Goal: Transaction & Acquisition: Purchase product/service

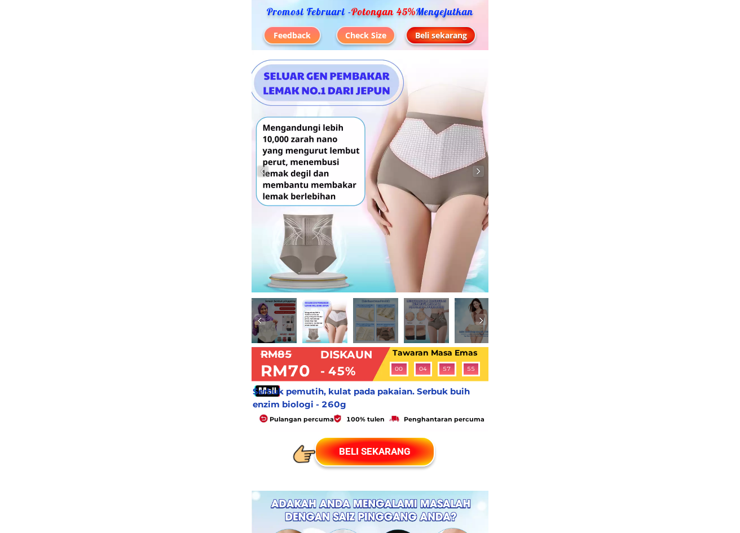
drag, startPoint x: 261, startPoint y: 11, endPoint x: 480, endPoint y: 7, distance: 218.7
click at [480, 7] on p "Promosi Februari - Potongan 45% Mengejutkan" at bounding box center [369, 12] width 221 height 11
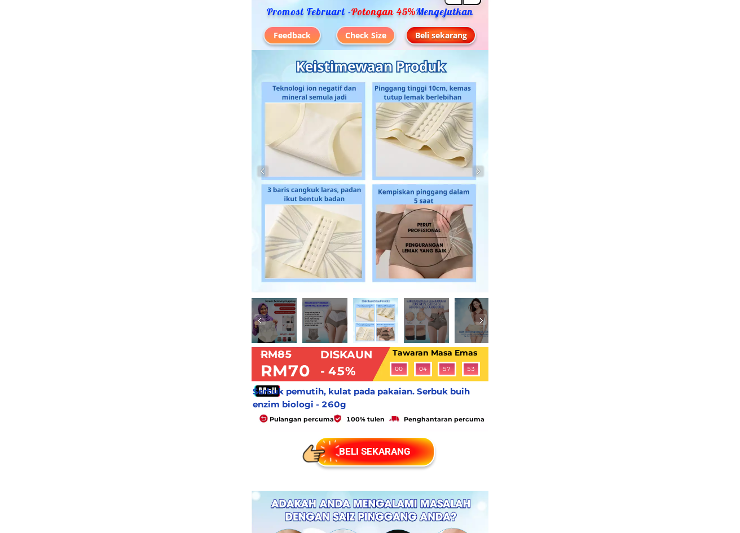
copy p "Promosi Februari - Potongan 45% Mengejutkan"
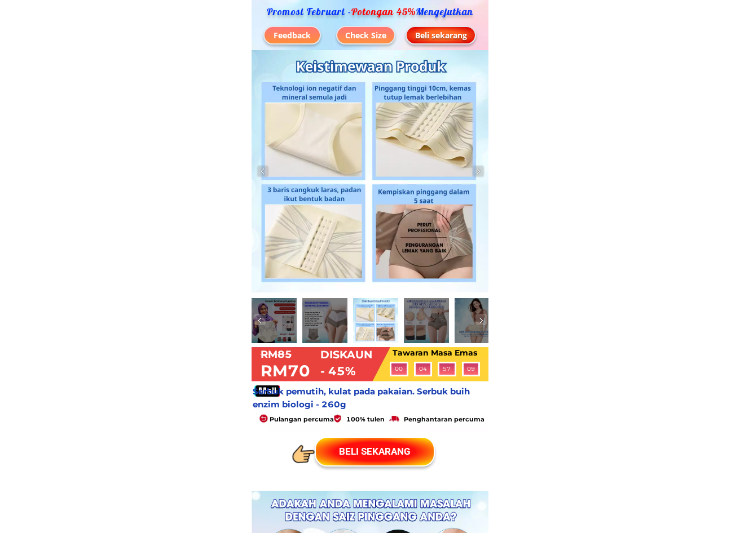
click at [303, 38] on div "Feedback" at bounding box center [291, 35] width 55 height 12
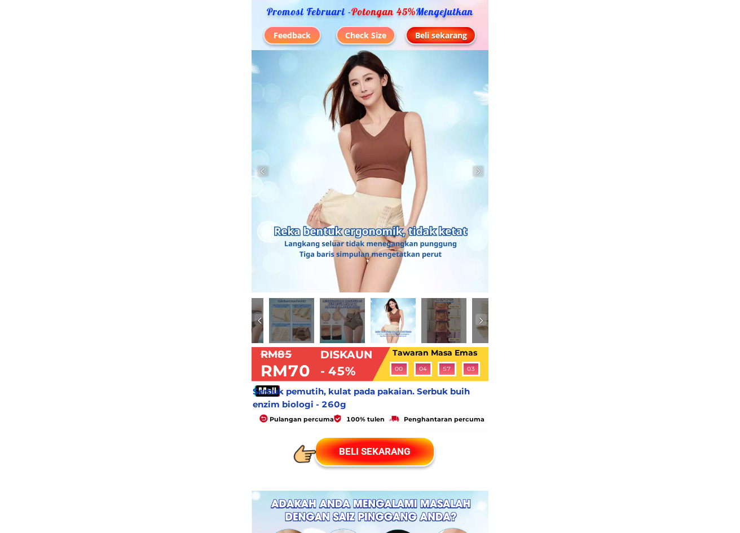
click at [360, 37] on div "Check Size" at bounding box center [365, 35] width 57 height 12
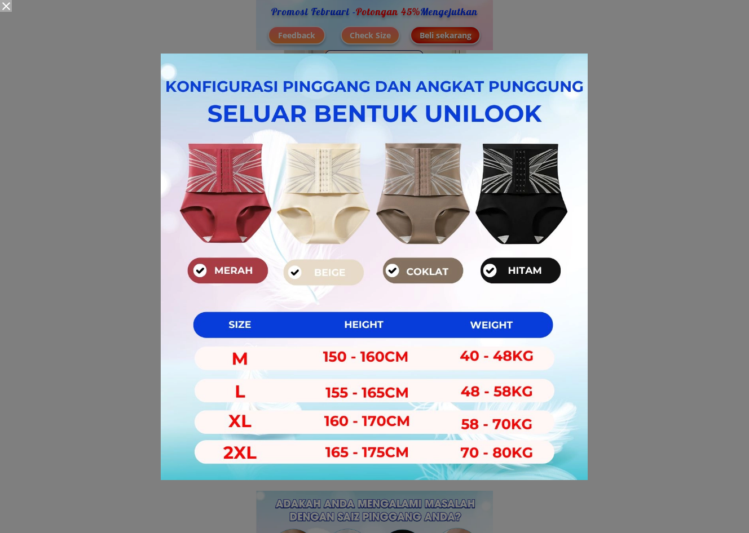
click at [632, 51] on div at bounding box center [374, 266] width 749 height 533
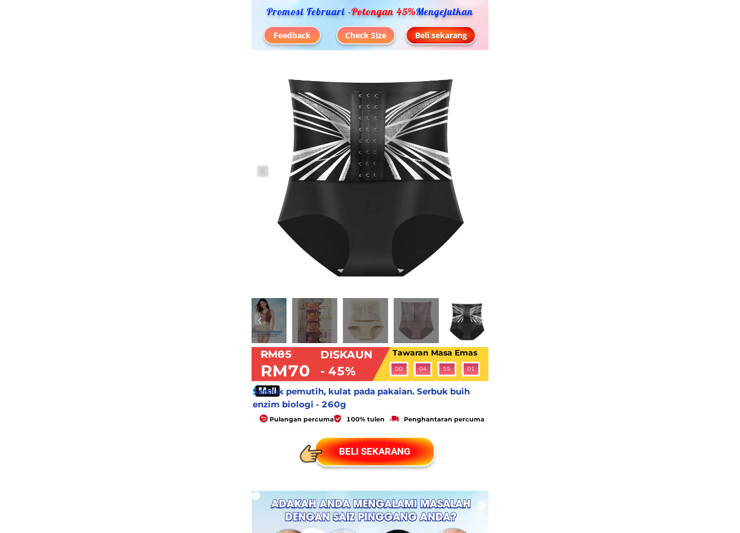
click at [278, 322] on div at bounding box center [263, 320] width 45 height 45
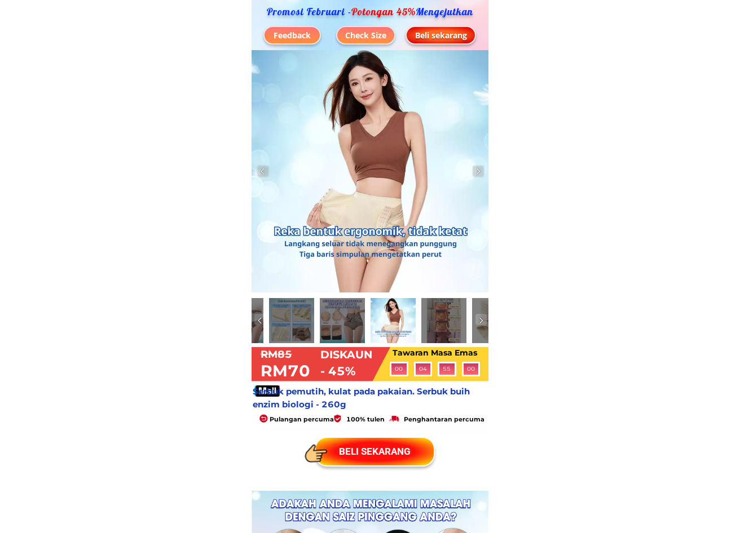
drag, startPoint x: 281, startPoint y: 322, endPoint x: 529, endPoint y: 322, distance: 247.4
click at [256, 321] on img at bounding box center [259, 320] width 11 height 11
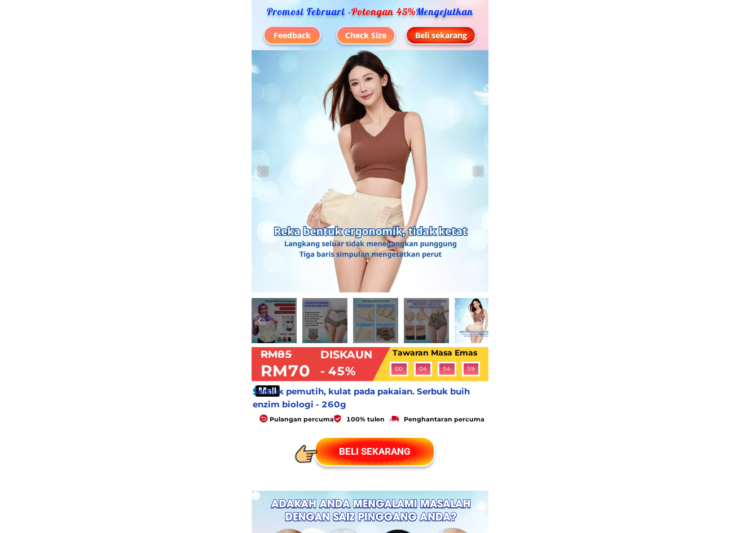
click at [256, 321] on img at bounding box center [259, 320] width 11 height 11
click at [274, 324] on div at bounding box center [273, 320] width 45 height 45
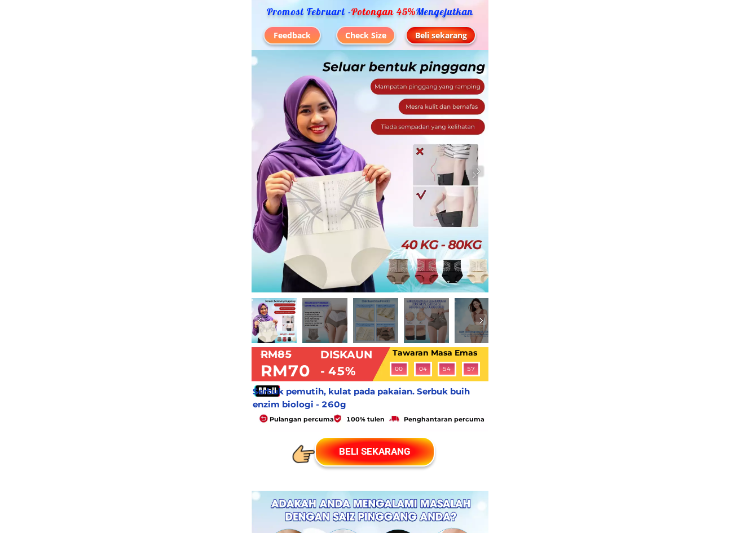
click at [337, 318] on div at bounding box center [324, 320] width 45 height 45
click at [335, 321] on div at bounding box center [324, 320] width 45 height 45
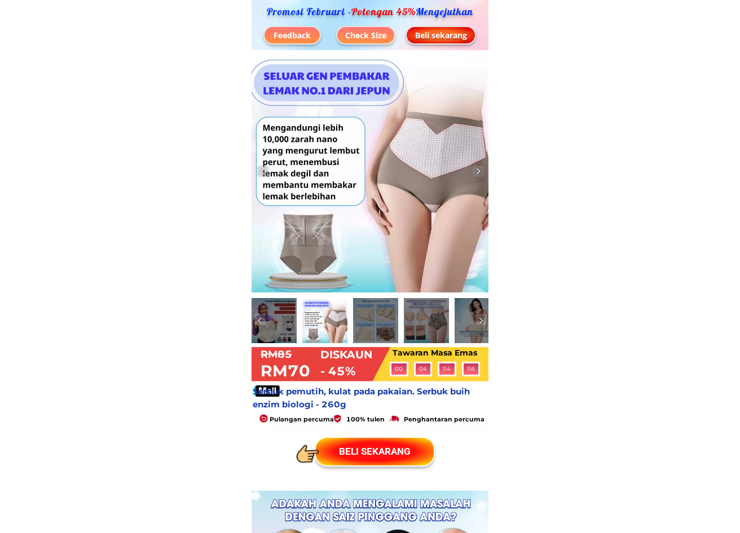
click at [381, 325] on div at bounding box center [375, 320] width 45 height 45
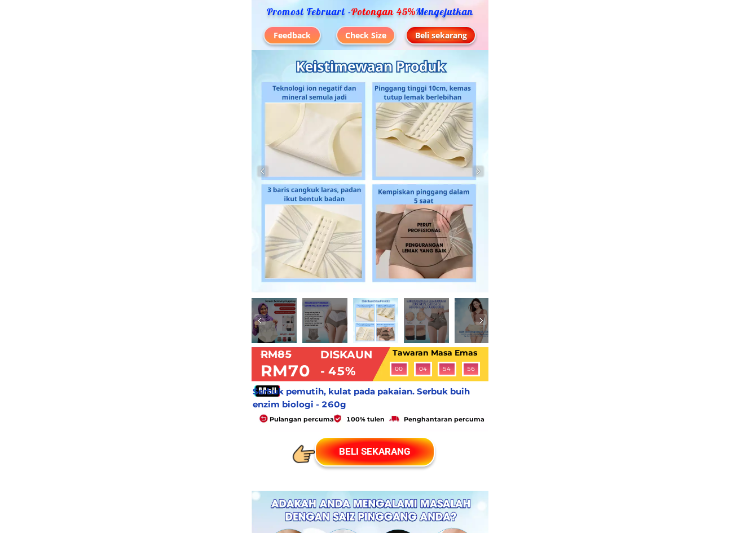
click at [427, 326] on div at bounding box center [426, 320] width 45 height 45
click at [441, 327] on div at bounding box center [426, 320] width 45 height 45
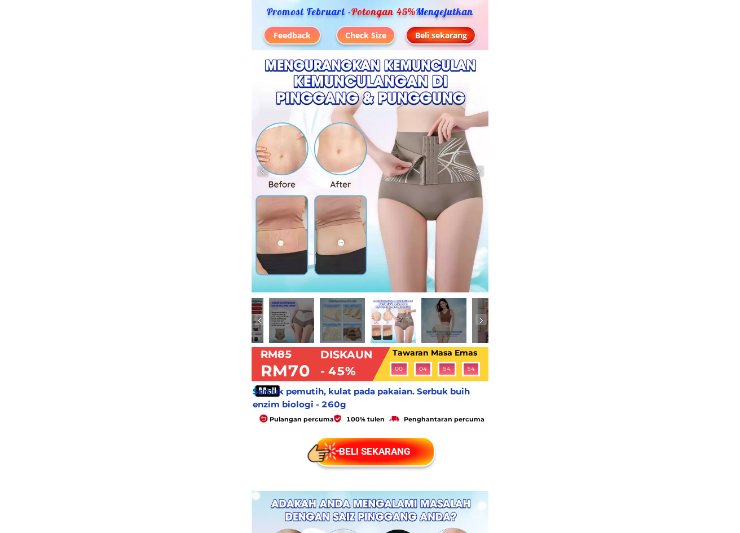
click at [441, 326] on div at bounding box center [443, 320] width 45 height 45
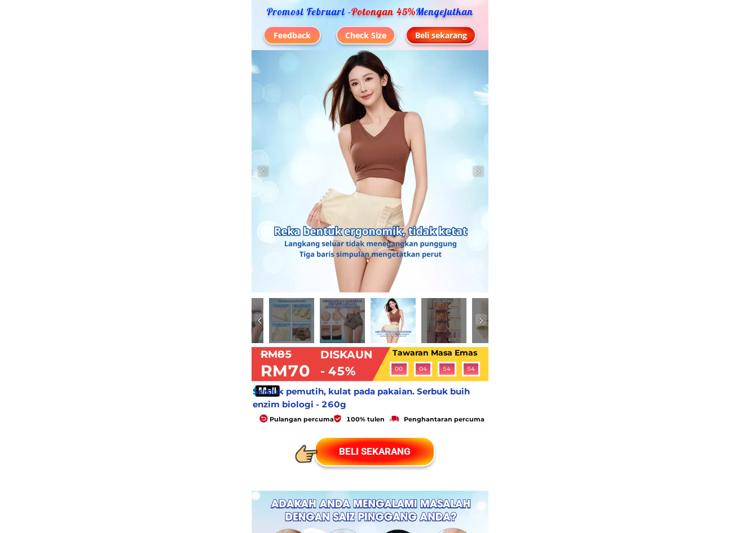
click at [449, 324] on div at bounding box center [443, 320] width 45 height 45
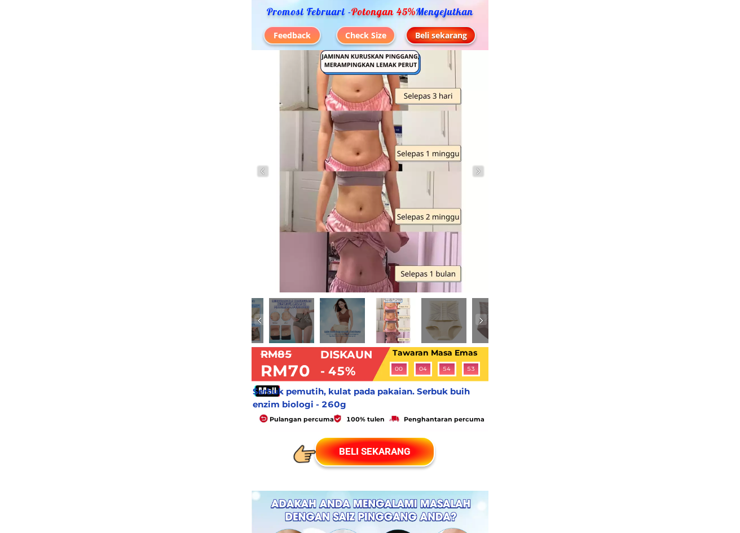
click at [451, 325] on div at bounding box center [443, 320] width 45 height 45
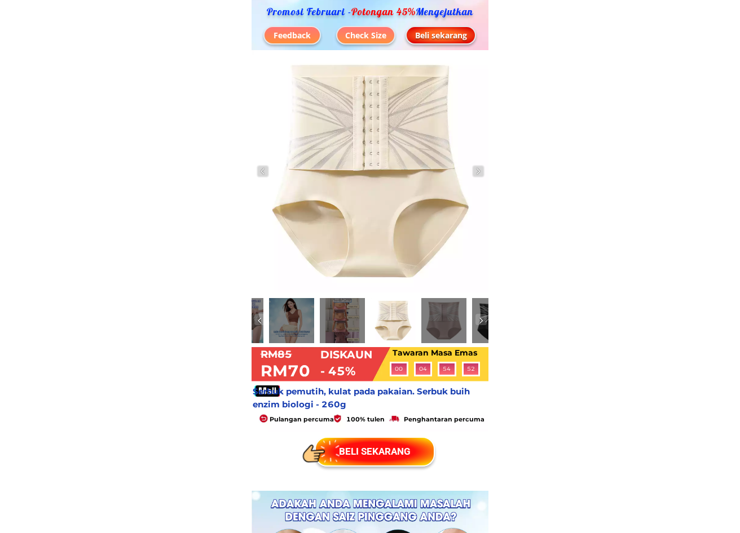
click at [450, 325] on div at bounding box center [443, 320] width 45 height 45
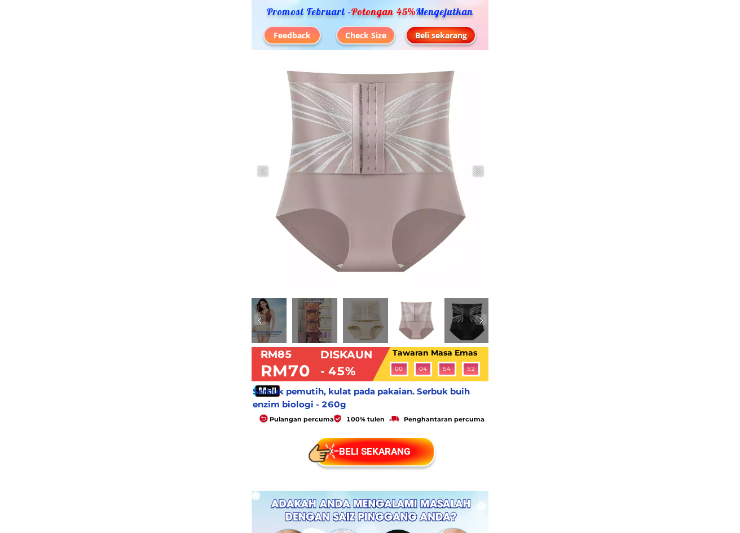
click at [464, 323] on div at bounding box center [466, 320] width 45 height 45
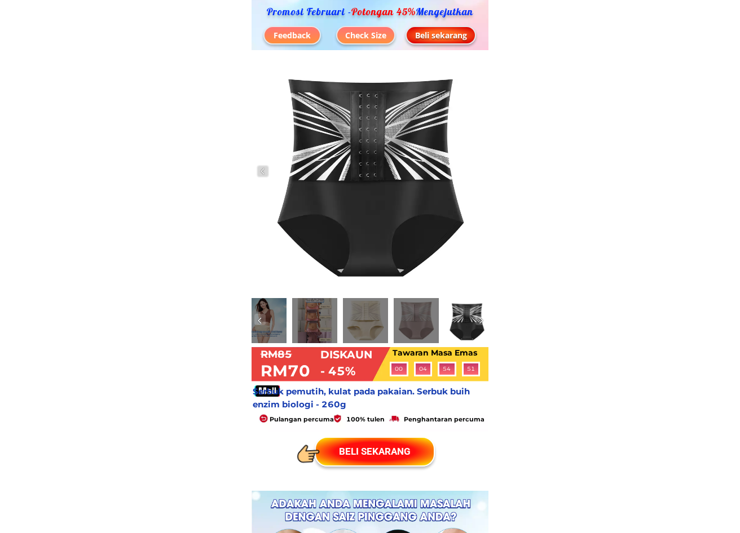
click at [471, 332] on div at bounding box center [466, 320] width 45 height 45
click at [258, 317] on img at bounding box center [259, 320] width 11 height 11
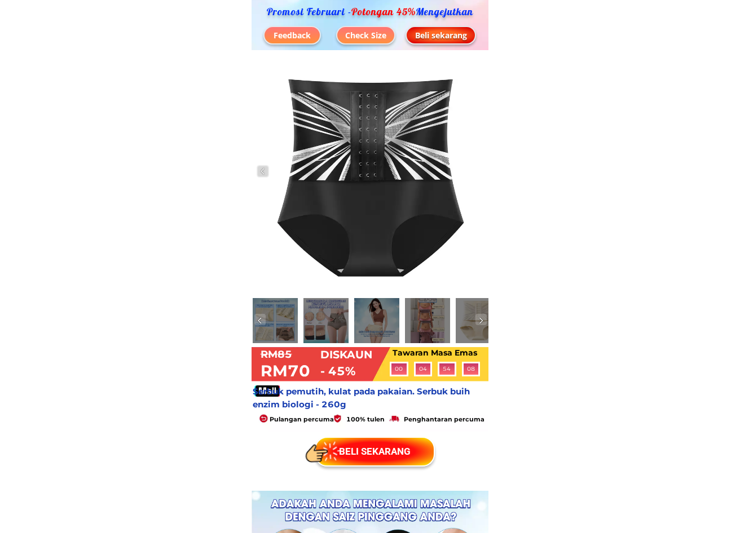
click at [258, 320] on img at bounding box center [259, 320] width 11 height 11
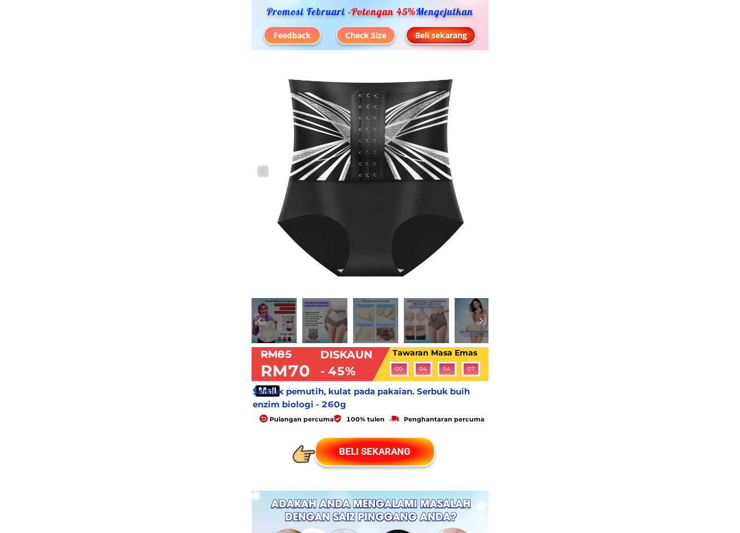
click at [262, 320] on img at bounding box center [259, 320] width 11 height 11
click at [275, 328] on div at bounding box center [273, 320] width 45 height 45
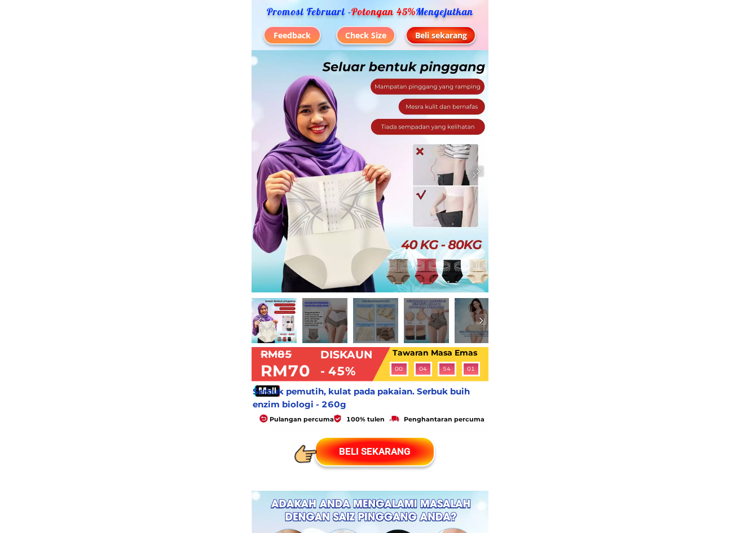
click at [328, 327] on div at bounding box center [324, 320] width 45 height 45
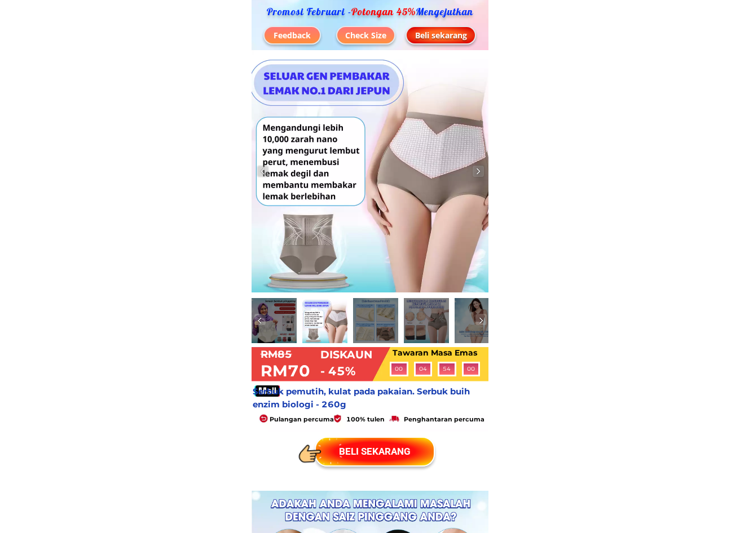
click at [375, 326] on div at bounding box center [375, 320] width 45 height 45
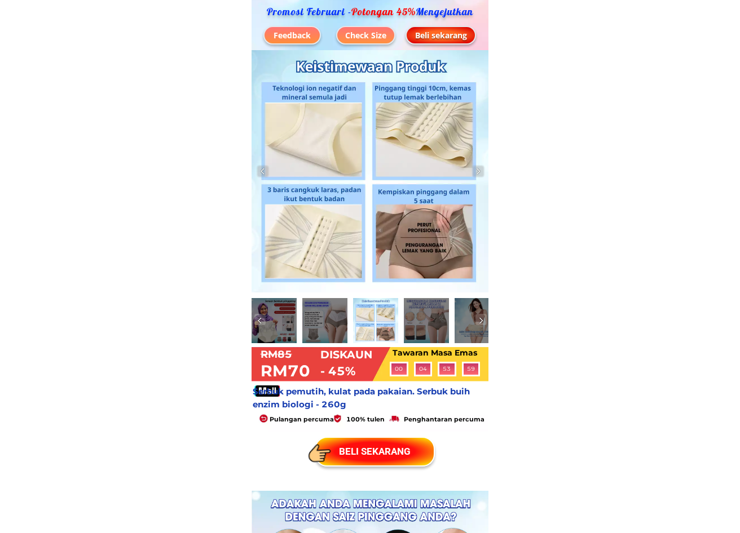
click at [415, 324] on div at bounding box center [426, 320] width 45 height 45
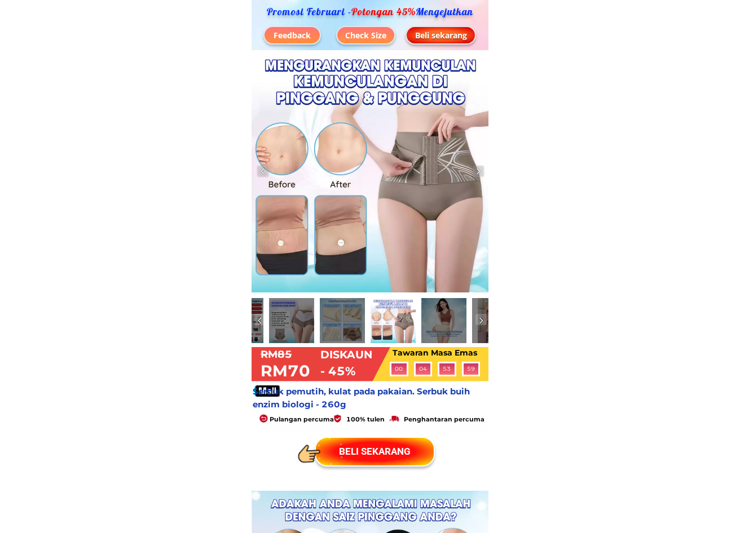
drag, startPoint x: 432, startPoint y: 320, endPoint x: 441, endPoint y: 320, distance: 9.0
click at [436, 320] on div at bounding box center [443, 320] width 45 height 45
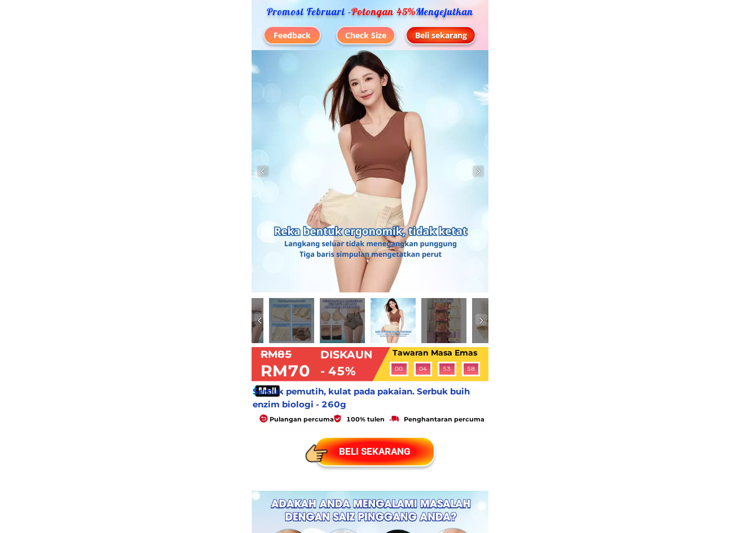
click at [445, 321] on div at bounding box center [443, 320] width 45 height 45
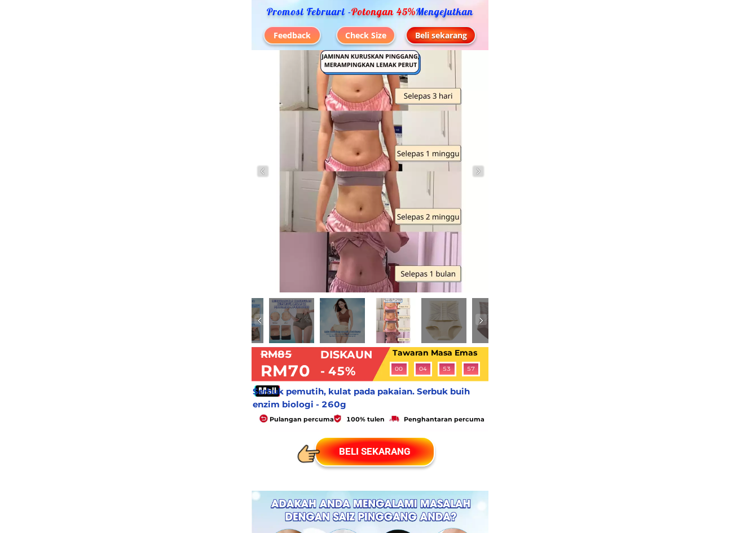
click at [449, 320] on div at bounding box center [443, 320] width 45 height 45
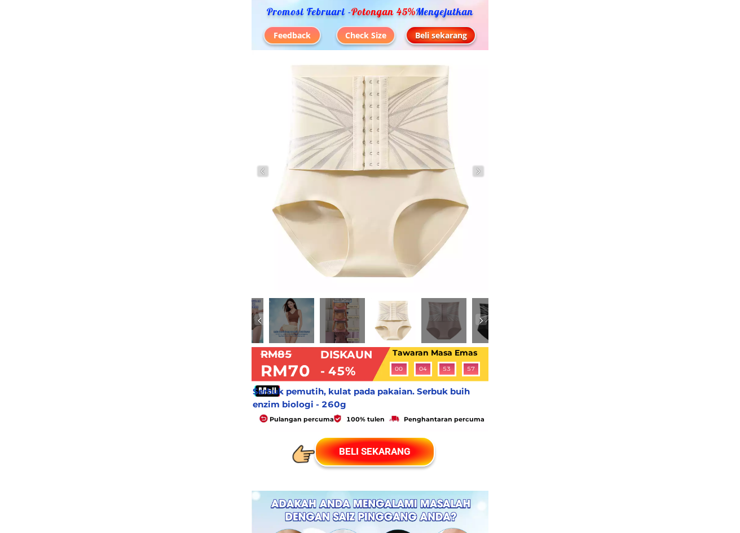
click at [448, 322] on div at bounding box center [443, 320] width 45 height 45
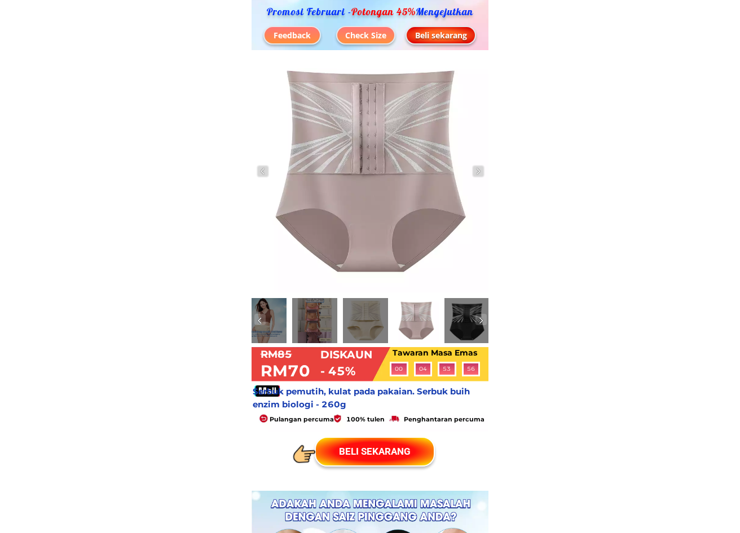
click at [467, 317] on div at bounding box center [466, 320] width 45 height 45
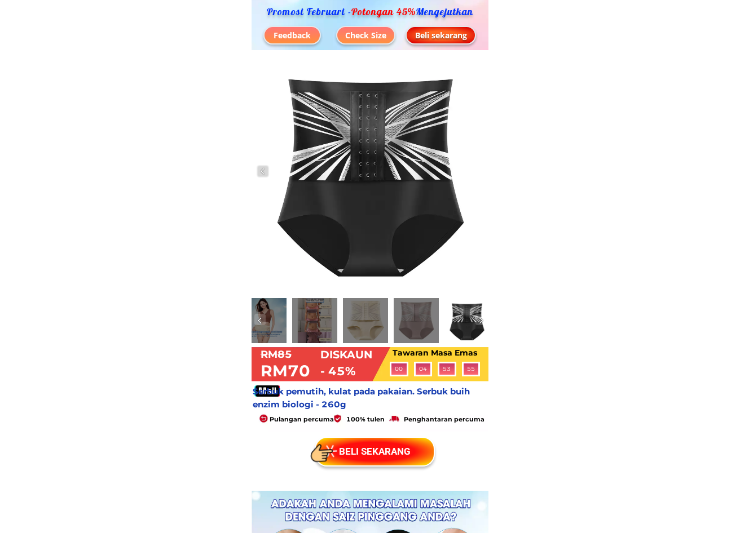
click at [481, 321] on img at bounding box center [480, 320] width 11 height 11
click at [462, 326] on div at bounding box center [466, 320] width 45 height 45
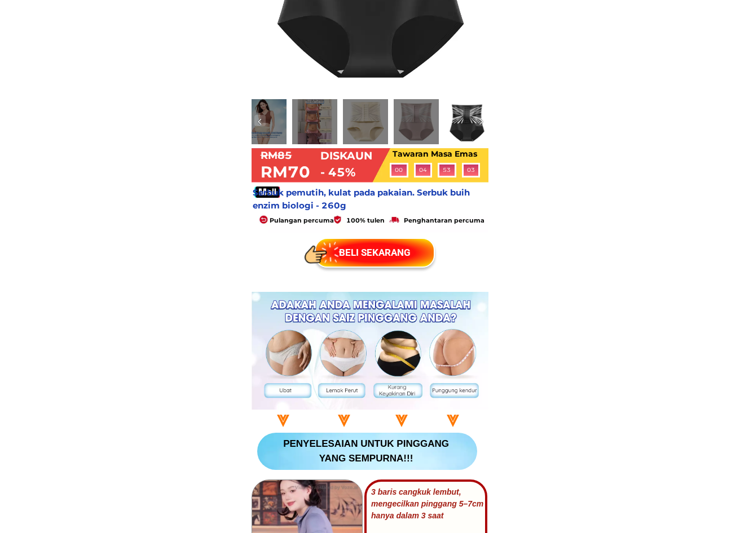
scroll to position [113, 0]
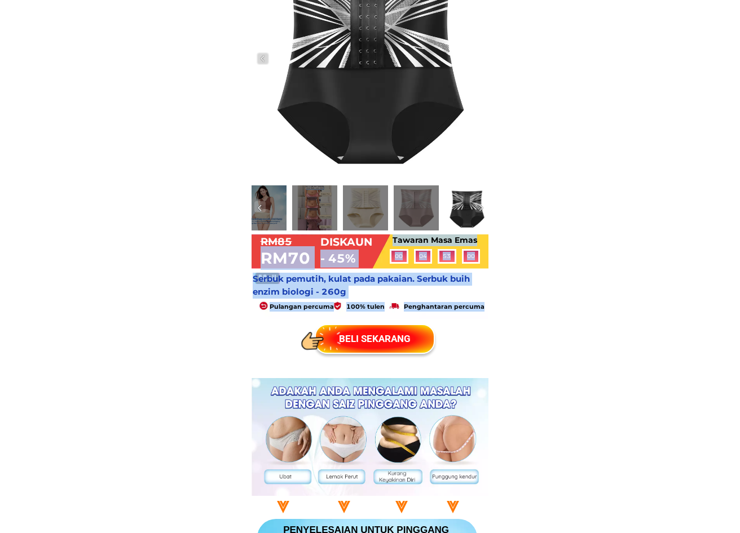
drag, startPoint x: 260, startPoint y: 240, endPoint x: 502, endPoint y: 253, distance: 242.1
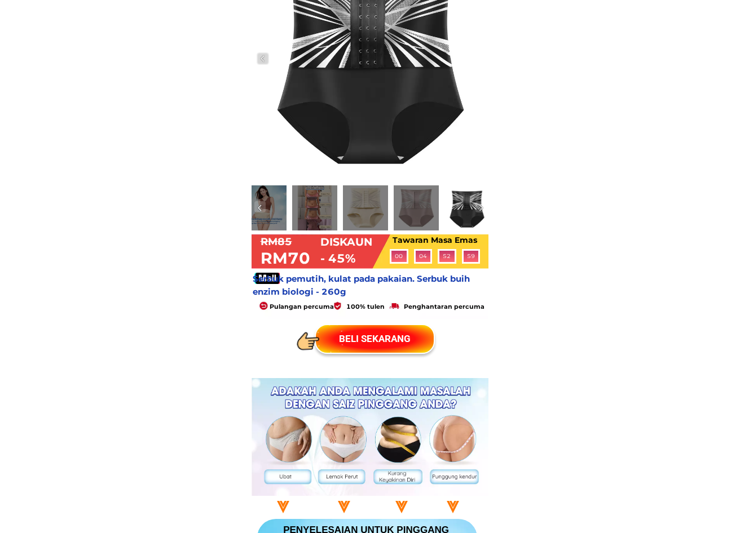
drag, startPoint x: 259, startPoint y: 237, endPoint x: 380, endPoint y: 245, distance: 120.9
click at [380, 245] on div at bounding box center [369, 268] width 237 height 237
drag, startPoint x: 466, startPoint y: 254, endPoint x: 399, endPoint y: 254, distance: 66.5
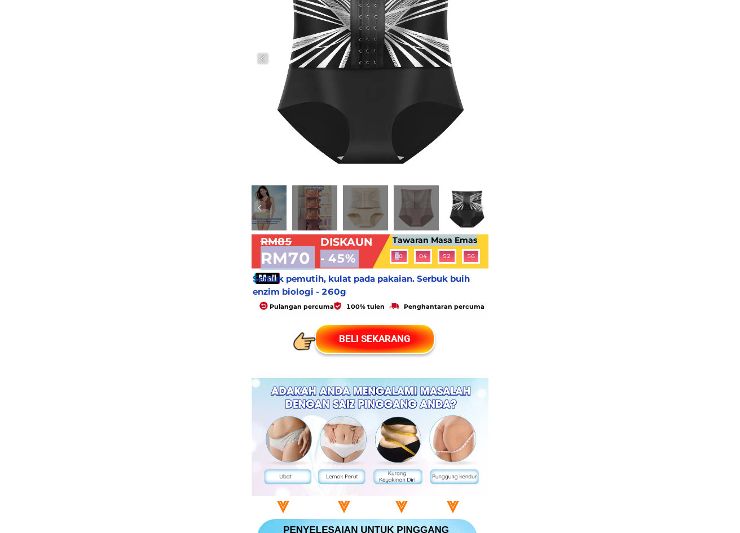
click at [399, 254] on div "Tawaran Masa Emas RM70 - 45% 0 0 0 0 Days 0 0 4 4 Hours 5 5 2 2 Minutes 5 5 6 6…" at bounding box center [369, 156] width 237 height 439
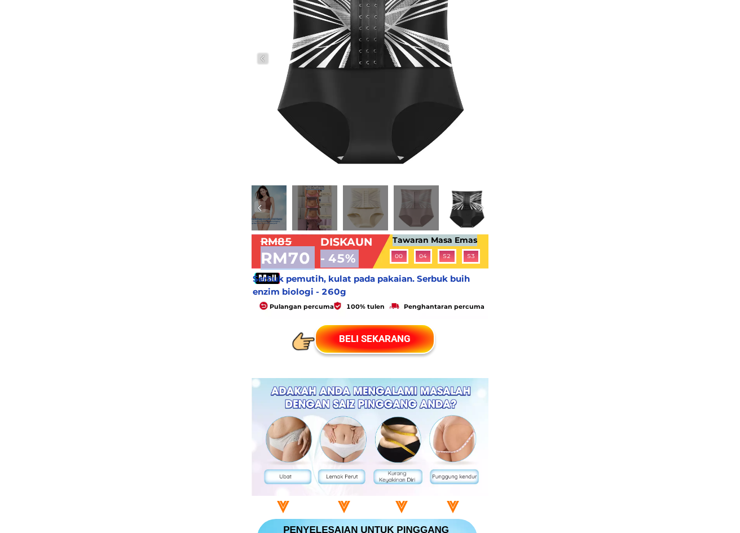
drag, startPoint x: 391, startPoint y: 252, endPoint x: 513, endPoint y: 253, distance: 122.9
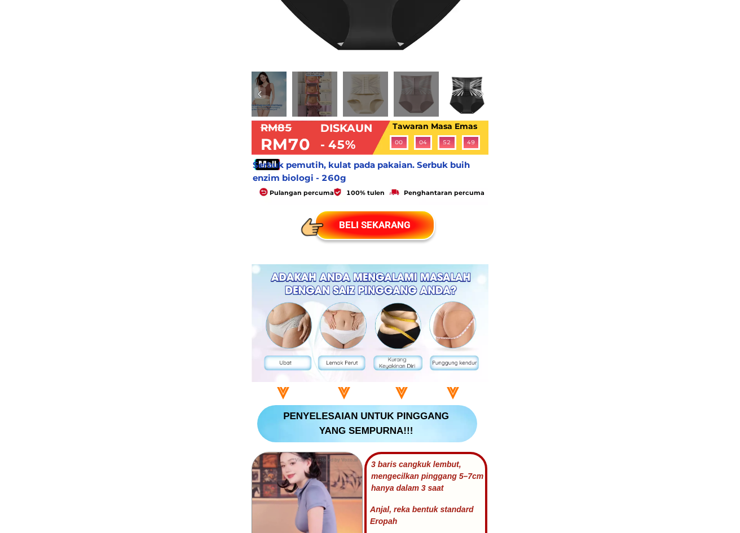
scroll to position [225, 0]
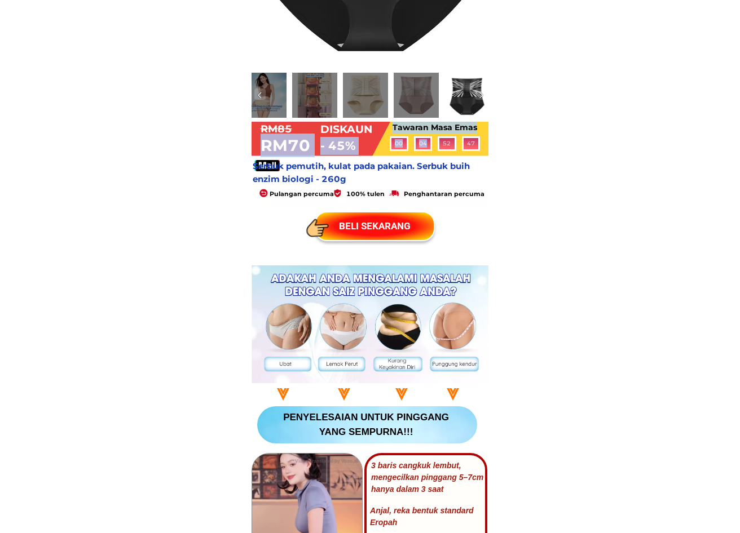
drag, startPoint x: 252, startPoint y: 127, endPoint x: 538, endPoint y: 156, distance: 287.8
click at [434, 136] on div "Tawaran Masa Emas RM70 - 45% 0 0 0 0 Days 0 0 4 4 Hours 5 5 2 2 Minutes 4 4 7 7…" at bounding box center [369, 44] width 237 height 439
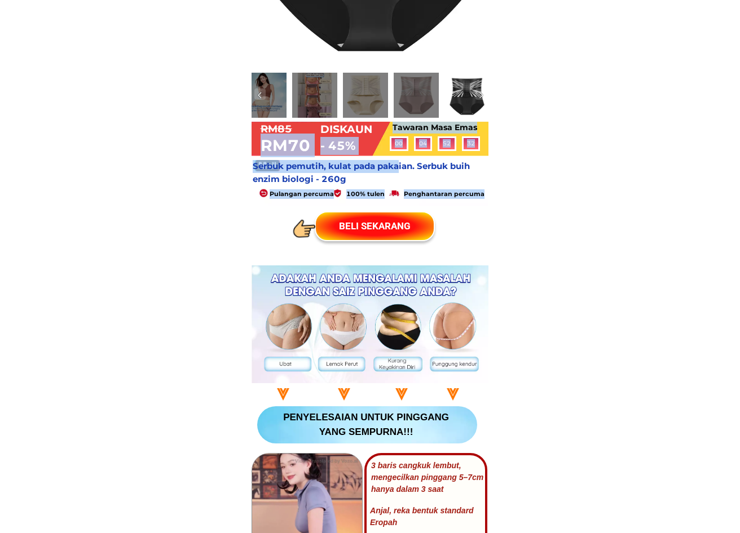
drag, startPoint x: 250, startPoint y: 161, endPoint x: 369, endPoint y: 171, distance: 119.4
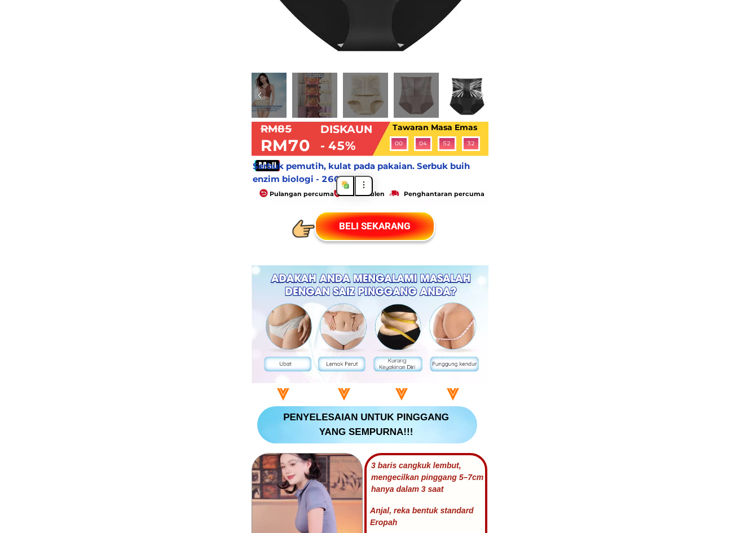
drag, startPoint x: 574, startPoint y: 177, endPoint x: 312, endPoint y: 178, distance: 261.5
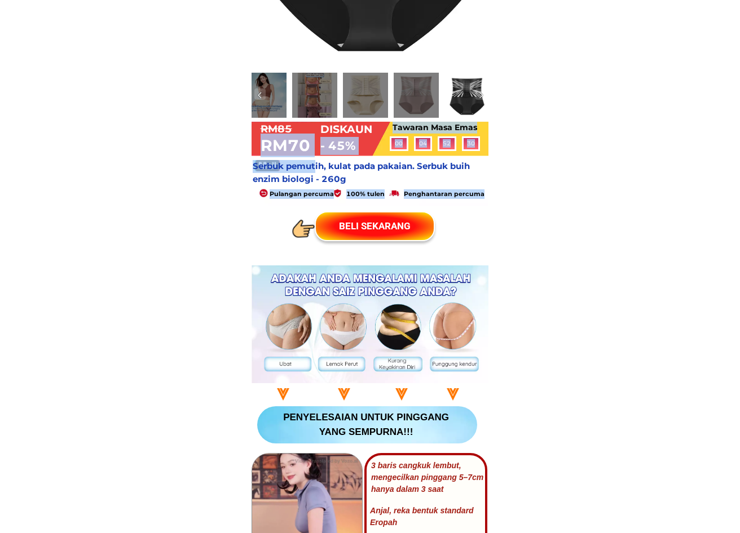
drag, startPoint x: 281, startPoint y: 169, endPoint x: 249, endPoint y: 163, distance: 33.1
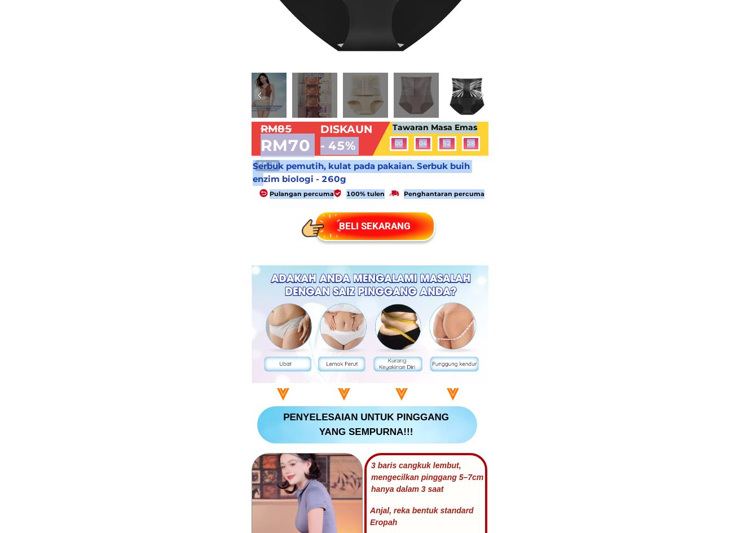
drag, startPoint x: 240, startPoint y: 122, endPoint x: 453, endPoint y: 161, distance: 217.0
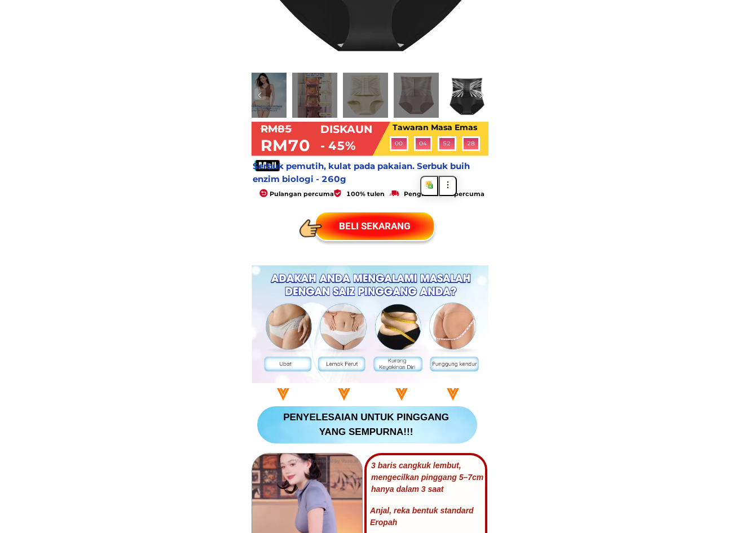
drag, startPoint x: 317, startPoint y: 130, endPoint x: 390, endPoint y: 130, distance: 73.3
click at [390, 130] on div at bounding box center [369, 155] width 237 height 237
drag, startPoint x: 393, startPoint y: 125, endPoint x: 478, endPoint y: 123, distance: 84.6
click at [478, 123] on h1 "Tawaran Masa Emas" at bounding box center [437, 128] width 90 height 12
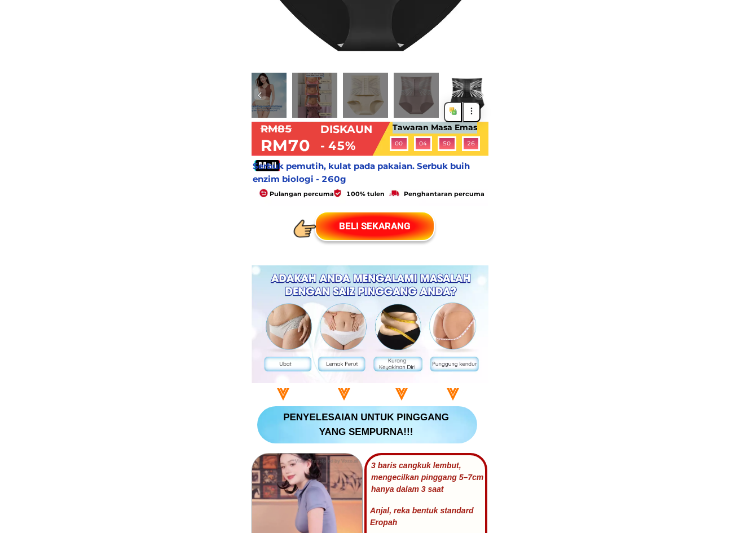
copy h1 "Tawaran Masa Emas"
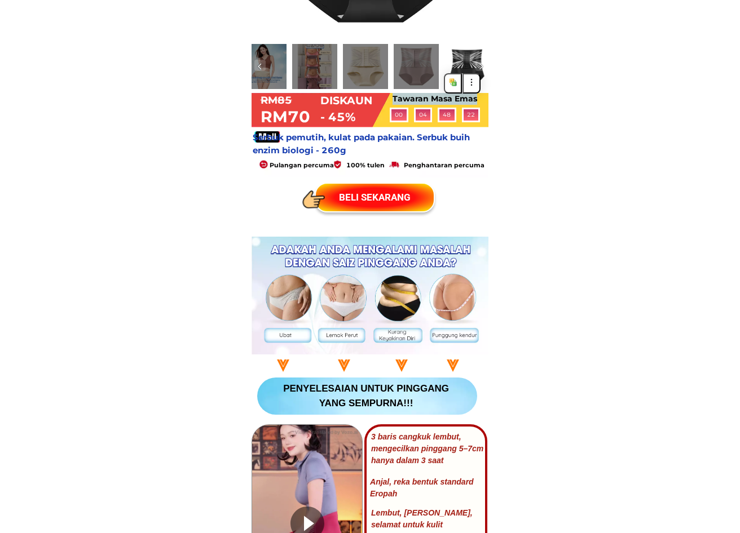
scroll to position [282, 0]
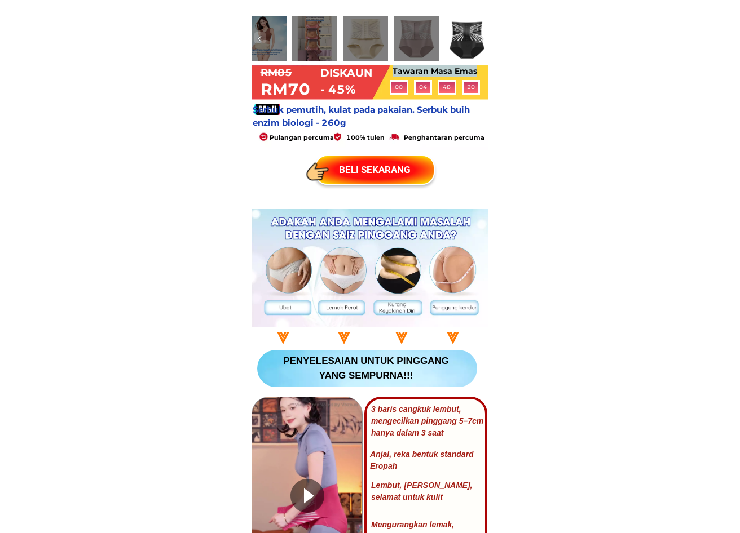
drag, startPoint x: 373, startPoint y: 123, endPoint x: 284, endPoint y: 107, distance: 91.0
click at [284, 107] on h1 "Serbuk pemutih, kulat pada pakaian. Serbuk buih enzim biologi - 260g" at bounding box center [371, 116] width 237 height 25
copy h1 "Serbuk pemutih, kulat pada pakaian. Serbuk buih enzim biologi - 260g"
drag, startPoint x: 260, startPoint y: 136, endPoint x: 485, endPoint y: 136, distance: 224.3
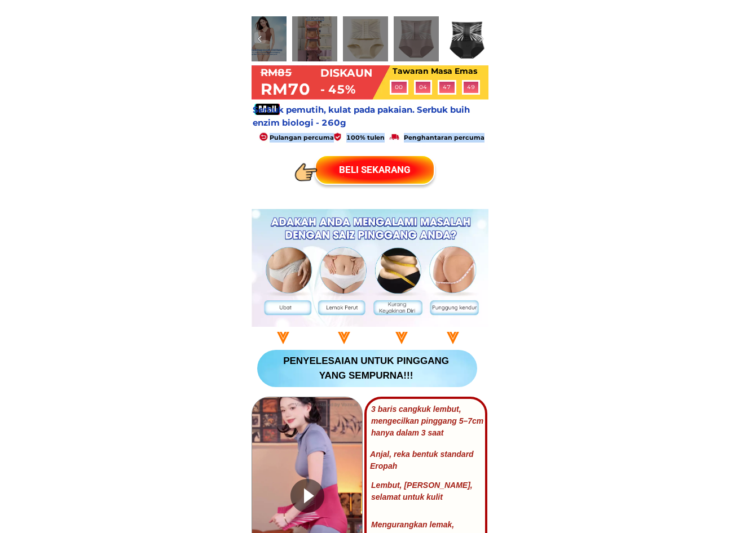
copy div "Pulangan percuma 100% tulen Penghantaran percuma"
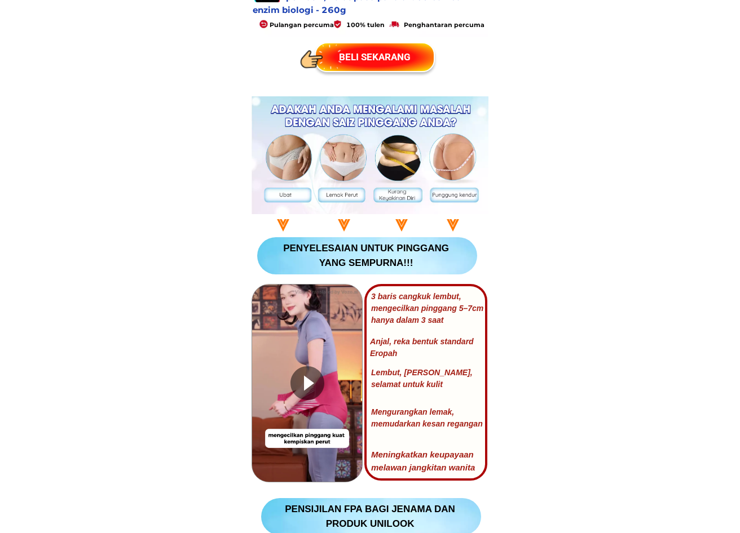
scroll to position [338, 0]
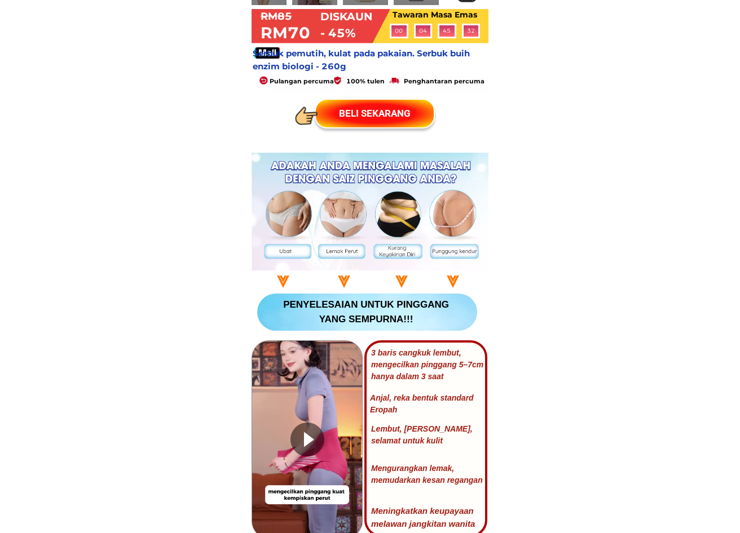
click at [347, 184] on div at bounding box center [370, 212] width 238 height 118
drag, startPoint x: 345, startPoint y: 197, endPoint x: 270, endPoint y: 197, distance: 75.0
click at [270, 197] on div at bounding box center [370, 212] width 238 height 118
drag, startPoint x: 258, startPoint y: 166, endPoint x: 475, endPoint y: 178, distance: 216.8
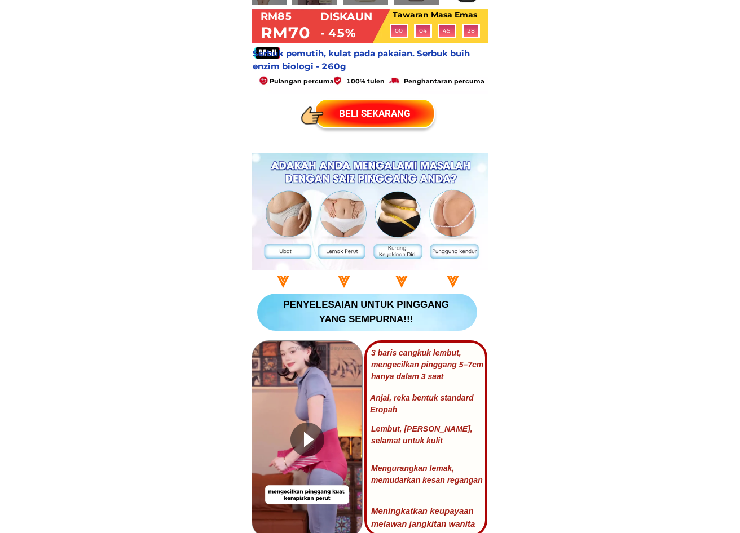
click at [468, 172] on div at bounding box center [370, 212] width 238 height 118
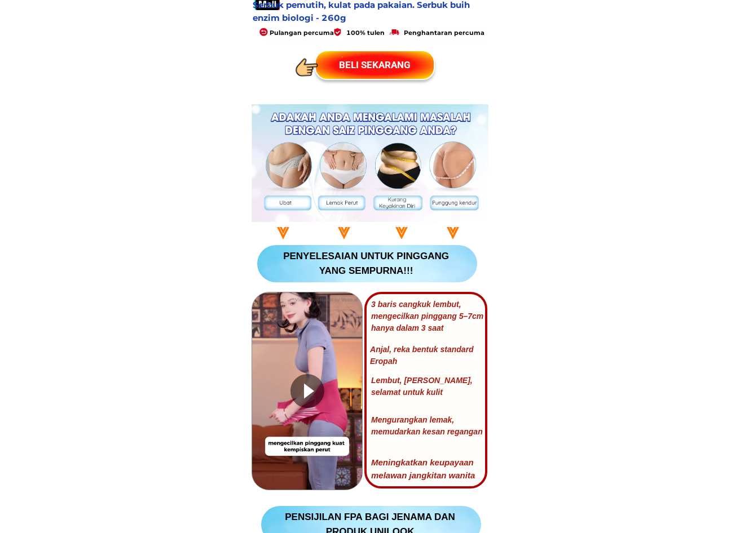
scroll to position [507, 0]
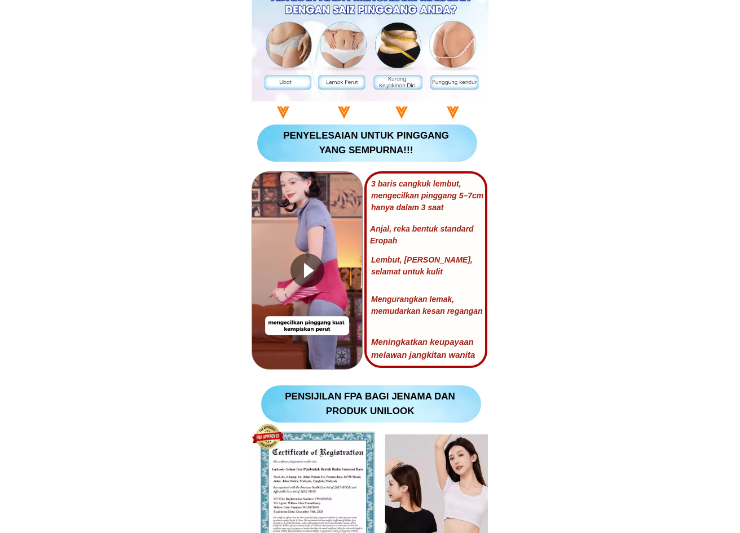
drag, startPoint x: 272, startPoint y: 107, endPoint x: 443, endPoint y: 108, distance: 171.4
click at [435, 109] on div "3 baris cangkuk lembut, mengecilkan pinggang 5–7cm hanya dalam 3 saat Anjal, re…" at bounding box center [369, 242] width 237 height 275
click at [439, 114] on div "3 baris cangkuk lembut, mengecilkan pinggang 5–7cm hanya dalam 3 saat Anjal, re…" at bounding box center [369, 242] width 237 height 275
drag, startPoint x: 269, startPoint y: 131, endPoint x: 419, endPoint y: 148, distance: 150.8
click at [419, 148] on div "3 baris cangkuk lembut, mengecilkan pinggang 5–7cm hanya dalam 3 saat Anjal, re…" at bounding box center [369, 242] width 237 height 275
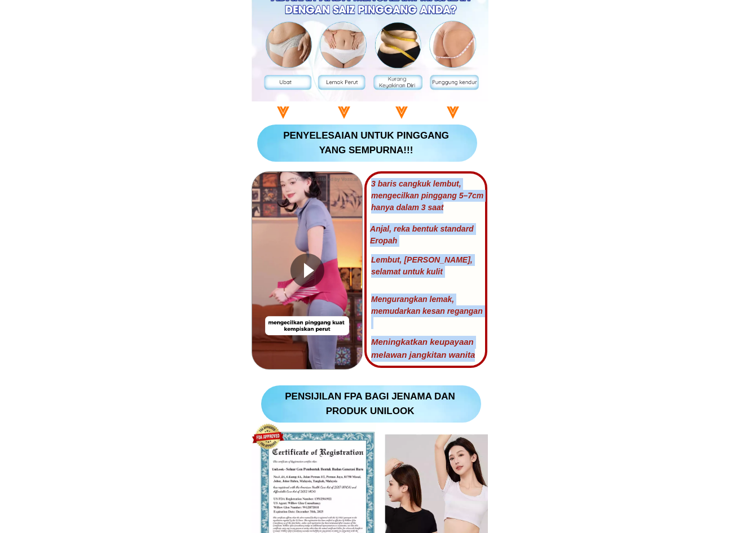
drag, startPoint x: 285, startPoint y: 109, endPoint x: 317, endPoint y: 113, distance: 31.8
click at [317, 113] on div "3 baris cangkuk lembut, mengecilkan pinggang 5–7cm hanya dalam 3 saat Anjal, re…" at bounding box center [369, 242] width 237 height 275
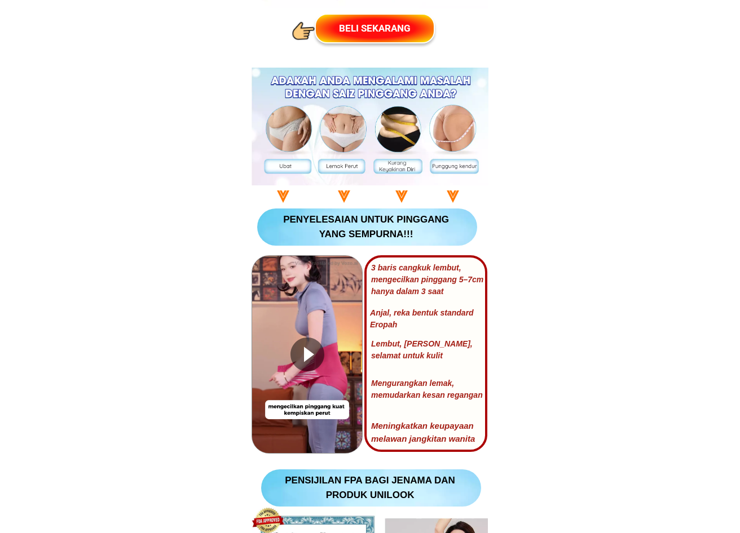
scroll to position [282, 0]
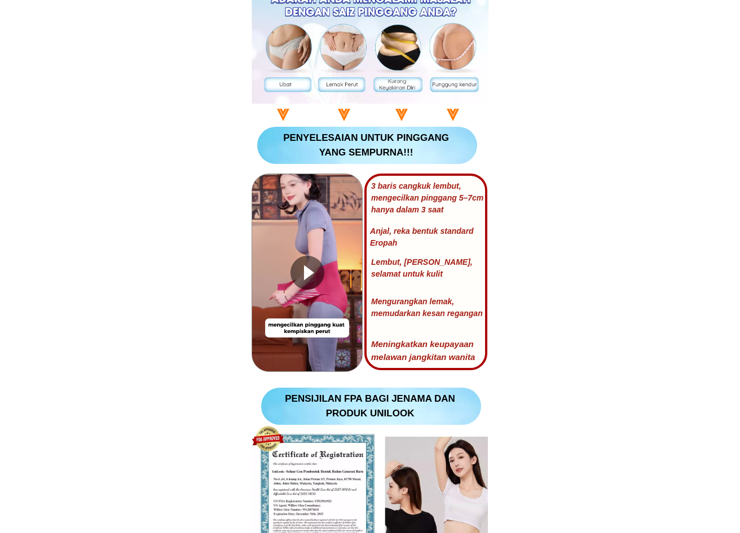
scroll to position [507, 0]
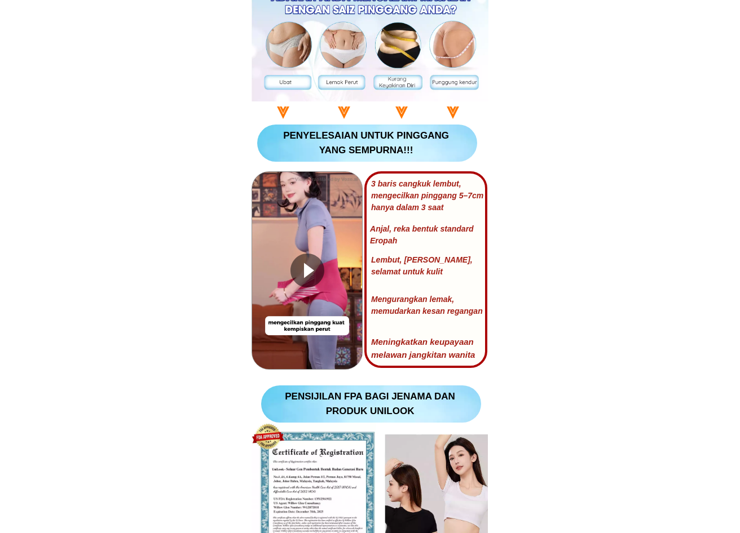
drag, startPoint x: 288, startPoint y: 112, endPoint x: 259, endPoint y: 108, distance: 29.6
click at [265, 108] on div "3 baris cangkuk lembut, mengecilkan pinggang 5–7cm hanya dalam 3 saat Anjal, re…" at bounding box center [369, 242] width 237 height 275
drag, startPoint x: 259, startPoint y: 108, endPoint x: 492, endPoint y: 108, distance: 232.8
click at [381, 108] on div "3 baris cangkuk lembut, mengecilkan pinggang 5–7cm hanya dalam 3 saat Anjal, re…" at bounding box center [369, 242] width 237 height 275
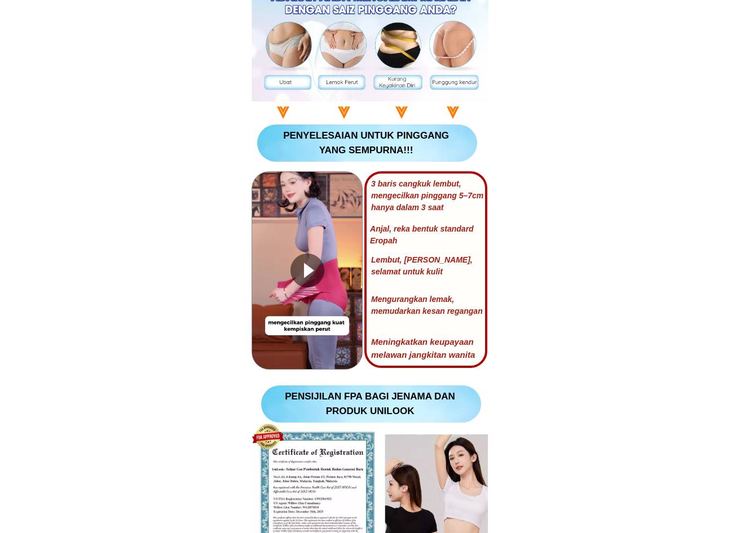
drag, startPoint x: 298, startPoint y: 135, endPoint x: 434, endPoint y: 149, distance: 136.5
click at [434, 149] on p "PENYELESAIAN UNTUK PINGGANG YANG SEMPURNA!!!" at bounding box center [366, 143] width 179 height 29
copy p "PENYELESAIAN UNTUK PINGGANG YANG SEMPURNA!!!"
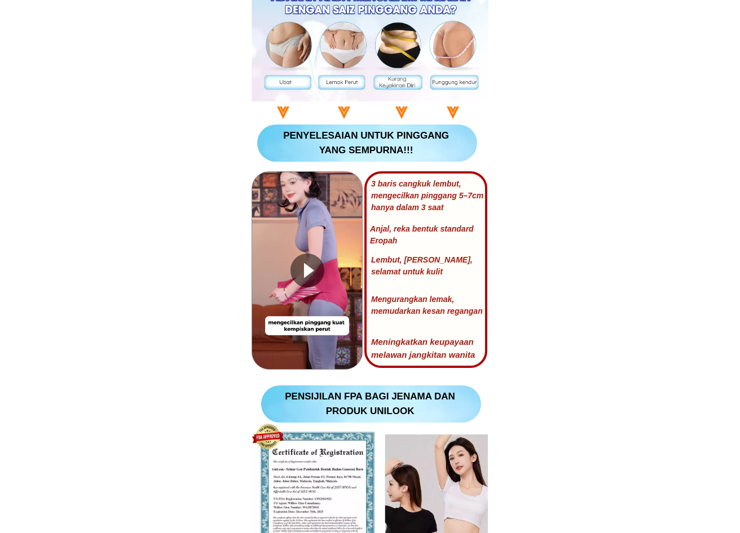
click at [265, 237] on div at bounding box center [307, 270] width 110 height 197
click at [307, 264] on div at bounding box center [307, 271] width 34 height 34
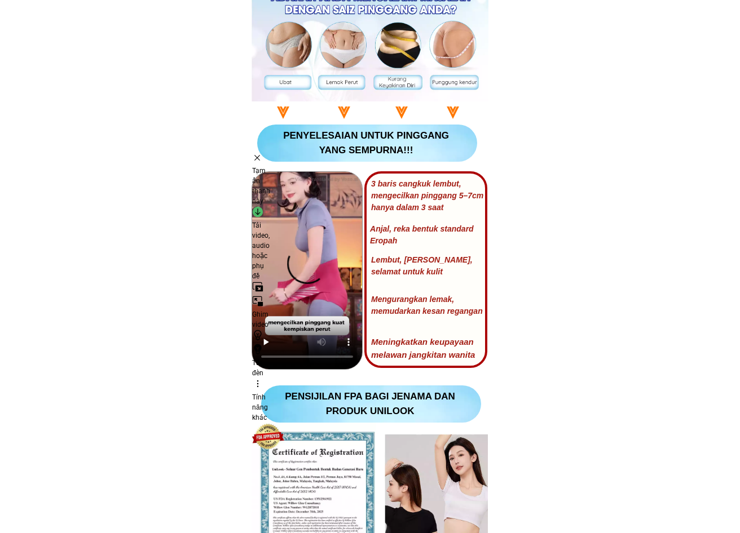
click at [270, 206] on div "Tải video, audio hoặc phụ đề Chọn tệp để tải Đang tải dữ liệu Không tìm thấy tệ…" at bounding box center [261, 243] width 18 height 75
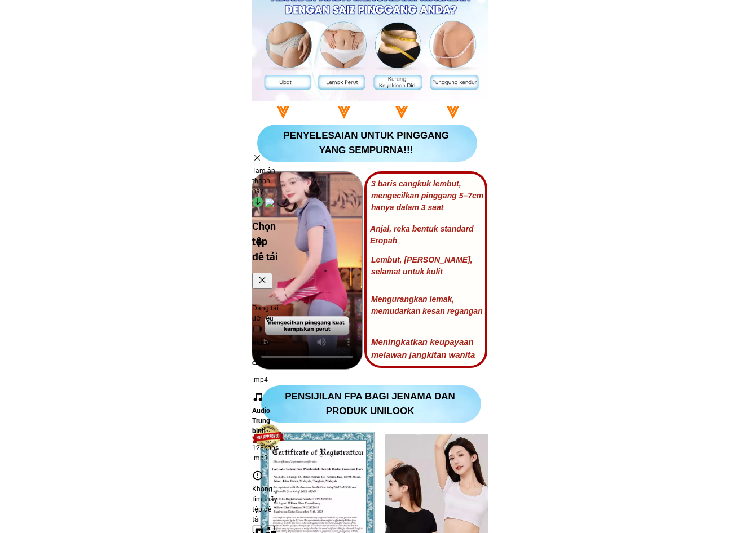
click at [278, 348] on div "Tiêu chuẩn .mp4" at bounding box center [265, 366] width 26 height 37
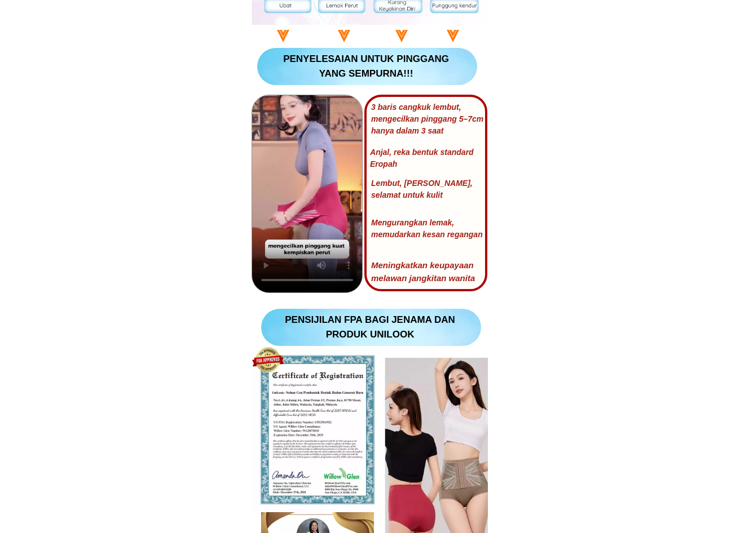
scroll to position [564, 0]
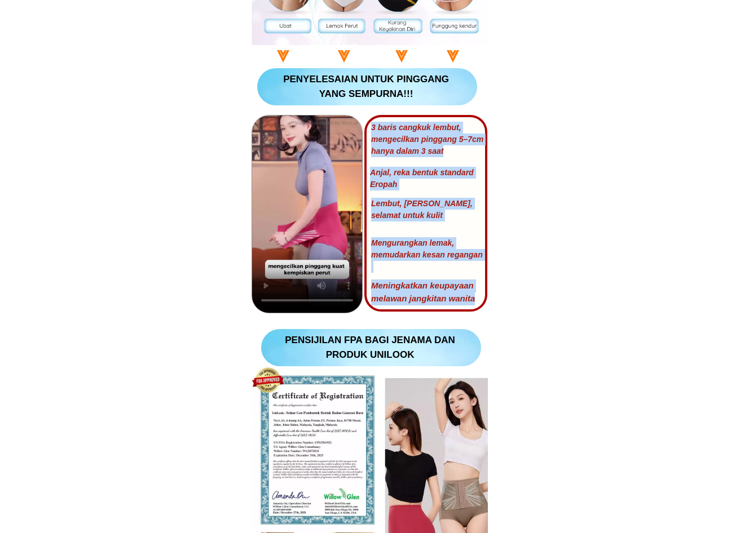
drag, startPoint x: 372, startPoint y: 125, endPoint x: 475, endPoint y: 300, distance: 203.4
click at [476, 300] on div "3 baris cangkuk lembut, mengecilkan pinggang 5–7cm hanya dalam 3 saat Anjal, re…" at bounding box center [369, 185] width 237 height 275
copy div "3 baris cangkuk lembut, mengecilkan pinggang 5–7cm hanya dalam 3 saat Anjal, re…"
click at [471, 176] on h4 "Anjal, reka bentuk standard Eropah" at bounding box center [425, 179] width 110 height 24
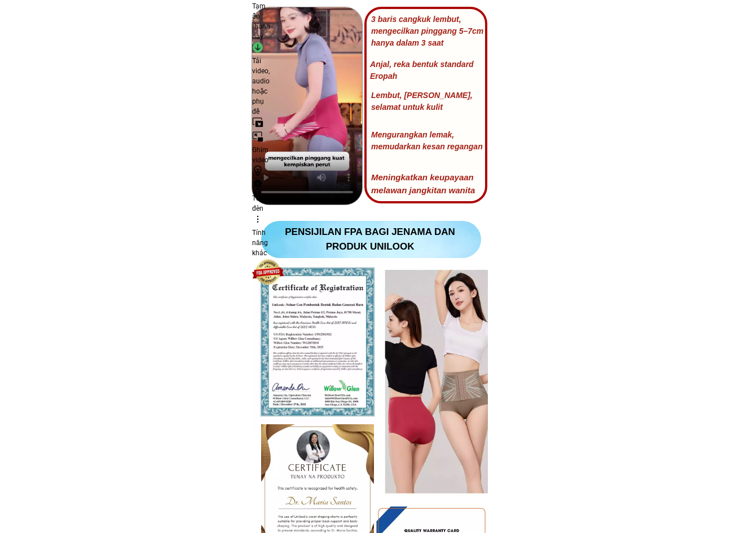
scroll to position [676, 0]
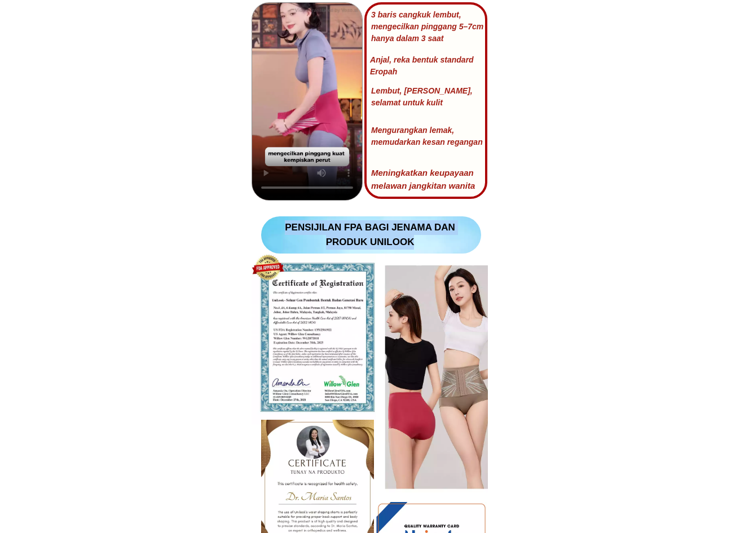
drag, startPoint x: 427, startPoint y: 240, endPoint x: 286, endPoint y: 225, distance: 142.3
click at [286, 225] on p "PENSIJILAN FPA BAGI JENAMA DAN PRODUK UNILOOK" at bounding box center [370, 234] width 179 height 29
copy p "PENSIJILAN FPA BAGI JENAMA DAN PRODUK UNILOOK"
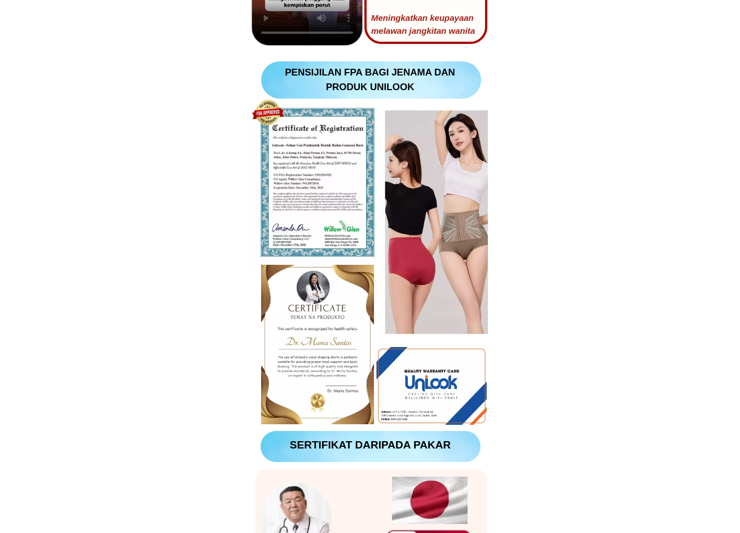
scroll to position [845, 0]
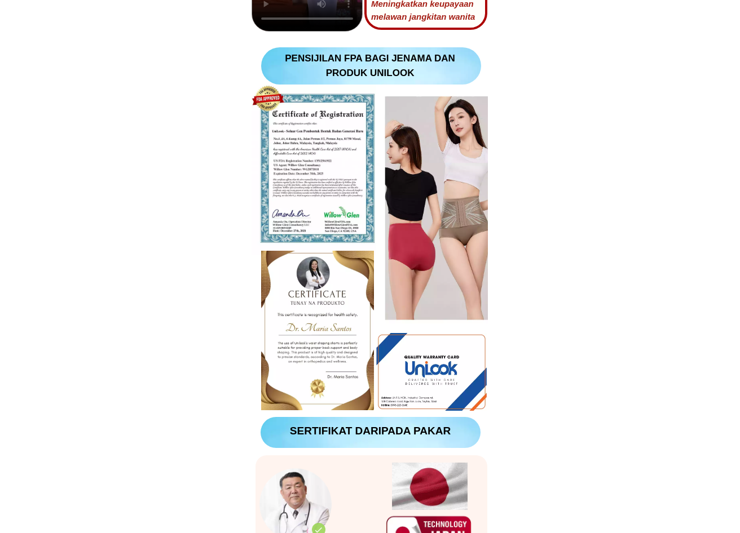
drag, startPoint x: 300, startPoint y: 151, endPoint x: 459, endPoint y: 182, distance: 161.9
click at [317, 174] on div at bounding box center [317, 170] width 132 height 171
drag, startPoint x: 488, startPoint y: 234, endPoint x: 359, endPoint y: 285, distance: 138.5
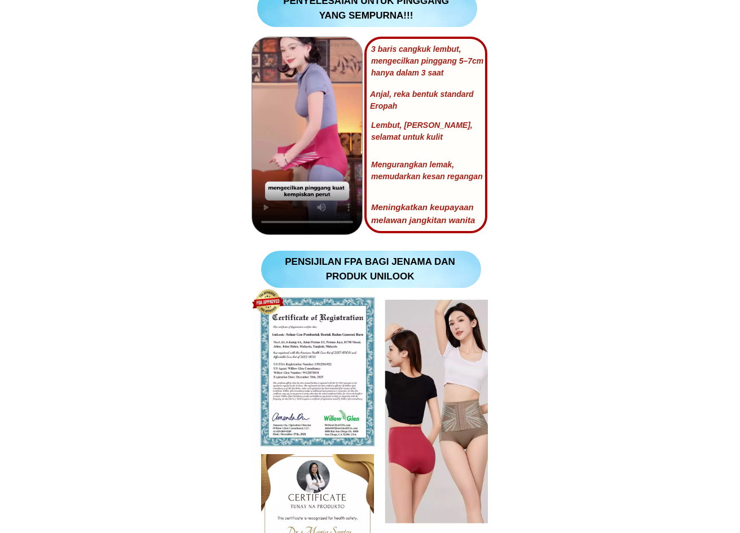
scroll to position [620, 0]
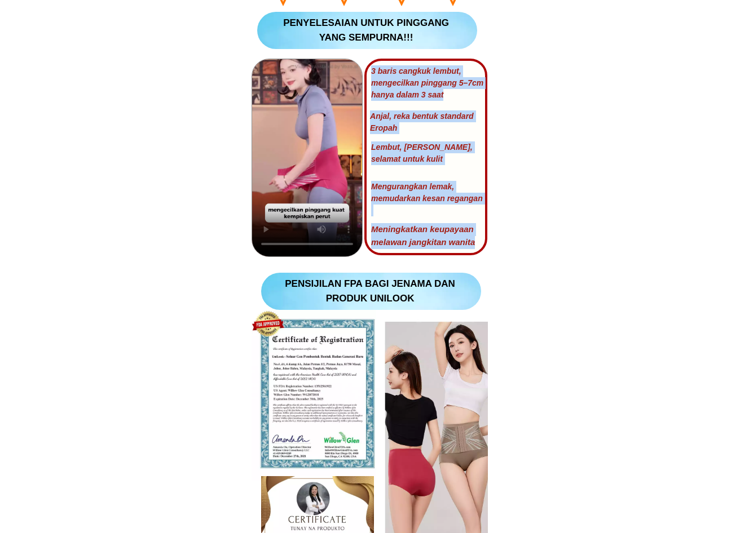
drag, startPoint x: 477, startPoint y: 241, endPoint x: 370, endPoint y: 72, distance: 200.3
click at [370, 72] on div "3 baris cangkuk lembut, mengecilkan pinggang 5–7cm hanya dalam 3 saat Anjal, re…" at bounding box center [369, 129] width 237 height 275
copy div "3 baris cangkuk lembut, mengecilkan pinggang 5–7cm hanya dalam 3 saat Anjal, re…"
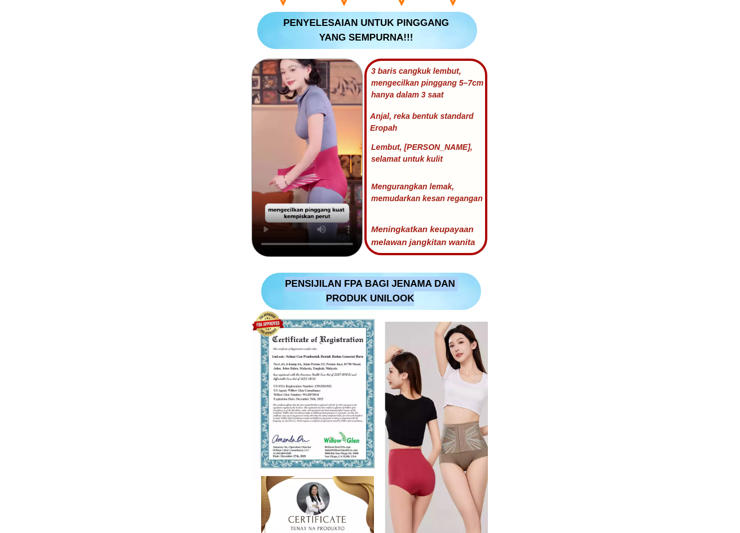
drag, startPoint x: 418, startPoint y: 299, endPoint x: 280, endPoint y: 276, distance: 140.0
copy div "PENSIJILAN FPA BAGI JENAMA DAN PRODUK UNILOOK"
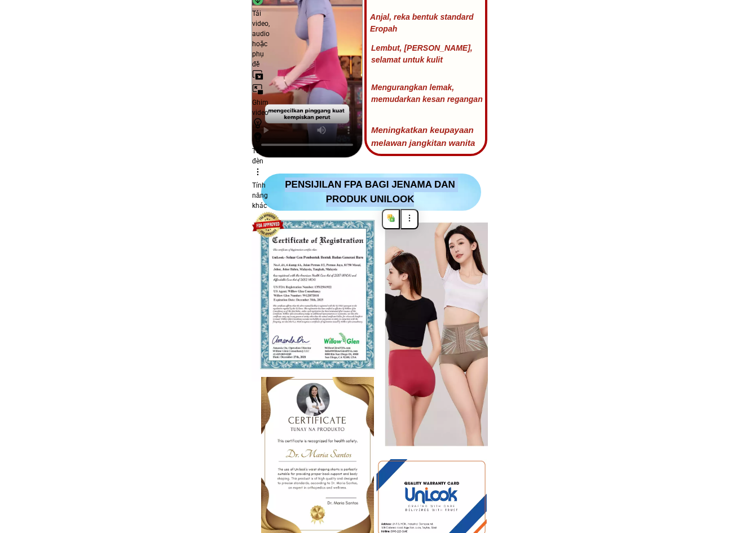
scroll to position [733, 0]
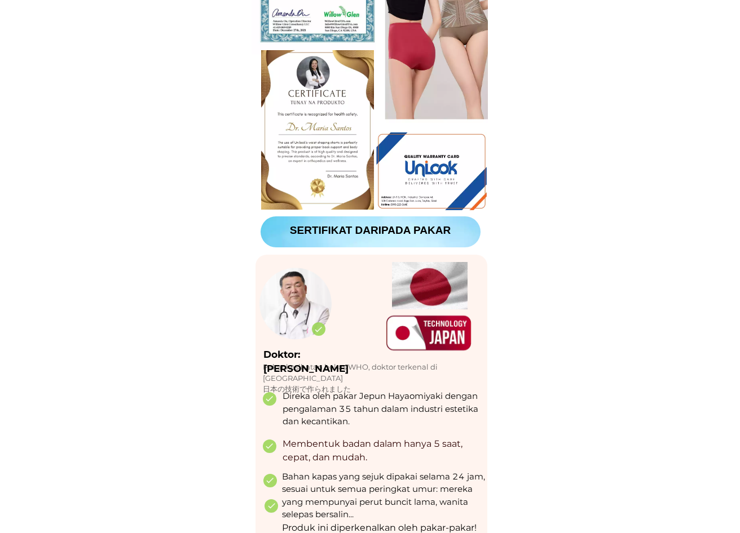
scroll to position [1071, 0]
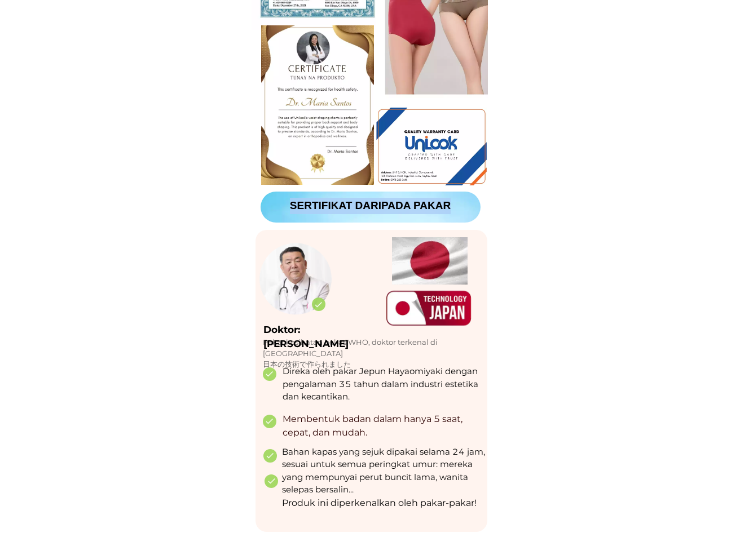
drag, startPoint x: 454, startPoint y: 203, endPoint x: 285, endPoint y: 213, distance: 170.0
click at [288, 205] on p "SERTIFIKAT DARIPADA PAKAR" at bounding box center [370, 206] width 179 height 16
copy p "SERTIFIKAT DARIPADA PAKAR"
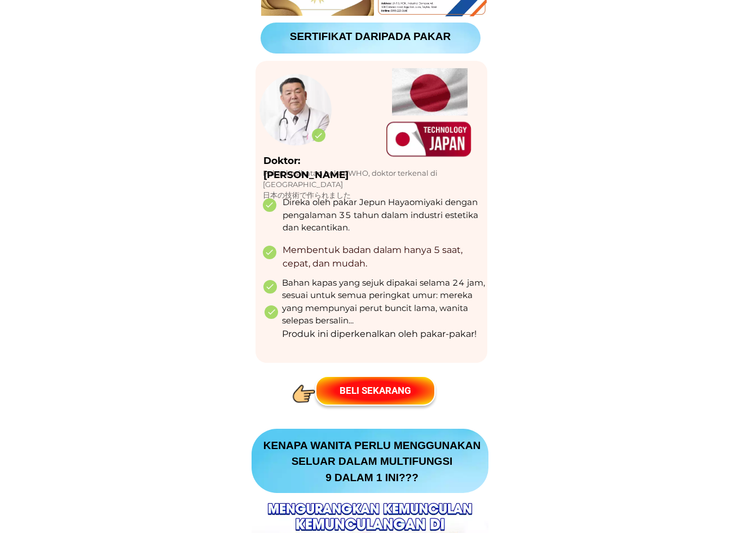
scroll to position [1184, 0]
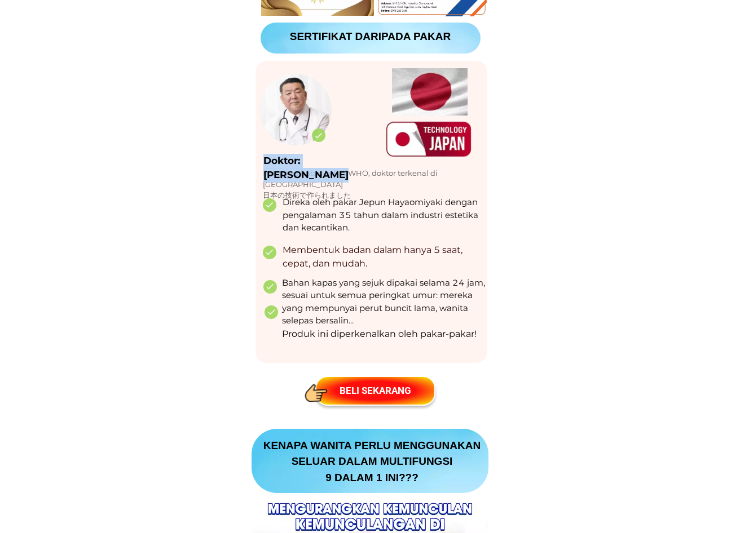
drag, startPoint x: 263, startPoint y: 158, endPoint x: 371, endPoint y: 154, distance: 107.8
click at [371, 154] on div "Direka oleh pakar Jepun Hayaomiyaki dengan pengalaman 35 tahun dalam industri e…" at bounding box center [369, 36] width 237 height 780
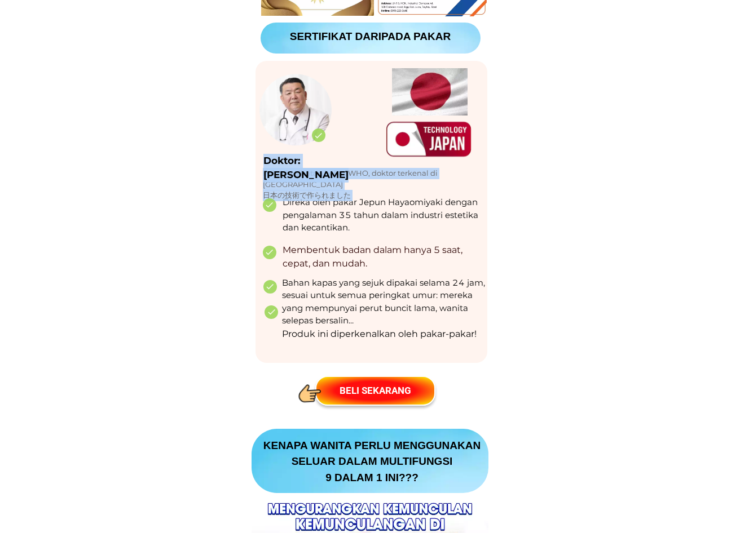
drag, startPoint x: 359, startPoint y: 186, endPoint x: 264, endPoint y: 174, distance: 96.0
click at [264, 174] on div "Direka oleh pakar Jepun Hayaomiyaki dengan pengalaman 35 tahun dalam industri e…" at bounding box center [369, 36] width 237 height 780
click at [304, 183] on p "Pakar kesihatan bekas WHO, doktor terkenal di [GEOGRAPHIC_DATA] 日本の技術で作られました" at bounding box center [374, 184] width 222 height 33
drag, startPoint x: 262, startPoint y: 174, endPoint x: 333, endPoint y: 172, distance: 70.5
click at [333, 172] on div "Direka oleh pakar Jepun Hayaomiyaki dengan pengalaman 35 tahun dalam industri e…" at bounding box center [369, 36] width 237 height 780
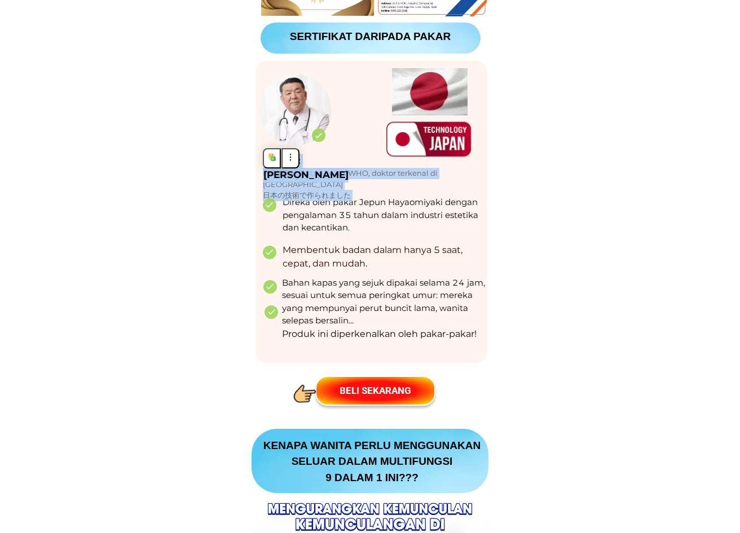
click at [374, 188] on div at bounding box center [428, 139] width 211 height 211
click at [354, 186] on div at bounding box center [428, 139] width 211 height 211
drag, startPoint x: 354, startPoint y: 181, endPoint x: 317, endPoint y: 177, distance: 36.9
click at [317, 177] on div "Direka oleh pakar Jepun Hayaomiyaki dengan pengalaman 35 tahun dalam industri e…" at bounding box center [369, 36] width 237 height 780
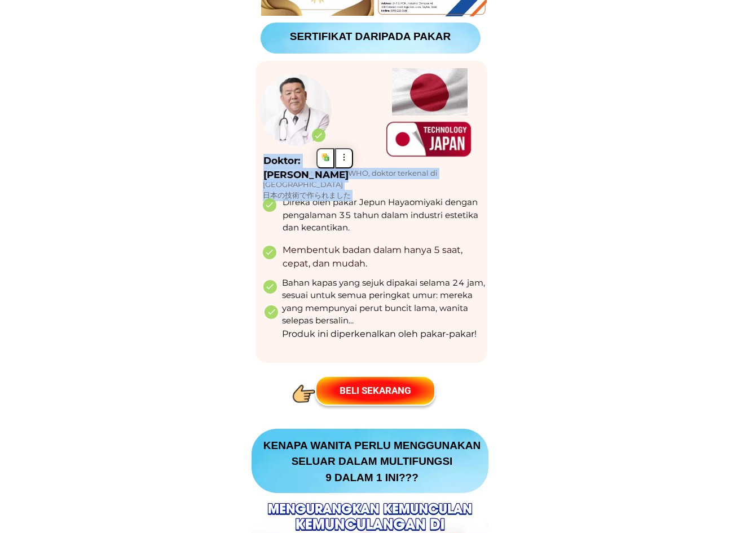
click at [377, 183] on div at bounding box center [428, 139] width 211 height 211
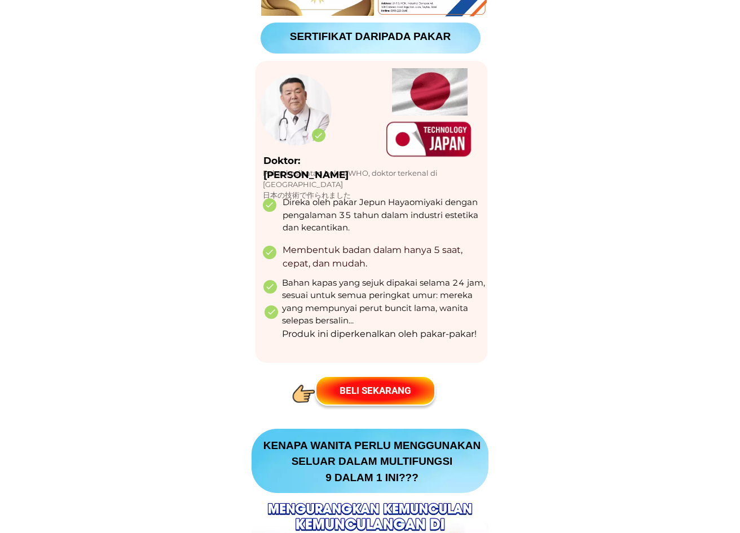
click at [351, 185] on div at bounding box center [428, 139] width 211 height 211
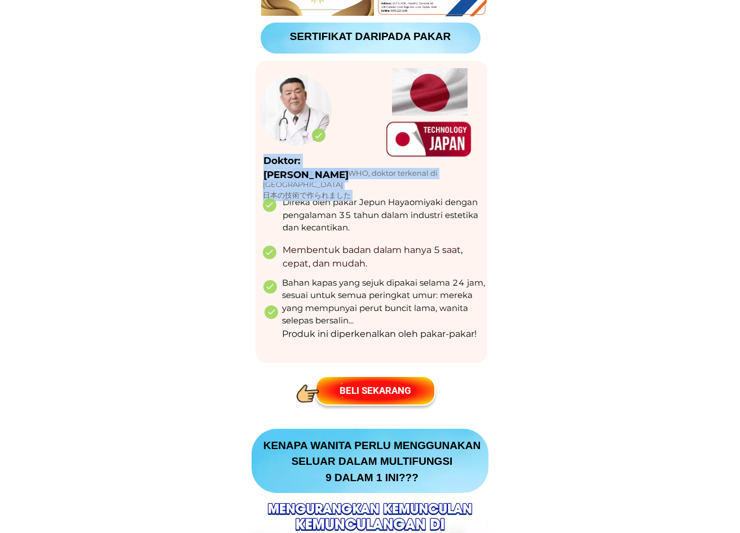
drag, startPoint x: 357, startPoint y: 184, endPoint x: 271, endPoint y: 174, distance: 86.8
click at [285, 176] on div "Direka oleh pakar Jepun Hayaomiyaki dengan pengalaman 35 tahun dalam industri e…" at bounding box center [369, 36] width 237 height 780
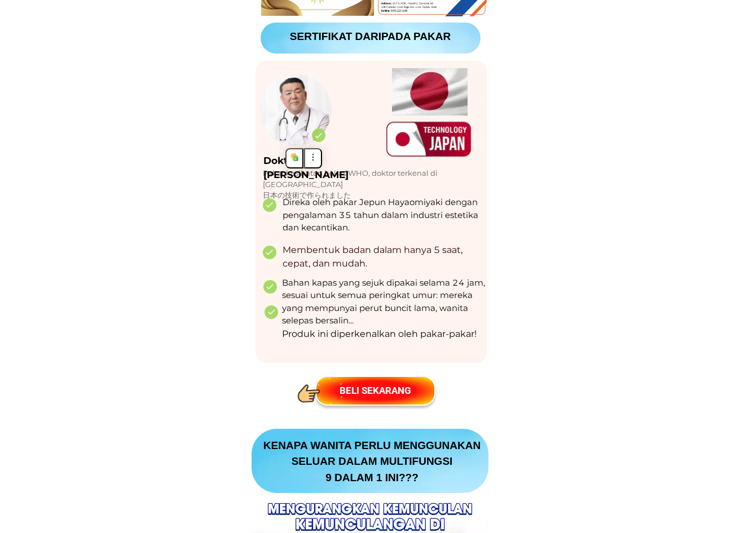
click at [262, 172] on div at bounding box center [371, 212] width 232 height 302
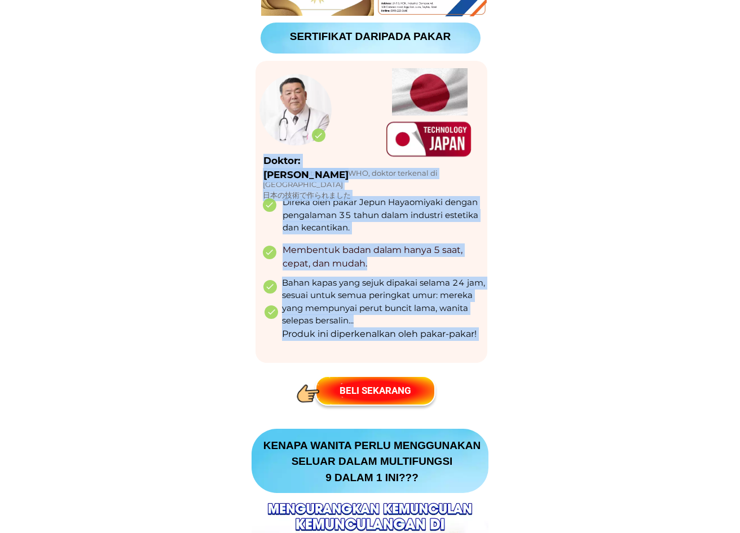
drag, startPoint x: 261, startPoint y: 168, endPoint x: 355, endPoint y: 178, distance: 94.7
click at [355, 178] on div "Direka oleh pakar Jepun Hayaomiyaki dengan pengalaman 35 tahun dalam industri e…" at bounding box center [369, 36] width 237 height 780
click at [358, 181] on div at bounding box center [428, 139] width 211 height 211
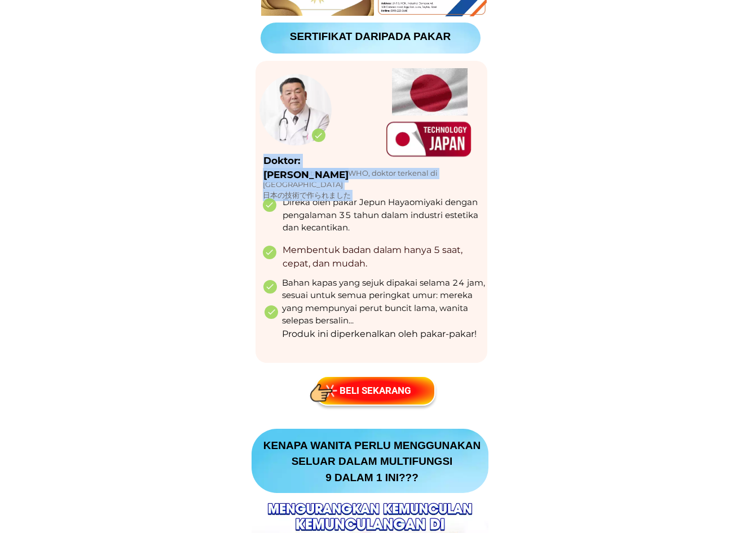
drag, startPoint x: 354, startPoint y: 184, endPoint x: 262, endPoint y: 169, distance: 93.2
click at [262, 169] on div "Direka oleh pakar Jepun Hayaomiyaki dengan pengalaman 35 tahun dalam industri e…" at bounding box center [369, 36] width 237 height 780
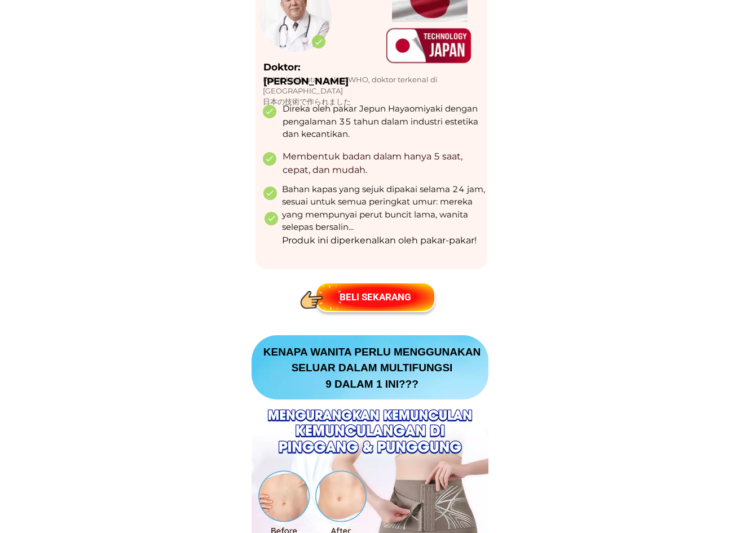
scroll to position [1353, 0]
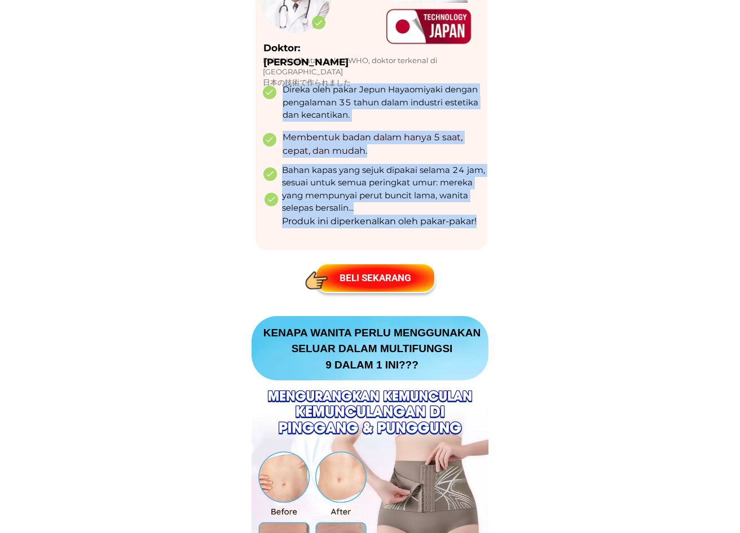
drag, startPoint x: 282, startPoint y: 86, endPoint x: 477, endPoint y: 220, distance: 236.7
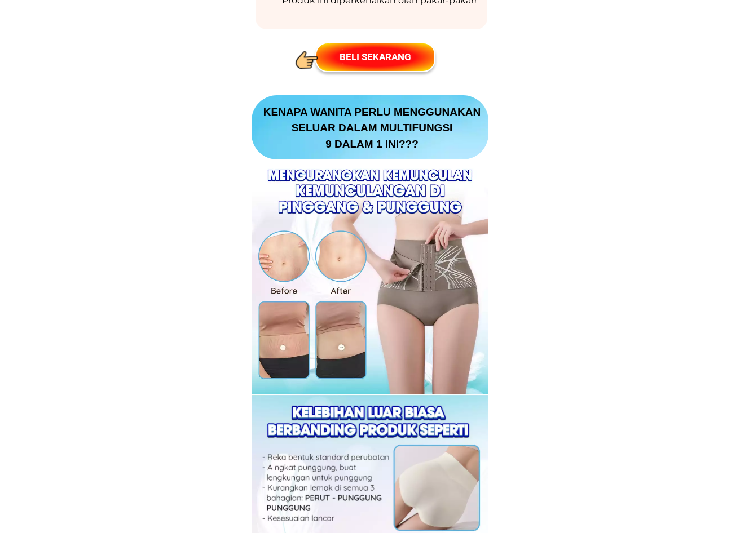
scroll to position [1578, 0]
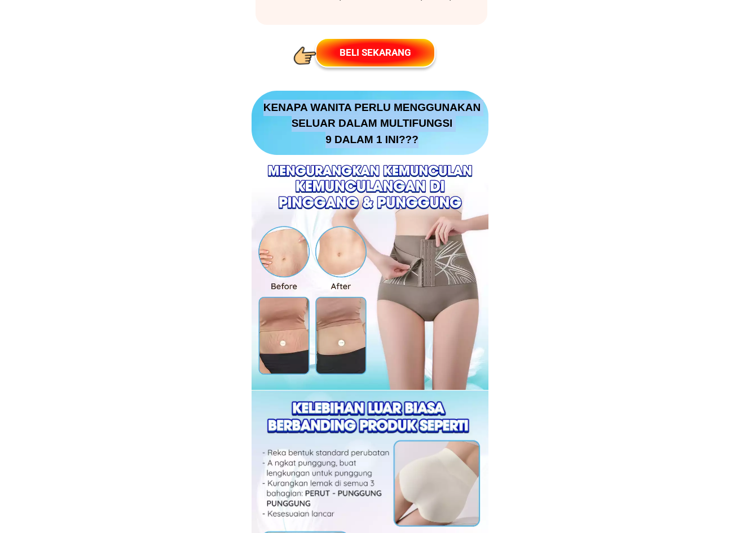
drag, startPoint x: 435, startPoint y: 141, endPoint x: 258, endPoint y: 104, distance: 181.3
click at [258, 104] on p "KENAPA WANITA PERLU MENGGUNAKAN SELUAR DALAM MULTIFUNGSI 9 DALAM 1 INI???" at bounding box center [371, 124] width 233 height 48
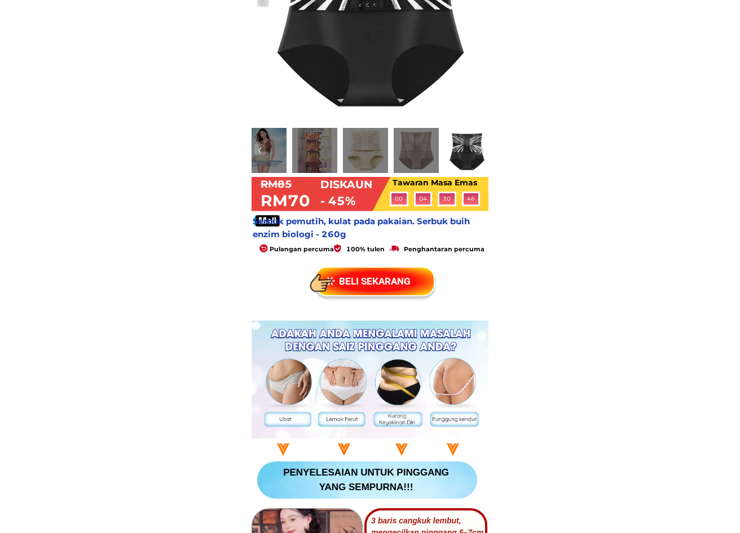
scroll to position [169, 0]
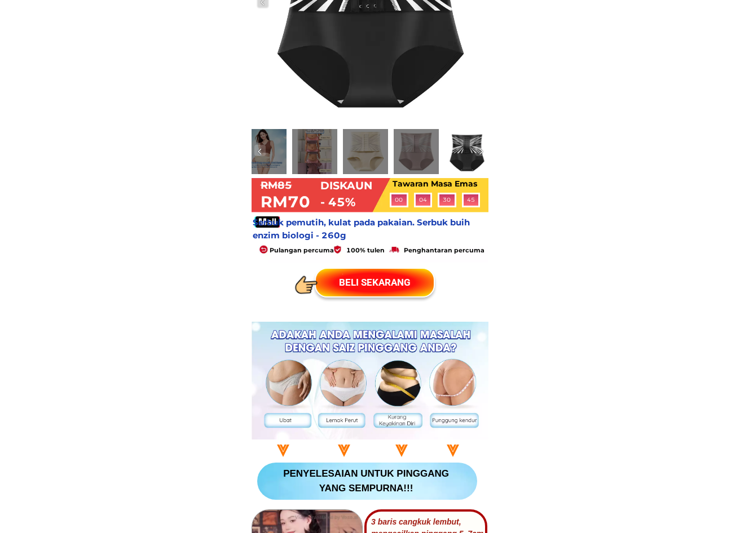
click at [325, 157] on div at bounding box center [314, 151] width 45 height 45
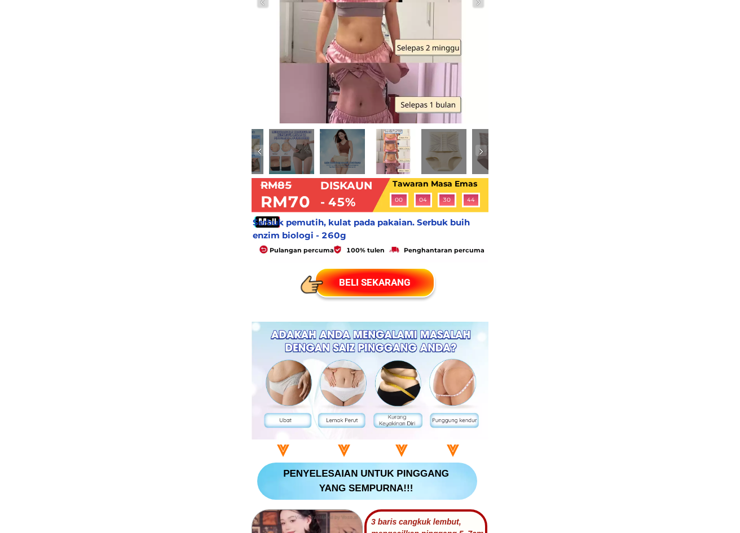
click at [303, 157] on div at bounding box center [291, 151] width 45 height 45
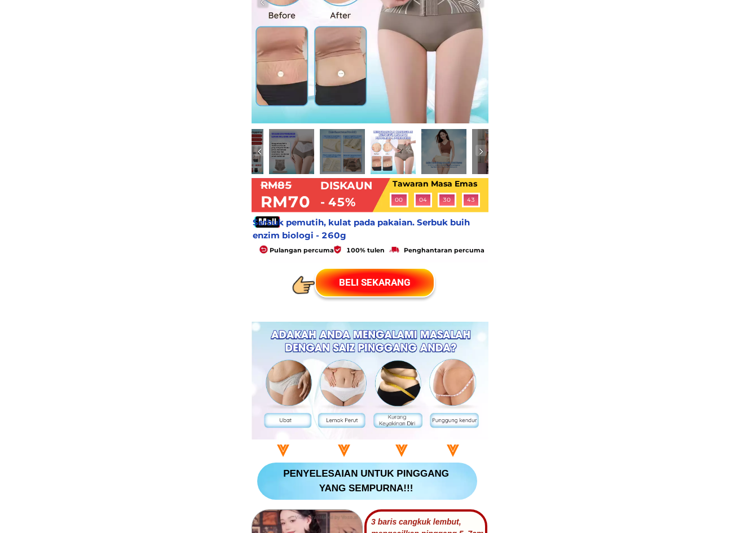
click at [318, 164] on div at bounding box center [443, 151] width 451 height 45
click at [304, 158] on div at bounding box center [291, 151] width 45 height 45
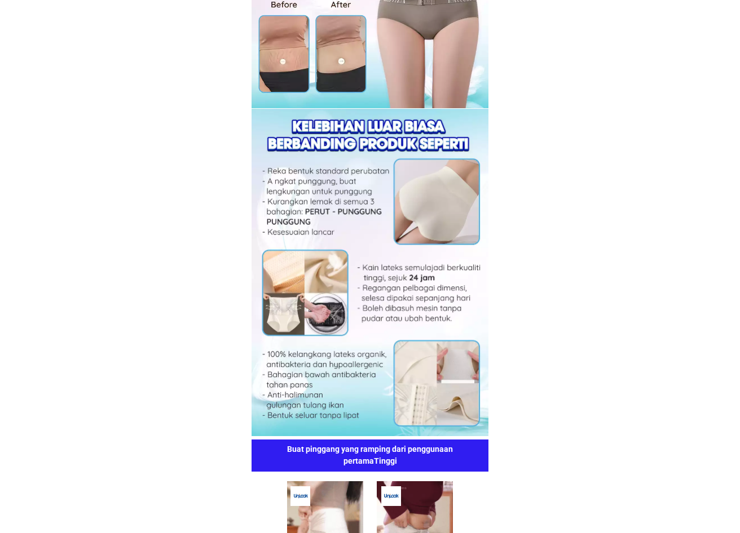
scroll to position [2086, 0]
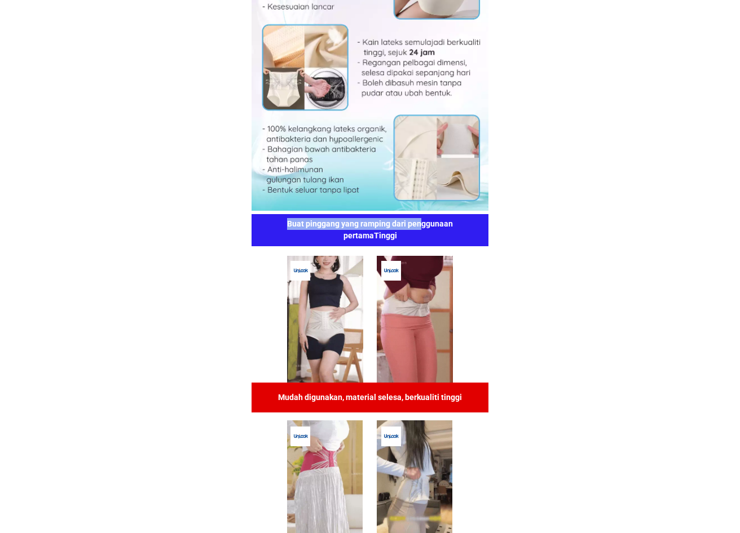
drag, startPoint x: 272, startPoint y: 218, endPoint x: 422, endPoint y: 228, distance: 150.2
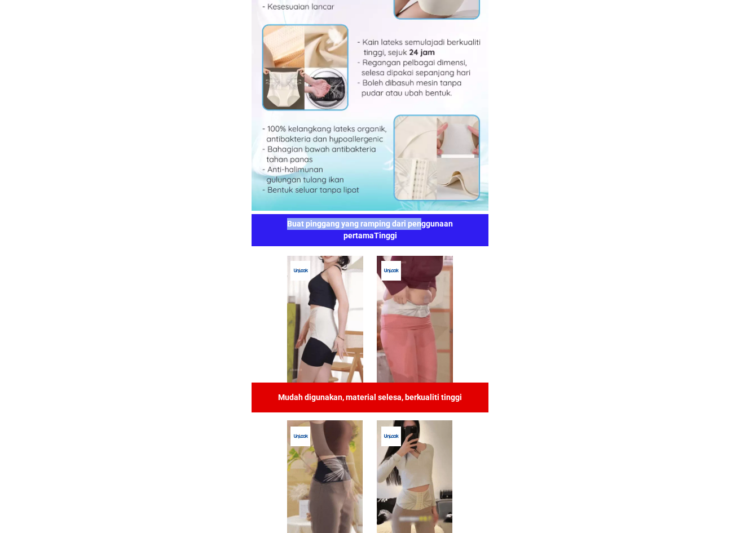
click at [422, 228] on h1 "Buat pinggang yang ramping dari penggunaan pertamaTinggi" at bounding box center [370, 230] width 213 height 24
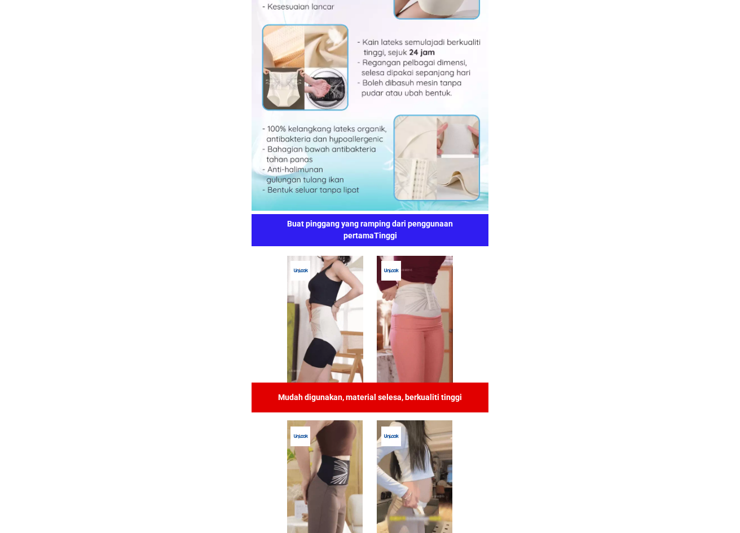
click at [463, 238] on h1 "Buat pinggang yang ramping dari penggunaan pertamaTinggi" at bounding box center [370, 230] width 213 height 24
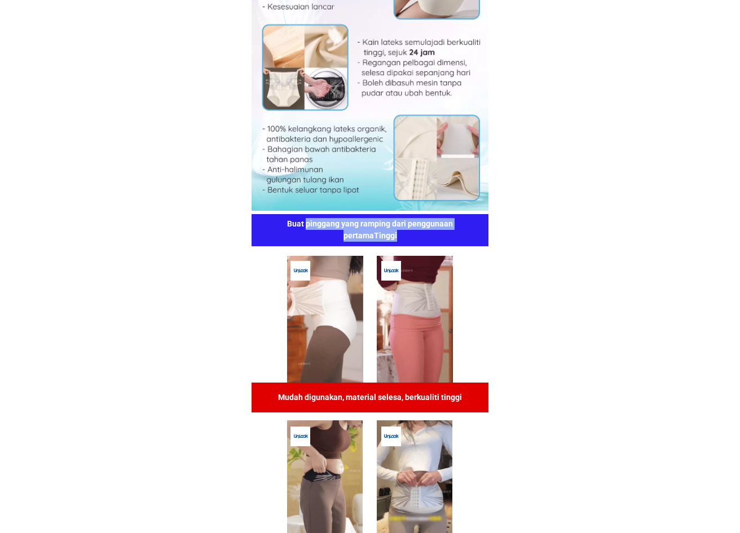
drag, startPoint x: 414, startPoint y: 236, endPoint x: 306, endPoint y: 223, distance: 108.9
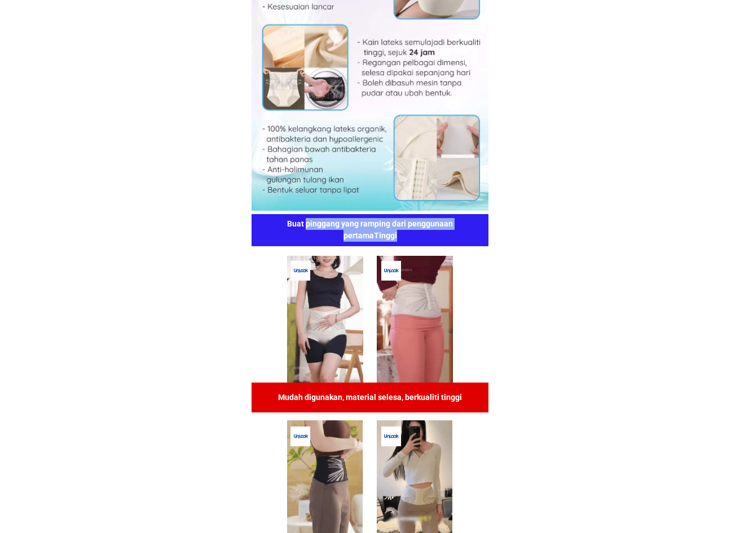
click at [307, 223] on h1 "Buat pinggang yang ramping dari penggunaan pertamaTinggi" at bounding box center [370, 230] width 213 height 24
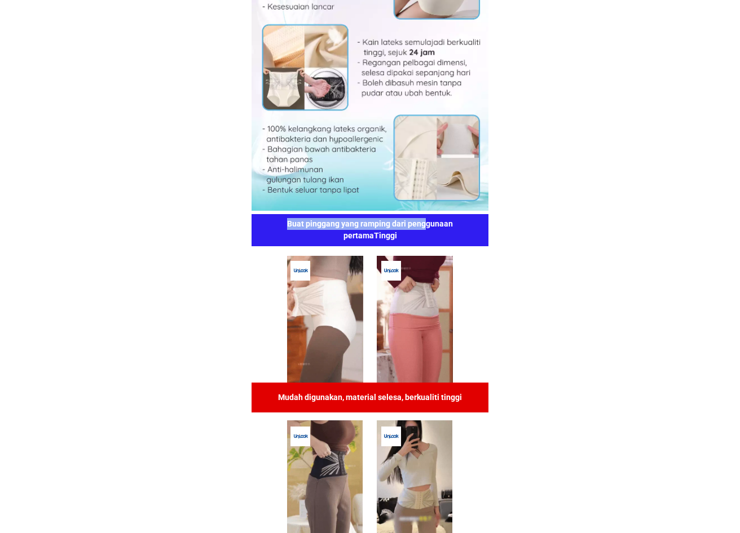
drag, startPoint x: 287, startPoint y: 219, endPoint x: 426, endPoint y: 228, distance: 139.5
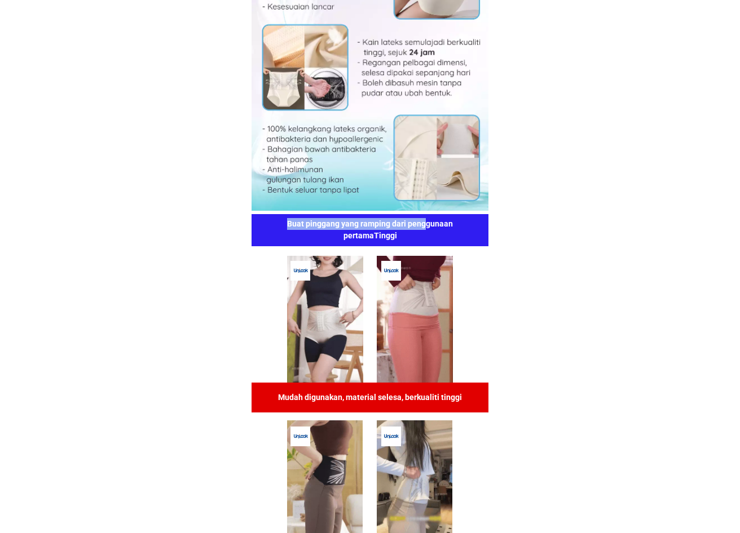
click at [426, 228] on h1 "Buat pinggang yang ramping dari penggunaan pertamaTinggi" at bounding box center [370, 230] width 213 height 24
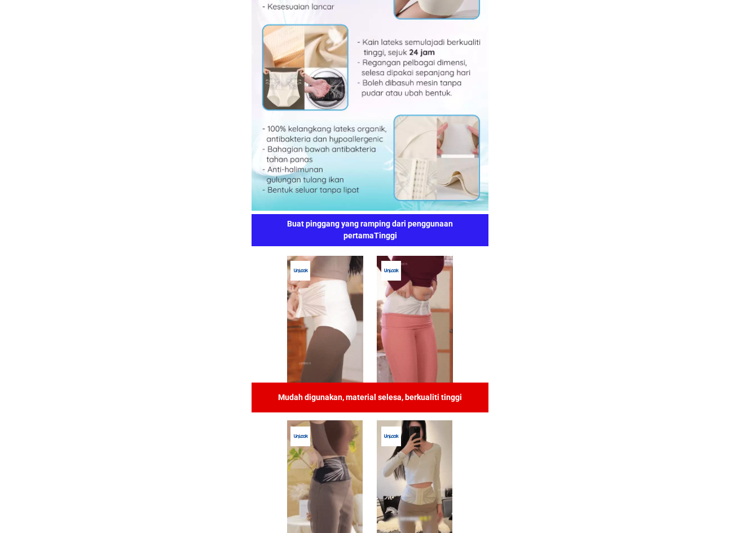
click at [453, 240] on h1 "Buat pinggang yang ramping dari penggunaan pertamaTinggi" at bounding box center [370, 230] width 213 height 24
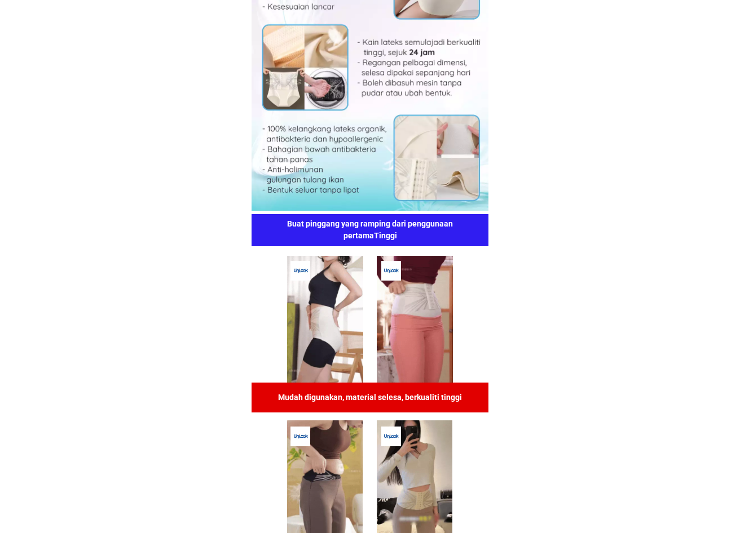
click at [377, 236] on h1 "Buat pinggang yang ramping dari penggunaan pertamaTinggi" at bounding box center [370, 230] width 213 height 24
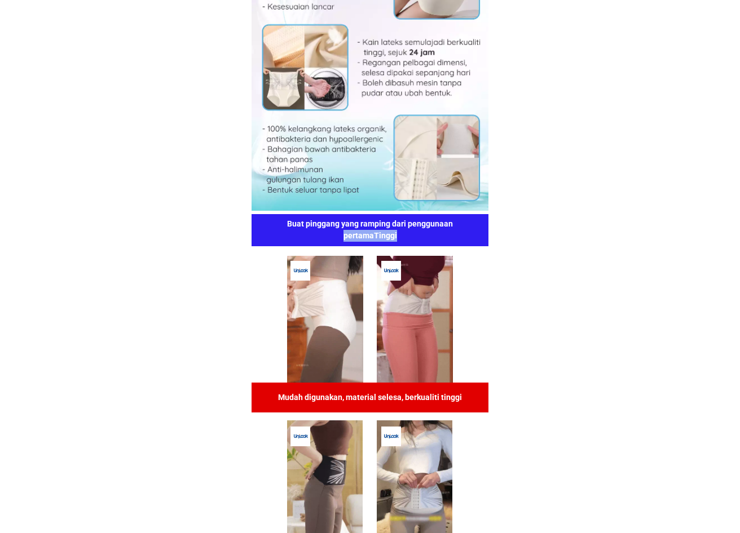
click at [377, 236] on h1 "Buat pinggang yang ramping dari penggunaan pertamaTinggi" at bounding box center [370, 230] width 213 height 24
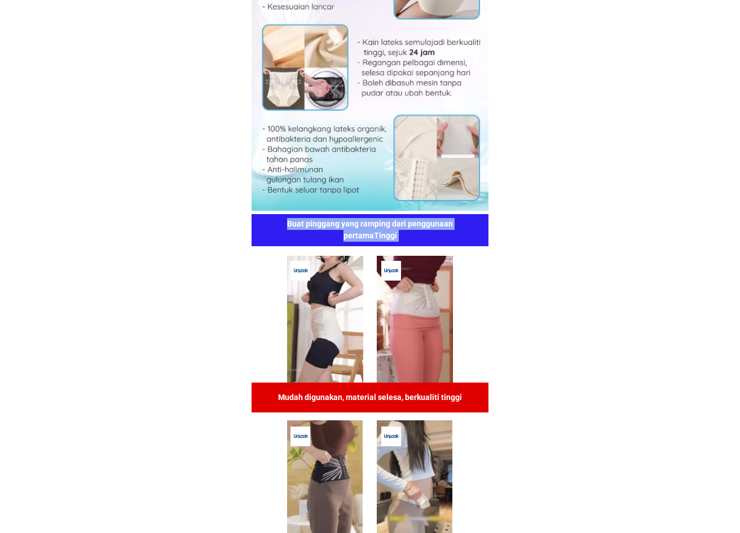
click at [377, 236] on h1 "Buat pinggang yang ramping dari penggunaan pertamaTinggi" at bounding box center [370, 230] width 213 height 24
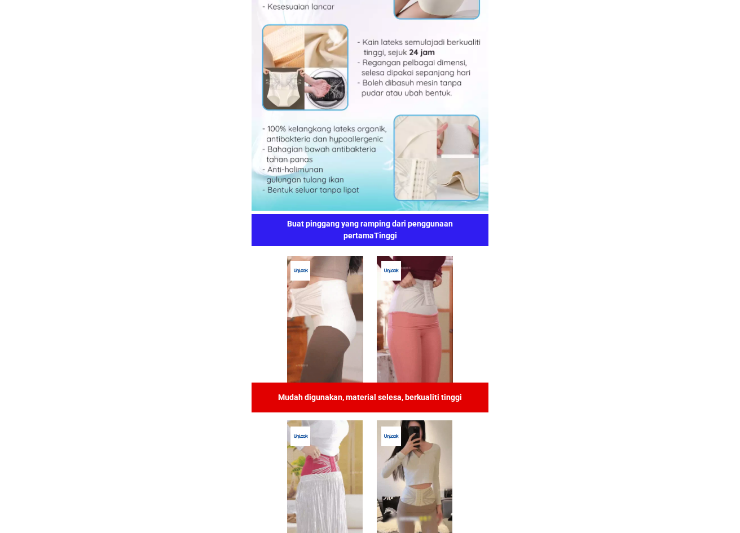
click at [378, 235] on h1 "Buat pinggang yang ramping dari penggunaan pertamaTinggi" at bounding box center [370, 230] width 213 height 24
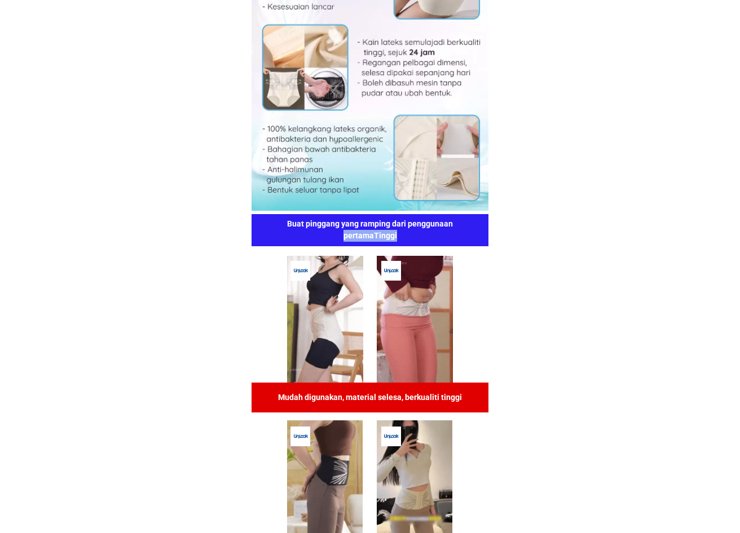
click at [378, 235] on h1 "Buat pinggang yang ramping dari penggunaan pertamaTinggi" at bounding box center [370, 230] width 213 height 24
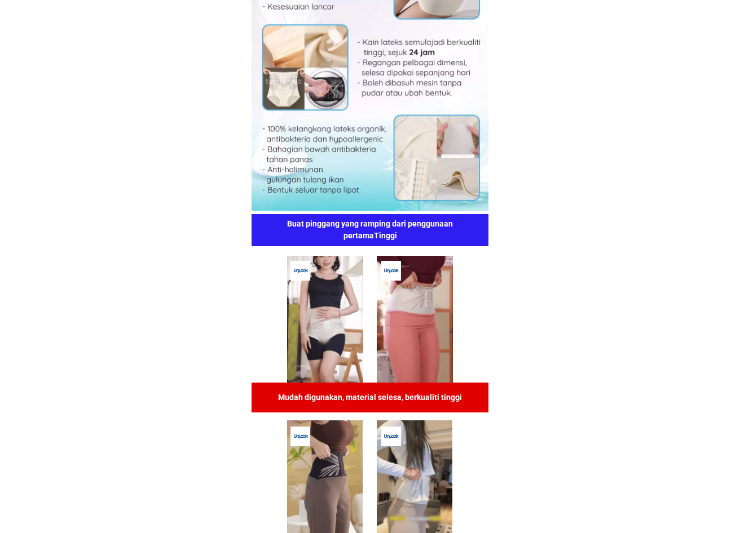
click at [298, 228] on h1 "Buat pinggang yang ramping dari penggunaan pertamaTinggi" at bounding box center [370, 230] width 213 height 24
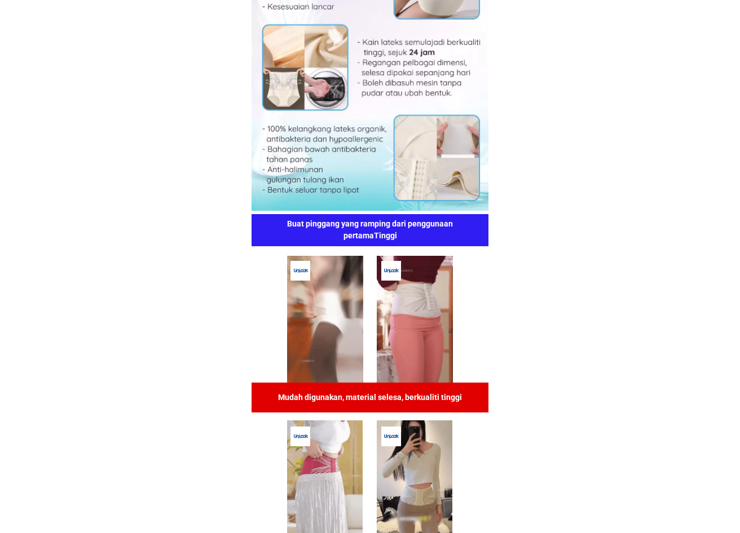
click at [299, 222] on h1 "Buat pinggang yang ramping dari penggunaan pertamaTinggi" at bounding box center [370, 230] width 213 height 24
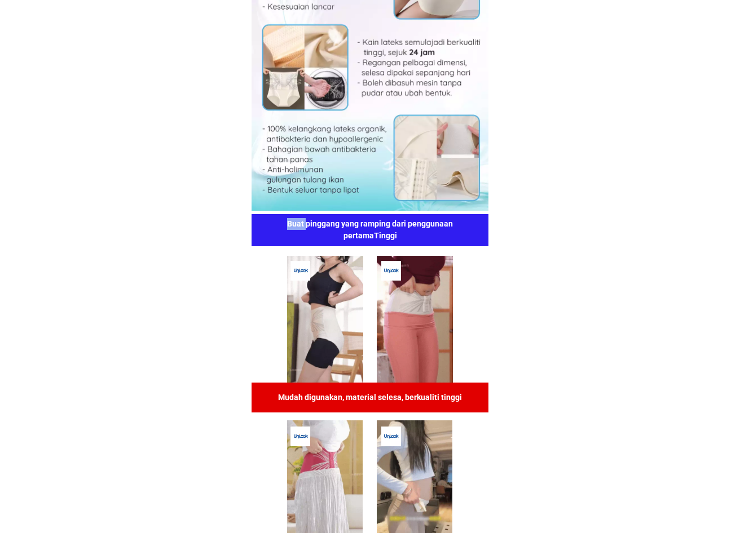
click at [299, 222] on h1 "Buat pinggang yang ramping dari penggunaan pertamaTinggi" at bounding box center [370, 230] width 213 height 24
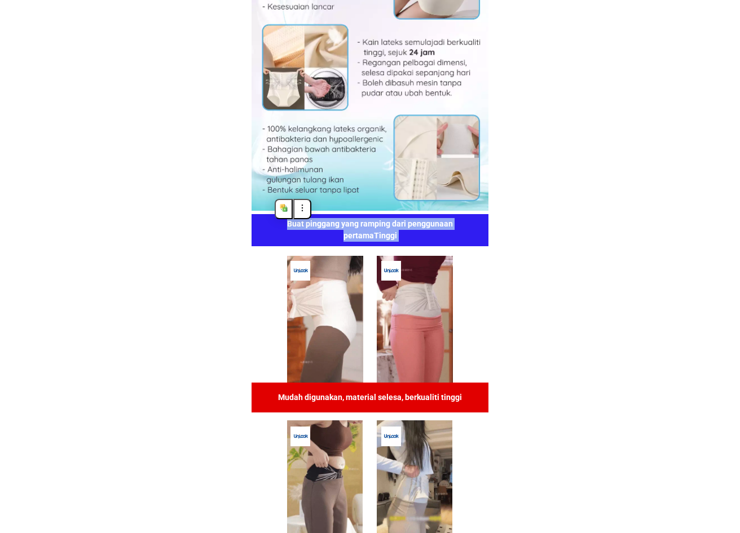
click at [299, 222] on h1 "Buat pinggang yang ramping dari penggunaan pertamaTinggi" at bounding box center [370, 230] width 213 height 24
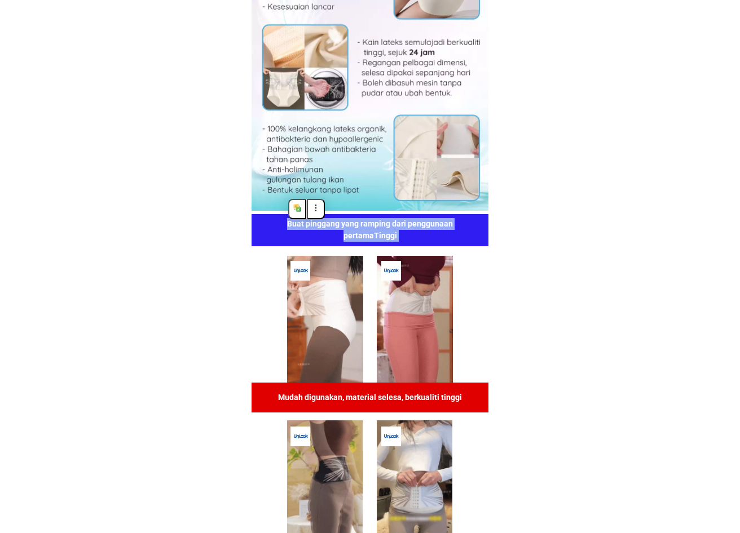
click at [371, 229] on h1 "Buat pinggang yang ramping dari penggunaan pertamaTinggi" at bounding box center [370, 230] width 213 height 24
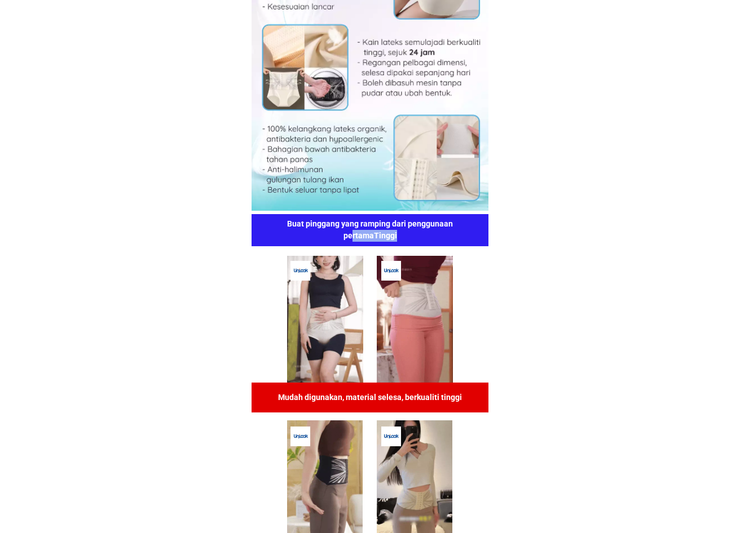
drag, startPoint x: 397, startPoint y: 234, endPoint x: 351, endPoint y: 231, distance: 46.3
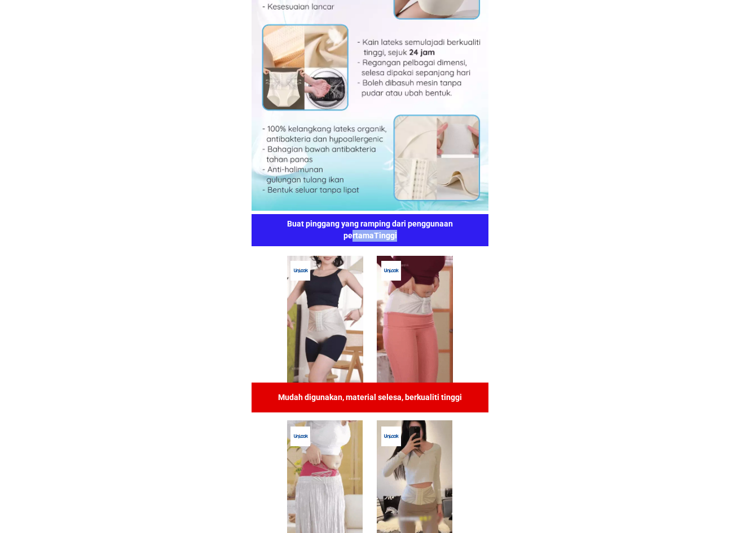
click at [351, 231] on h1 "Buat pinggang yang ramping dari penggunaan pertamaTinggi" at bounding box center [370, 230] width 213 height 24
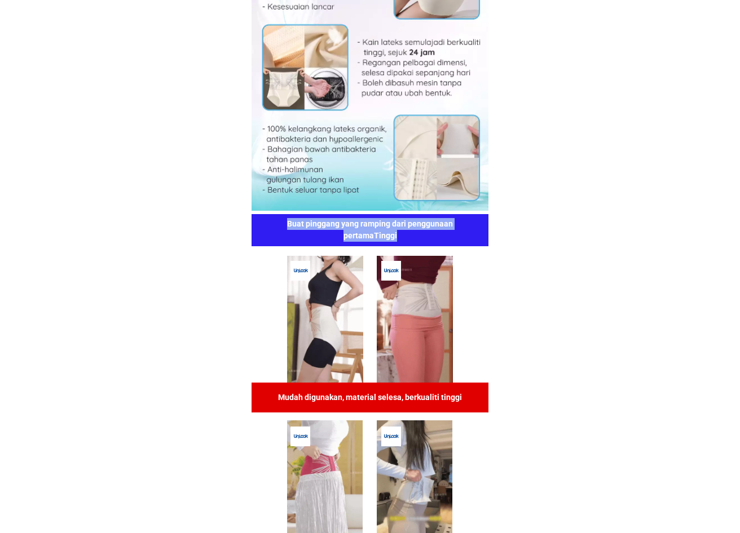
drag, startPoint x: 289, startPoint y: 223, endPoint x: 408, endPoint y: 240, distance: 120.1
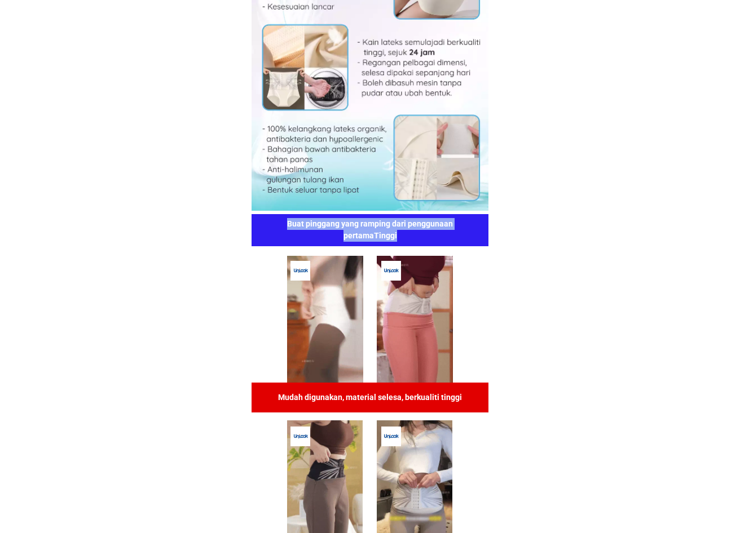
click at [408, 240] on h1 "Buat pinggang yang ramping dari penggunaan pertamaTinggi" at bounding box center [370, 230] width 213 height 24
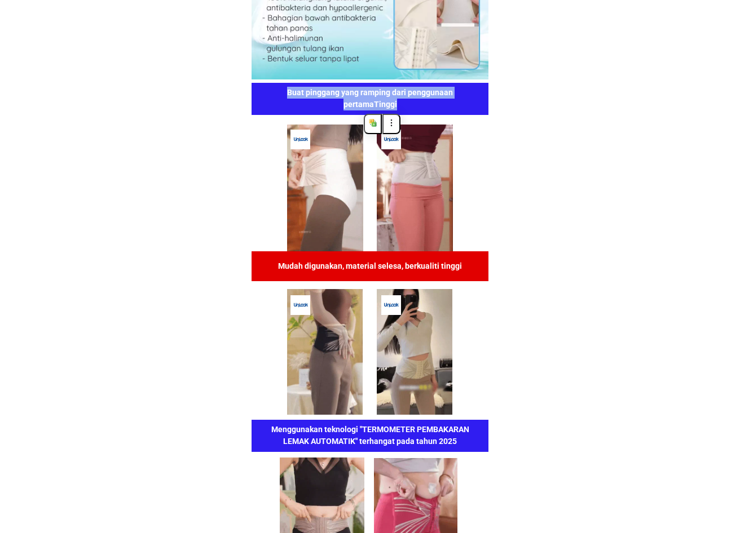
scroll to position [2255, 0]
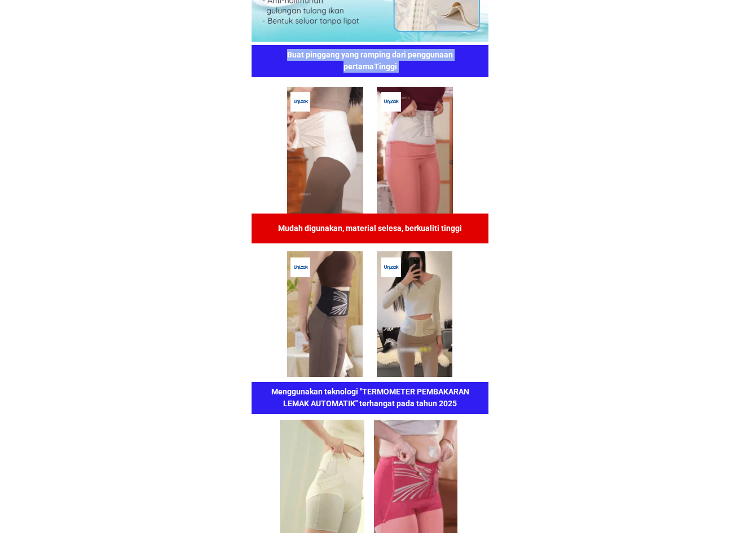
drag, startPoint x: 279, startPoint y: 227, endPoint x: 478, endPoint y: 230, distance: 199.0
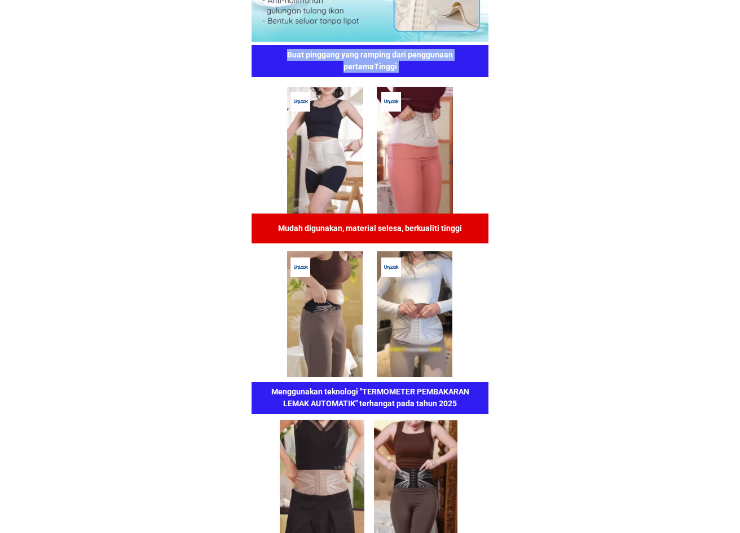
click at [478, 230] on div "KENAPA WANITA PERLU MENGGUNAKAN SELUAR DALAM MULTIFUNGSI 9 DALAM 1 INI??? Buat …" at bounding box center [369, 304] width 237 height 1786
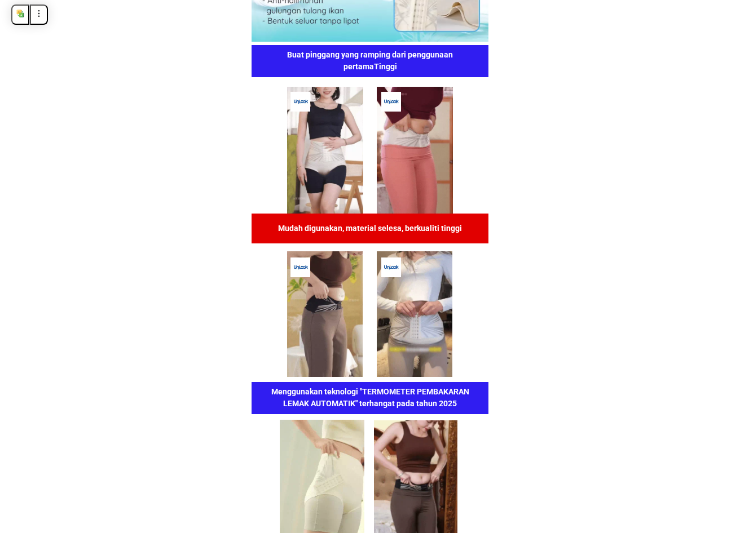
click at [459, 226] on h1 "Mudah digunakan, material selesa, berkualiti tinggi" at bounding box center [370, 229] width 213 height 12
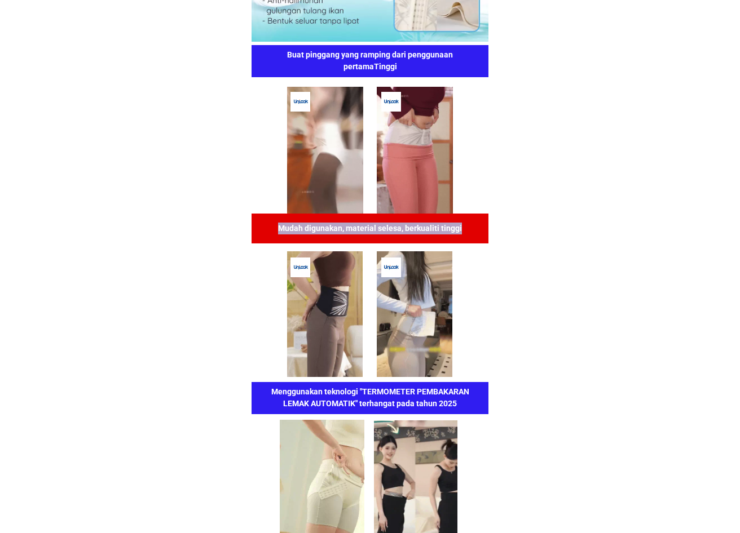
drag, startPoint x: 459, startPoint y: 227, endPoint x: 281, endPoint y: 228, distance: 178.7
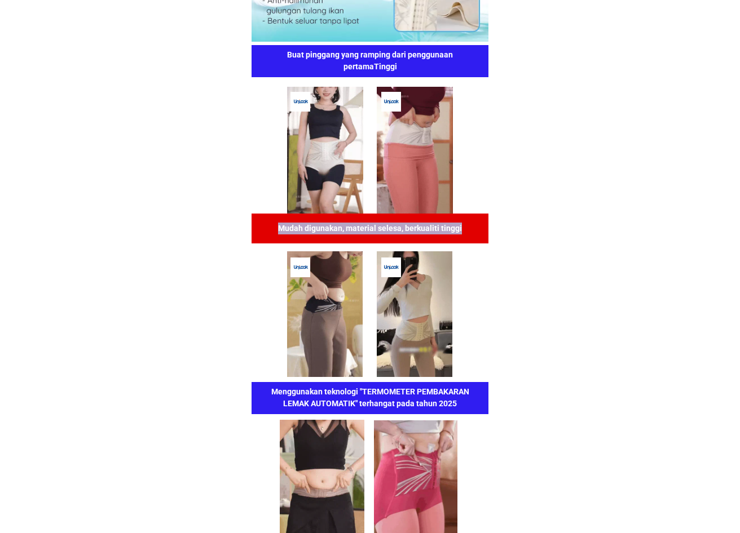
click at [281, 228] on h1 "Mudah digunakan, material selesa, berkualiti tinggi" at bounding box center [370, 229] width 213 height 12
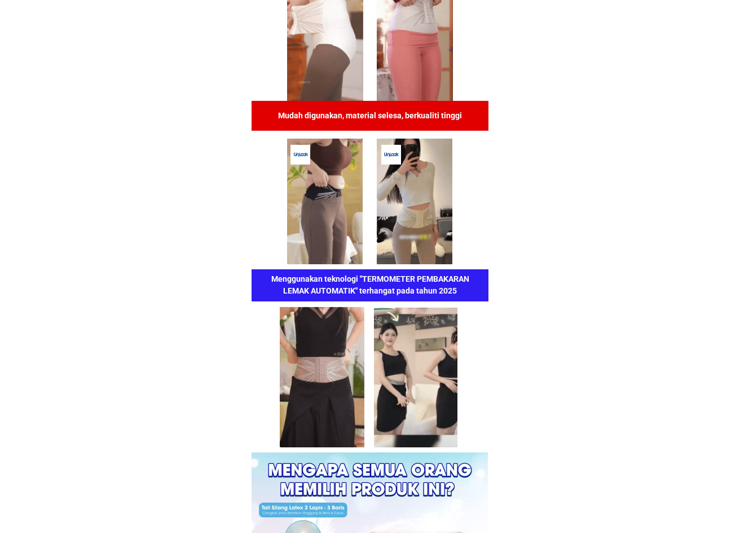
scroll to position [2424, 0]
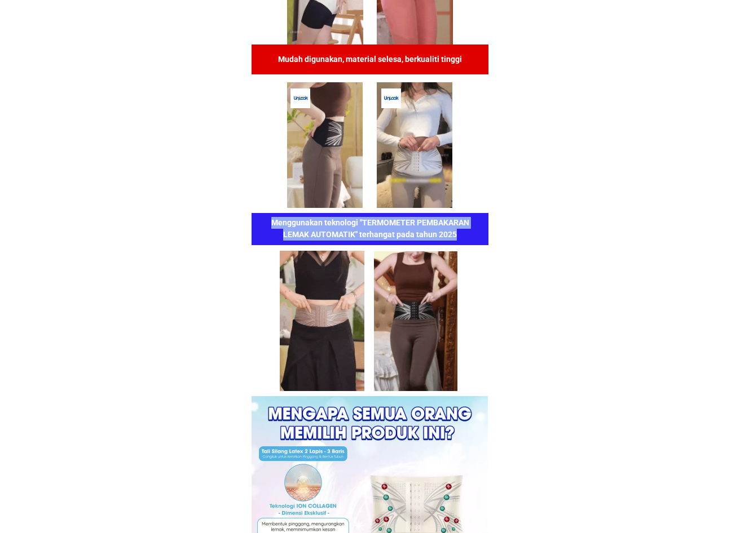
drag, startPoint x: 458, startPoint y: 233, endPoint x: 270, endPoint y: 220, distance: 188.7
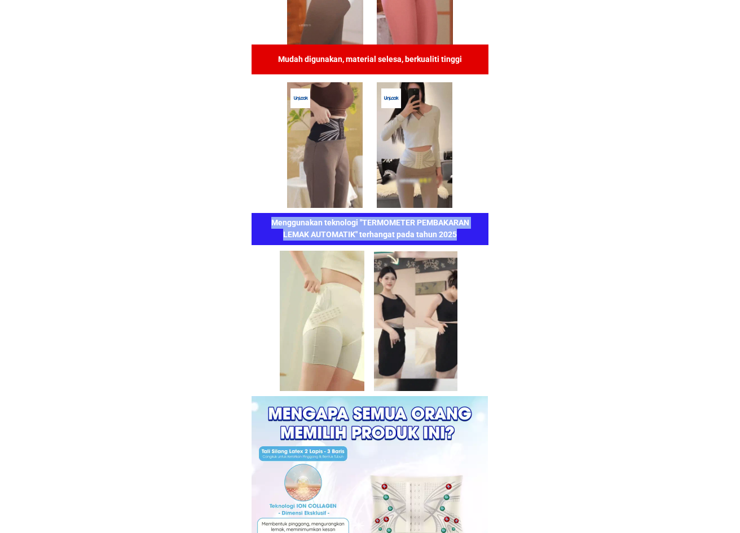
click at [270, 220] on h1 "Menggunakan teknologi "TERMOMETER PEMBAKARAN LEMAK AUTOMATIK" terhangat pada ta…" at bounding box center [370, 229] width 213 height 24
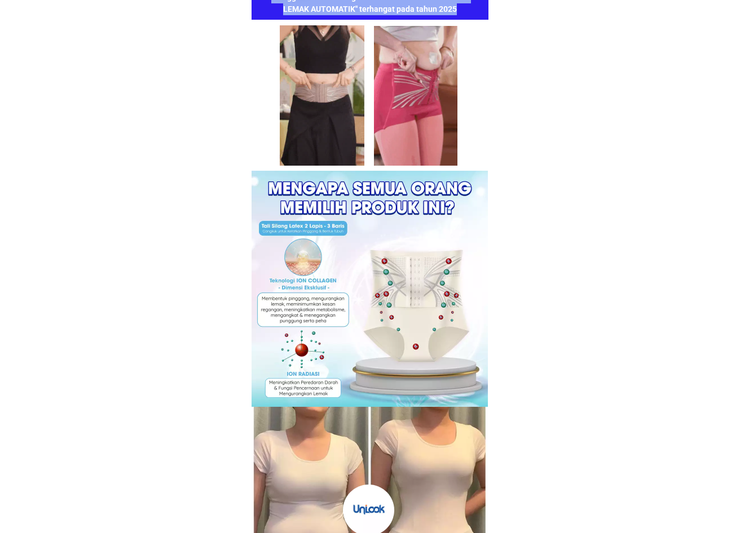
scroll to position [2593, 0]
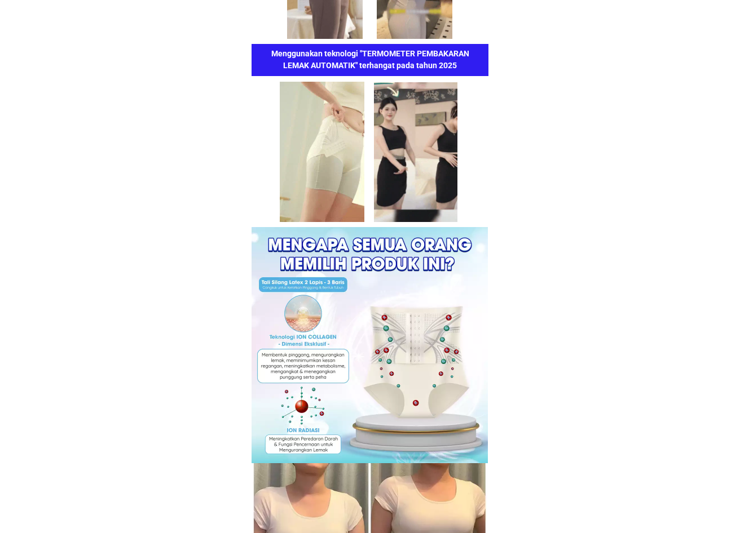
click at [550, 150] on body "Promosi Februari - Potongan 45% Mengejutkan Feedback Check Size Beli sekarang T…" at bounding box center [370, 381] width 740 height 5948
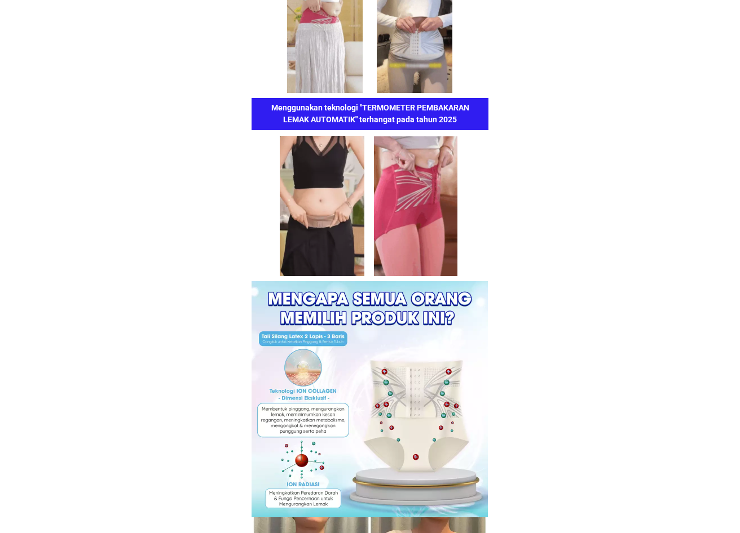
scroll to position [2536, 0]
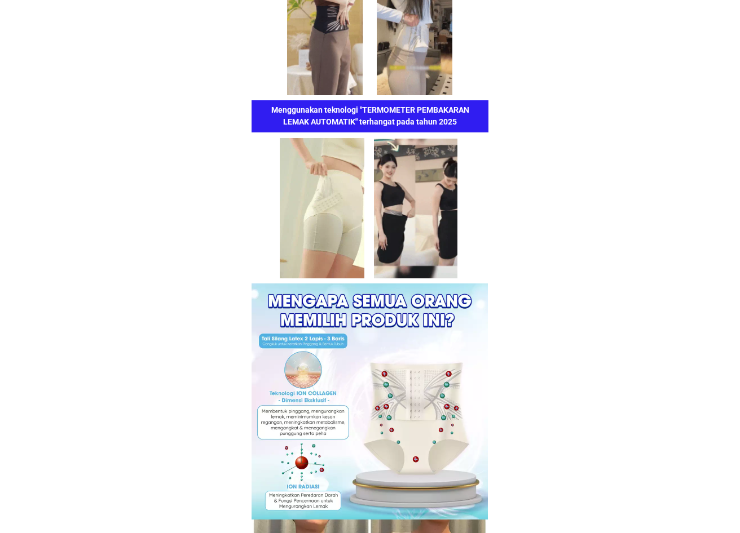
click at [153, 267] on body "Promosi Februari - Potongan 45% Mengejutkan Feedback Check Size Beli sekarang T…" at bounding box center [370, 438] width 740 height 5948
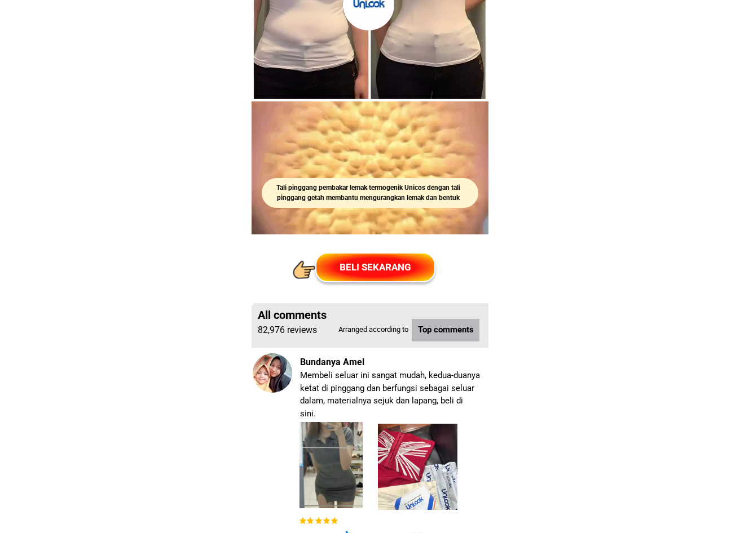
scroll to position [3157, 0]
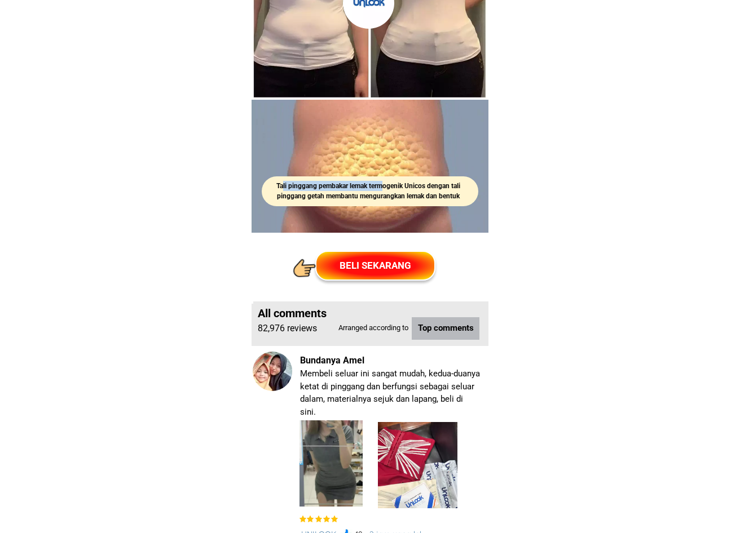
drag, startPoint x: 281, startPoint y: 184, endPoint x: 402, endPoint y: 190, distance: 121.3
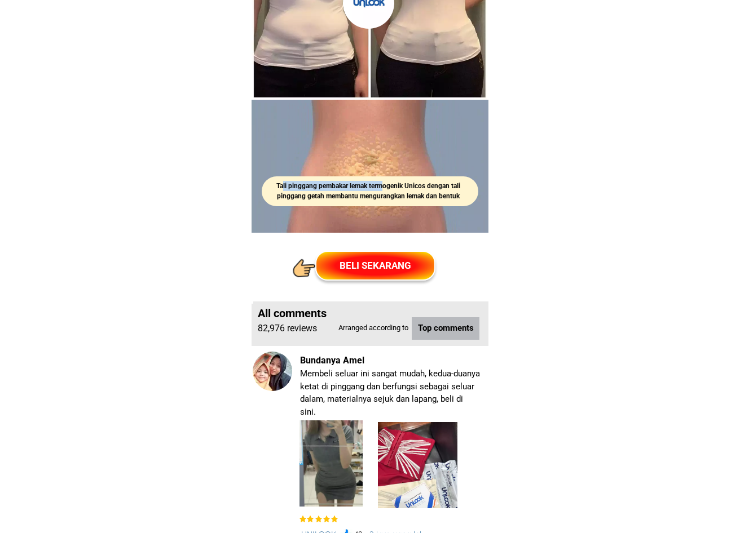
click at [383, 187] on h1 "Tali pinggang pembakar lemak termogenik Unicos dengan tali pinggang getah memba…" at bounding box center [368, 191] width 213 height 20
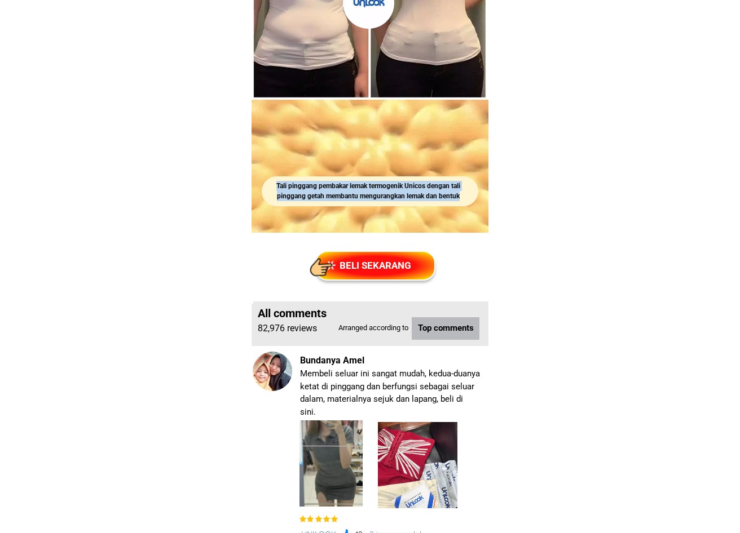
drag, startPoint x: 461, startPoint y: 194, endPoint x: 269, endPoint y: 188, distance: 191.2
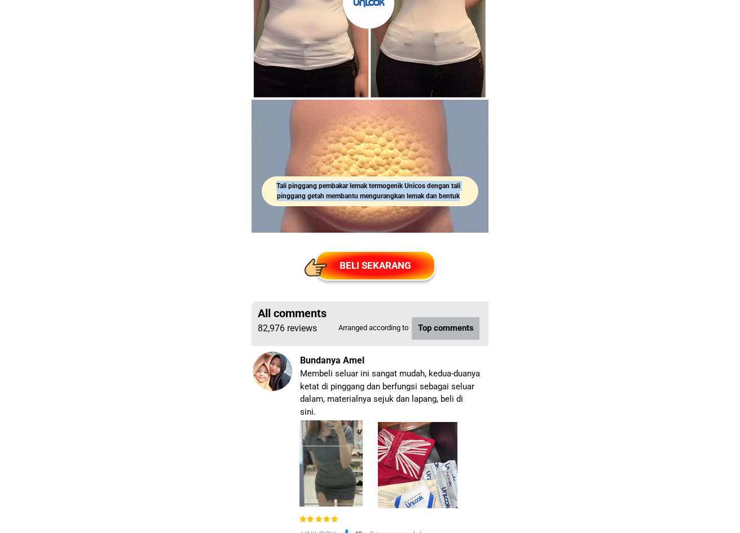
click at [269, 188] on h1 "Tali pinggang pembakar lemak termogenik Unicos dengan tali pinggang getah memba…" at bounding box center [368, 191] width 213 height 20
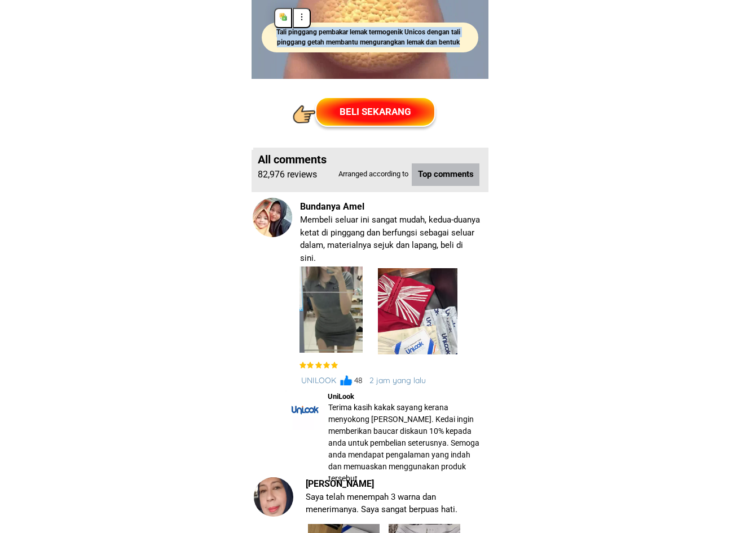
scroll to position [3326, 0]
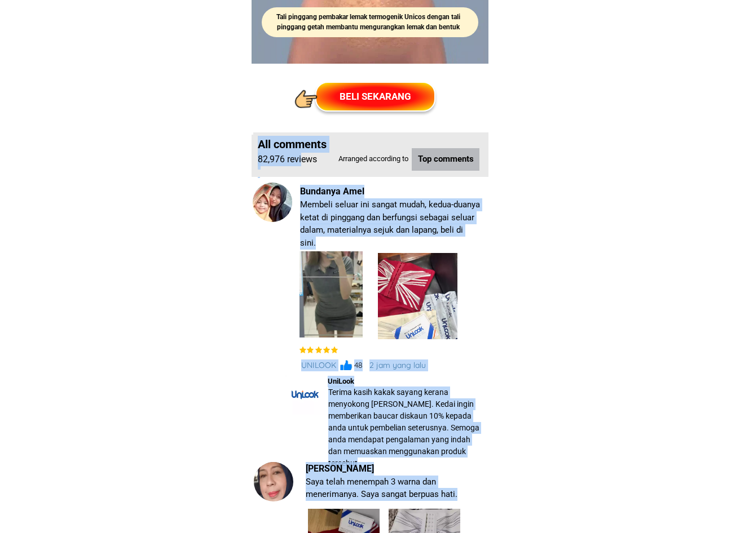
drag, startPoint x: 490, startPoint y: 165, endPoint x: 300, endPoint y: 154, distance: 190.3
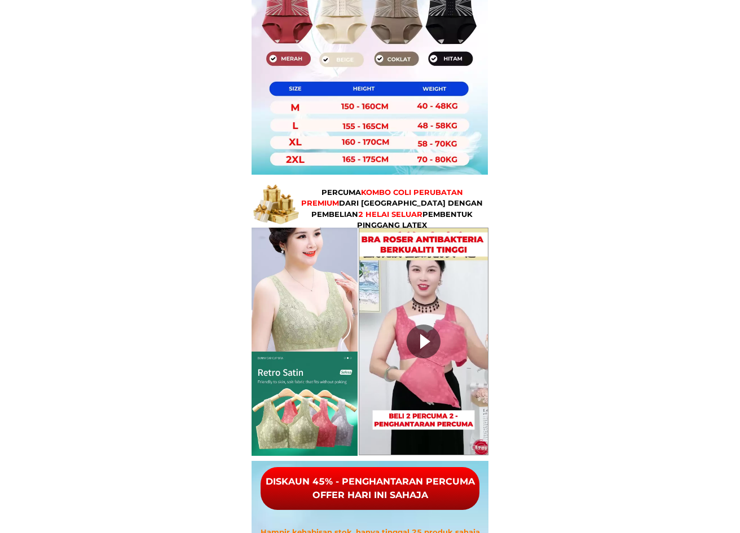
scroll to position [4397, 0]
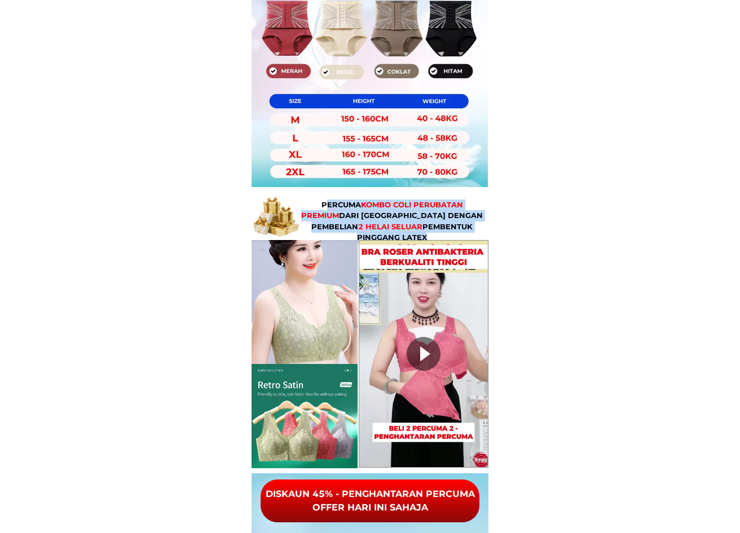
drag, startPoint x: 306, startPoint y: 204, endPoint x: 476, endPoint y: 226, distance: 172.2
click at [476, 226] on p "PERCUMA KOMBO COLI PERUBATAN PREMIUM DARI [GEOGRAPHIC_DATA] DENGAN PEMBELIAN 2 …" at bounding box center [392, 222] width 184 height 44
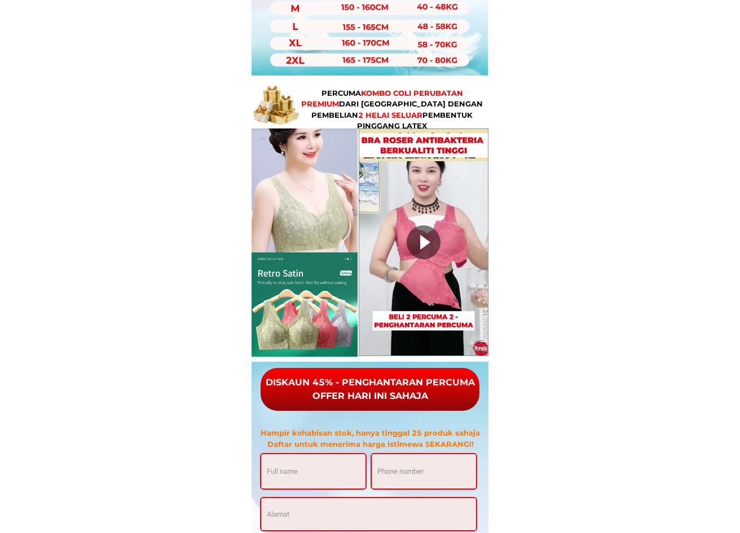
scroll to position [4509, 0]
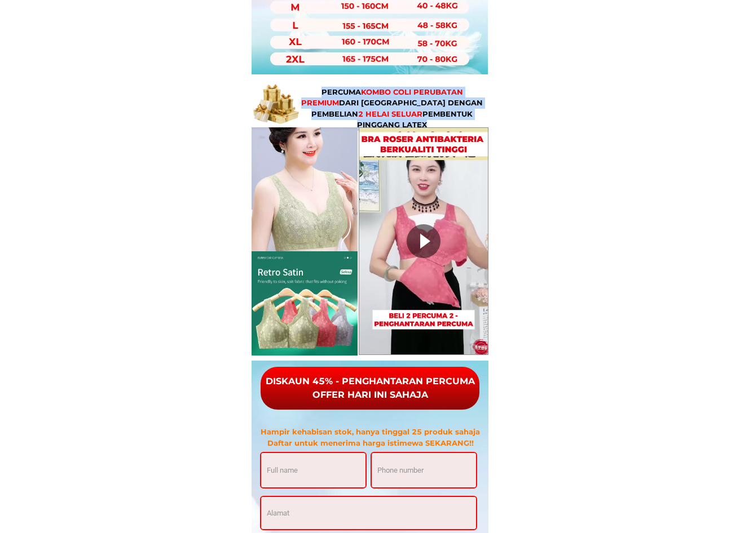
drag, startPoint x: 298, startPoint y: 87, endPoint x: 305, endPoint y: 85, distance: 7.7
click at [305, 85] on div "PERCUMA KOMBO COLI PERUBATAN PREMIUM DARI [GEOGRAPHIC_DATA] DENGAN PEMBELIAN 2 …" at bounding box center [369, 220] width 237 height 282
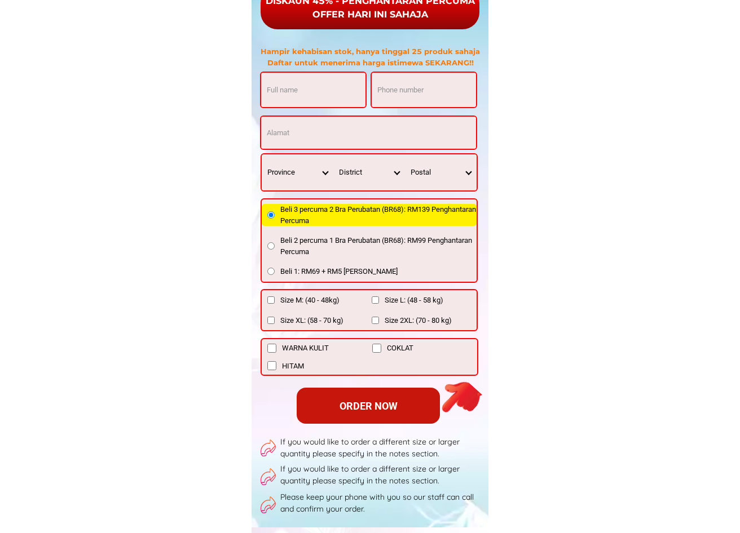
scroll to position [4848, 0]
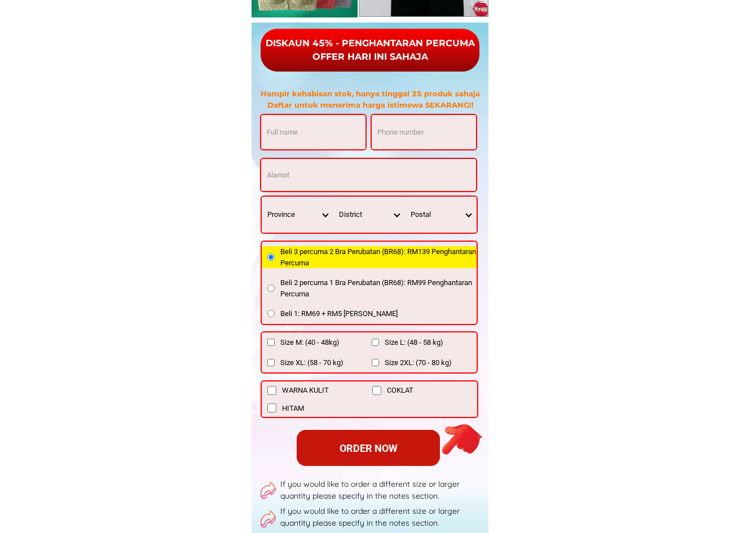
drag, startPoint x: 442, startPoint y: 59, endPoint x: 284, endPoint y: 48, distance: 158.2
click at [290, 47] on div "DISKAUN 45% - PENGHANTARAN PERCUMA OFFER HARI INI SAHAJA" at bounding box center [369, 50] width 219 height 27
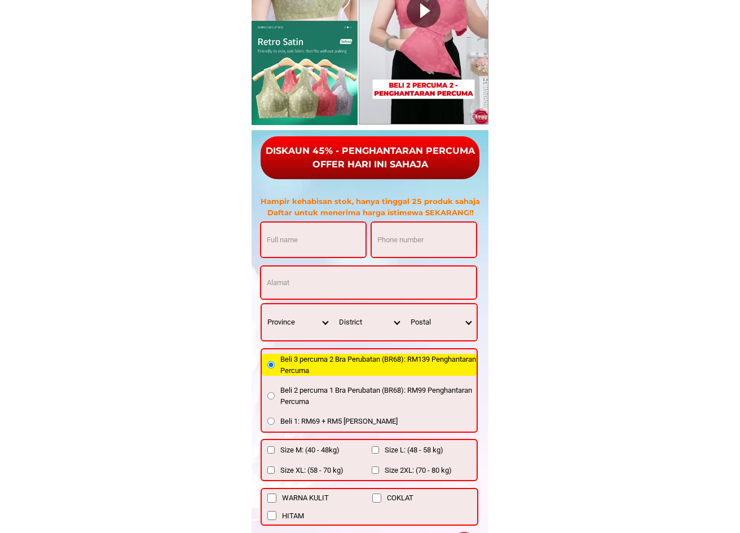
scroll to position [4735, 0]
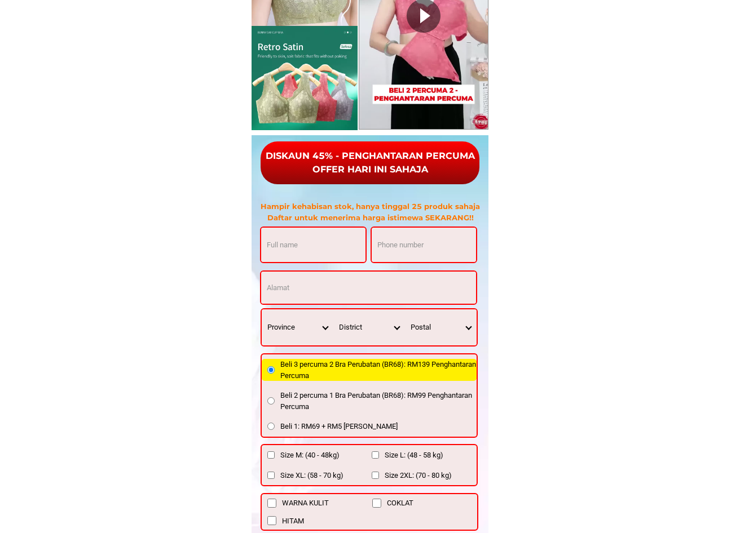
click at [426, 166] on div "OFFER HARI INI SAHAJA" at bounding box center [370, 170] width 220 height 14
drag, startPoint x: 430, startPoint y: 170, endPoint x: 256, endPoint y: 152, distance: 175.1
click at [263, 146] on div "DISKAUN 45% - PENGHANTARAN PERCUMA OFFER HARI INI SAHAJA" at bounding box center [369, 163] width 233 height 46
drag, startPoint x: 261, startPoint y: 152, endPoint x: 486, endPoint y: 181, distance: 227.4
click at [486, 181] on div "Setelah pembelian selesai, kami akan menghantar maklumat pesanan melalui mesej …" at bounding box center [369, 461] width 237 height 653
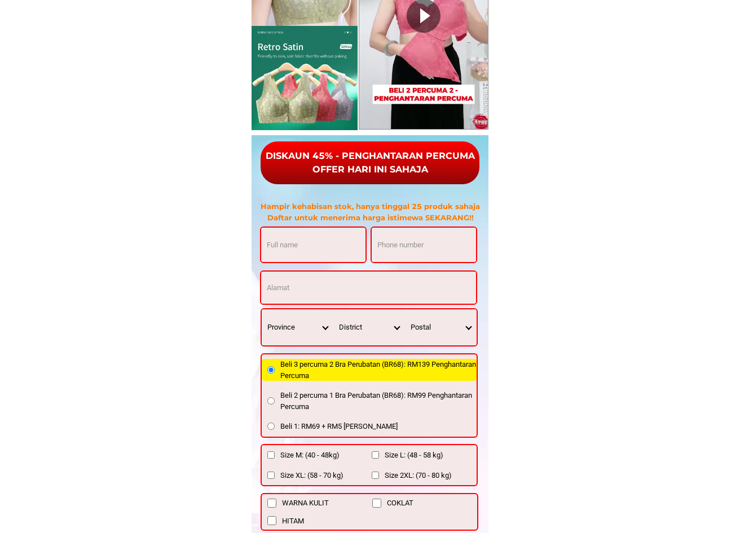
click at [440, 166] on div "OFFER HARI INI SAHAJA" at bounding box center [369, 170] width 219 height 14
drag, startPoint x: 440, startPoint y: 166, endPoint x: 256, endPoint y: 136, distance: 186.2
drag, startPoint x: 472, startPoint y: 216, endPoint x: 260, endPoint y: 205, distance: 212.8
click at [260, 205] on h3 "Hampir kehabisan stok, hanya tinggal 25 produk sahaja Daftar untuk menerima har…" at bounding box center [370, 212] width 231 height 22
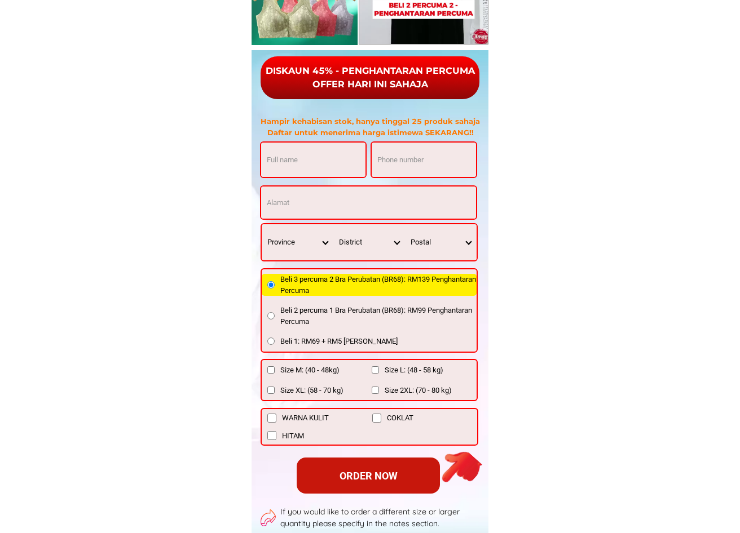
scroll to position [4848, 0]
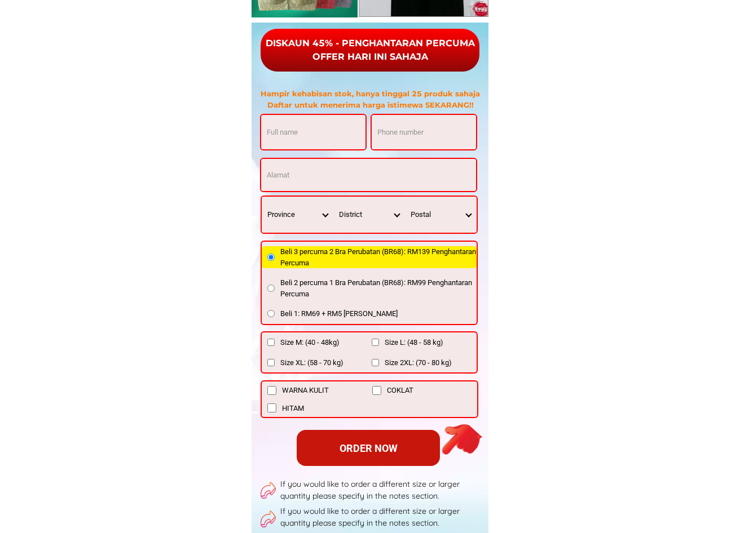
drag, startPoint x: 259, startPoint y: 111, endPoint x: 446, endPoint y: 307, distance: 271.5
click at [446, 307] on div "Hampir kehabisan stok, hanya tinggal 25 produk sahaja Daftar untuk menerima har…" at bounding box center [370, 323] width 231 height 470
click at [464, 216] on select "Postal" at bounding box center [441, 215] width 72 height 36
click at [418, 216] on select "Postal" at bounding box center [441, 215] width 72 height 36
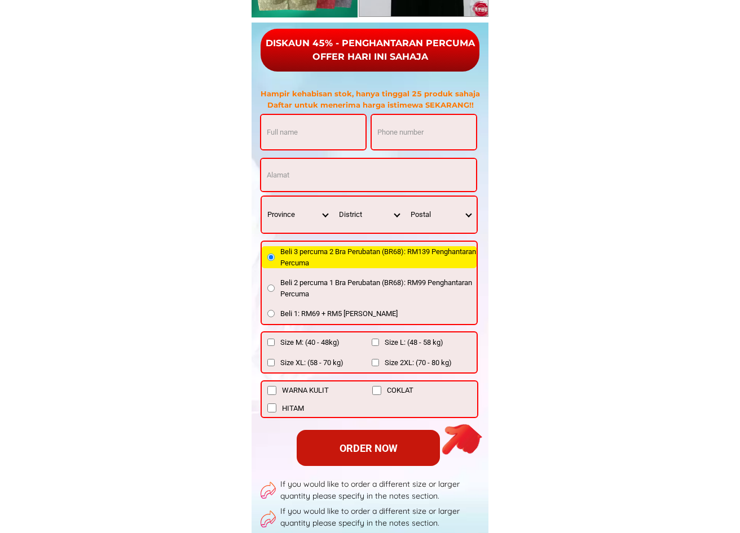
click at [366, 215] on select "District" at bounding box center [369, 215] width 72 height 36
click at [440, 210] on select "Postal" at bounding box center [441, 215] width 72 height 36
click at [280, 211] on select "Province [GEOGRAPHIC_DATA] [GEOGRAPHIC_DATA] [GEOGRAPHIC_DATA] [GEOGRAPHIC_DATA…" at bounding box center [298, 215] width 72 height 36
select select "60_R2939653"
click at [262, 197] on select "Province [GEOGRAPHIC_DATA] [GEOGRAPHIC_DATA] [GEOGRAPHIC_DATA] [GEOGRAPHIC_DATA…" at bounding box center [298, 215] width 72 height 36
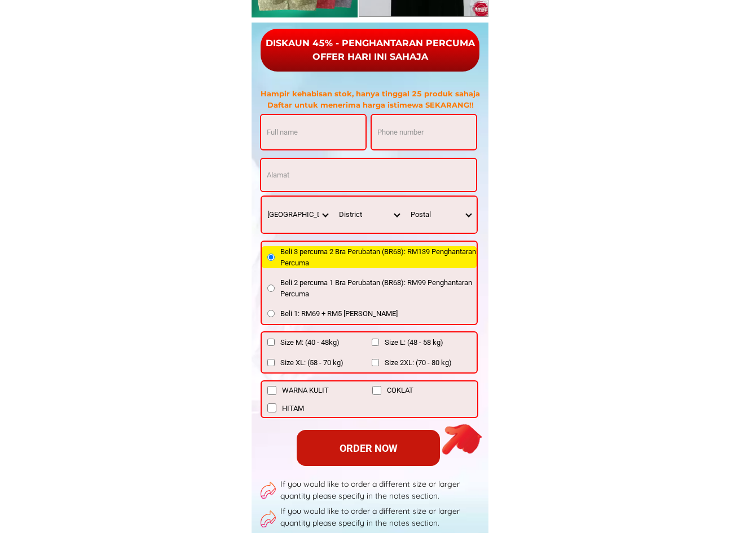
click at [345, 215] on select "District Ayer Baloi Ayer [GEOGRAPHIC_DATA] [GEOGRAPHIC_DATA] 2 [GEOGRAPHIC_DATA…" at bounding box center [369, 215] width 72 height 36
click at [410, 215] on select "Postal" at bounding box center [441, 215] width 72 height 36
click at [350, 215] on select "District Ayer Baloi Ayer [GEOGRAPHIC_DATA] [GEOGRAPHIC_DATA] 2 [GEOGRAPHIC_DATA…" at bounding box center [369, 215] width 72 height 36
select select "60R_R000013"
click at [333, 197] on select "District Ayer Baloi Ayer [GEOGRAPHIC_DATA] [GEOGRAPHIC_DATA] 2 [GEOGRAPHIC_DATA…" at bounding box center [369, 215] width 72 height 36
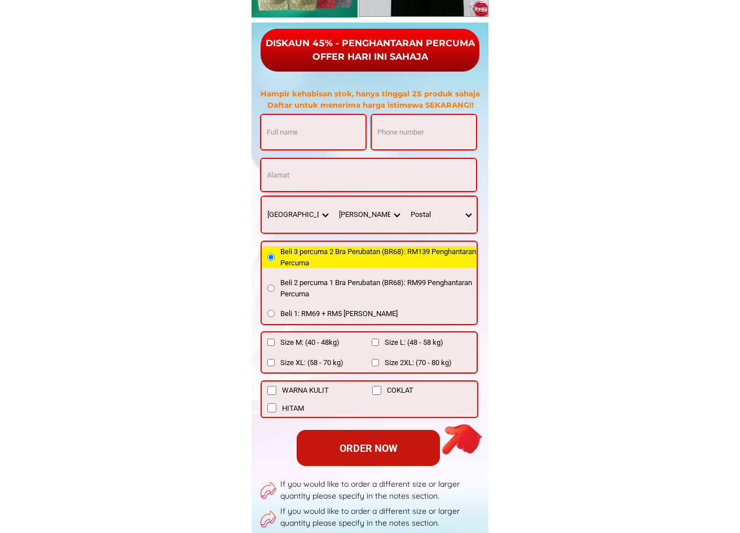
click at [442, 210] on select "Postal 82100" at bounding box center [441, 215] width 72 height 36
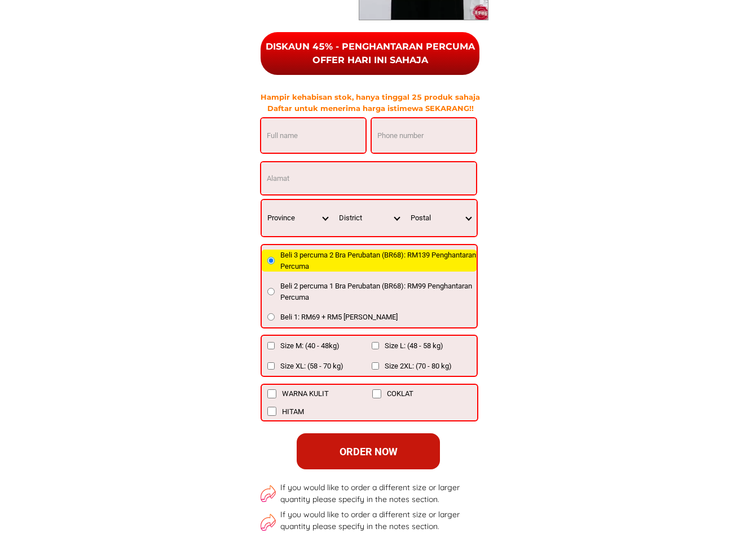
scroll to position [4848, 0]
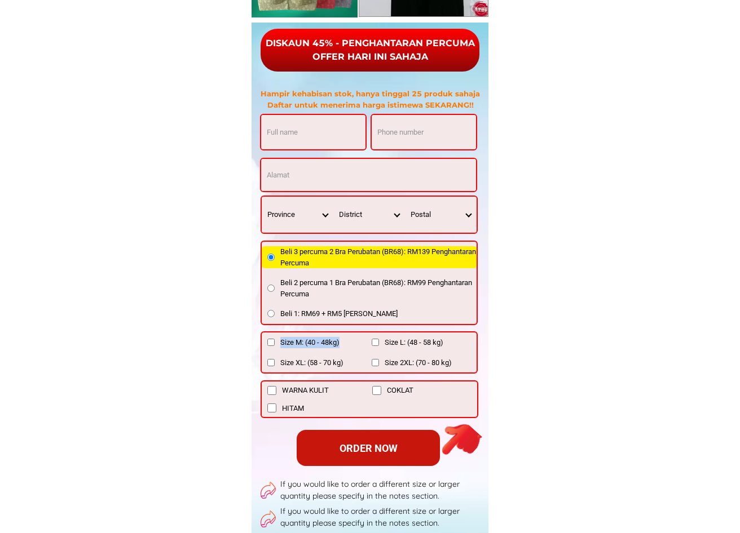
drag, startPoint x: 349, startPoint y: 343, endPoint x: 280, endPoint y: 342, distance: 68.8
click at [280, 342] on label "Size M: (40 - 48kg)" at bounding box center [319, 342] width 105 height 11
copy span "Size M: (40 - 48kg)"
drag, startPoint x: 448, startPoint y: 341, endPoint x: 384, endPoint y: 342, distance: 63.7
click at [384, 342] on label "Size L: (48 - 58 kg)" at bounding box center [423, 342] width 105 height 11
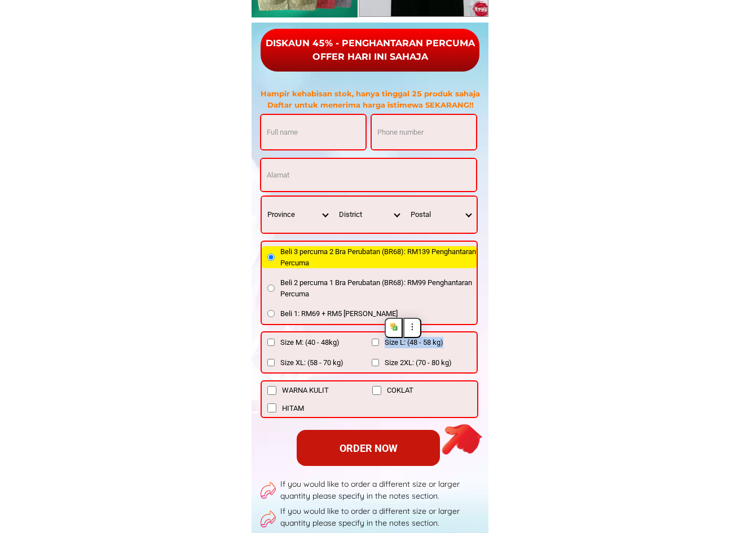
copy span "Size L: (48 - 58 kg)"
drag, startPoint x: 344, startPoint y: 362, endPoint x: 277, endPoint y: 367, distance: 67.3
click at [277, 367] on label "Size XL: (58 - 70 kg)" at bounding box center [319, 362] width 105 height 11
copy span "Size XL: (58 - 70 kg)"
drag, startPoint x: 462, startPoint y: 361, endPoint x: 384, endPoint y: 371, distance: 78.0
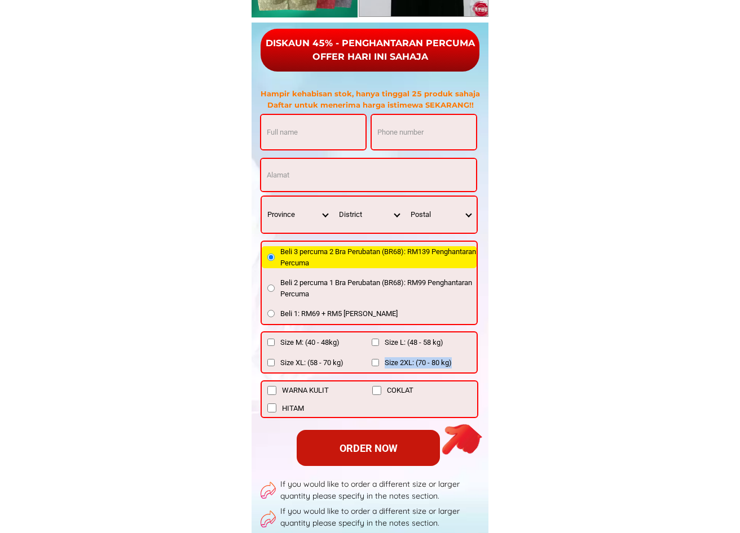
click at [382, 370] on div "Size M: (40 - 48kg) Size L: (48 - 58 kg) Size XL: (58 - 70 kg) Size 2XL: (70 - …" at bounding box center [368, 352] width 217 height 42
copy span "Size 2XL: (70 - 80 kg)"
click at [357, 400] on div "WARNA KULIT COKLAT HITAM" at bounding box center [369, 399] width 218 height 38
drag, startPoint x: 325, startPoint y: 384, endPoint x: 283, endPoint y: 390, distance: 42.6
click at [283, 390] on label "WARNA KULIT" at bounding box center [319, 390] width 105 height 11
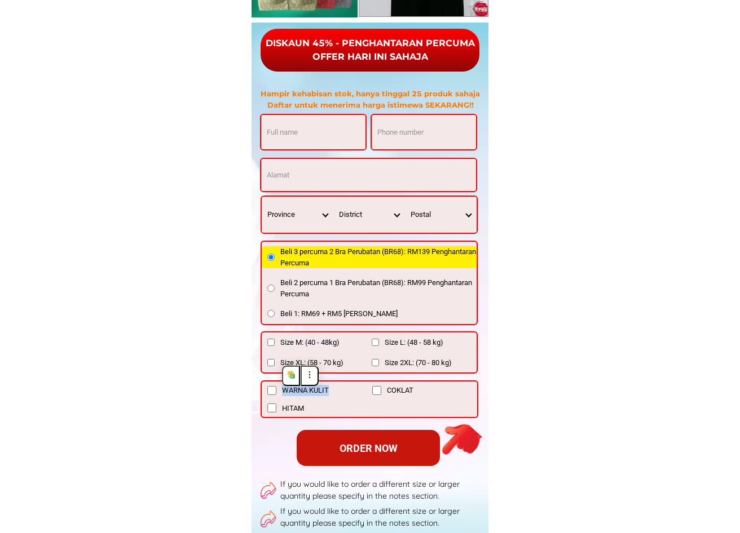
copy span "WARNA KULIT"
drag, startPoint x: 420, startPoint y: 389, endPoint x: 385, endPoint y: 392, distance: 35.1
click at [385, 392] on label "COKLAT" at bounding box center [424, 390] width 105 height 11
copy span "COKLAT"
drag, startPoint x: 315, startPoint y: 409, endPoint x: 279, endPoint y: 413, distance: 36.3
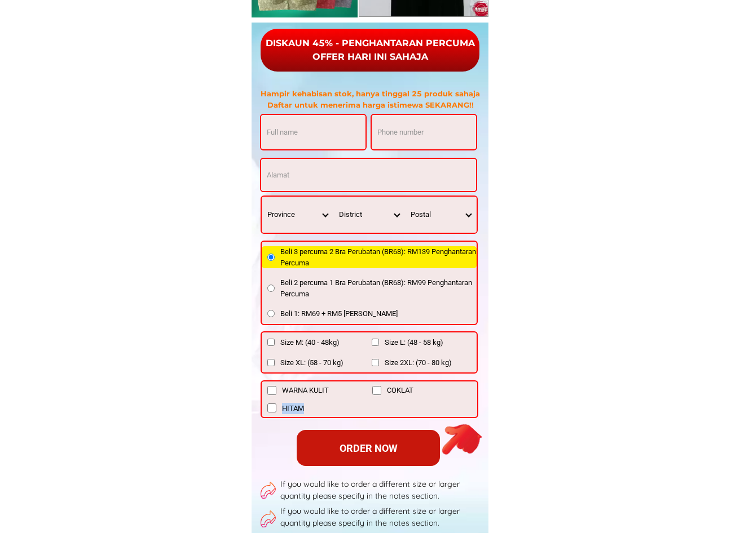
click at [279, 413] on label "HITAM" at bounding box center [319, 408] width 105 height 11
copy span "HITAM"
click at [486, 259] on div "Setelah pembelian selesai, kami akan menghantar maklumat pesanan melalui mesej …" at bounding box center [369, 349] width 237 height 653
drag, startPoint x: 368, startPoint y: 263, endPoint x: 281, endPoint y: 250, distance: 88.3
click at [281, 250] on span "Beli 3 percuma 2 Bra Perubatan (BR68): RM139 Penghantaran Percuma" at bounding box center [378, 257] width 196 height 22
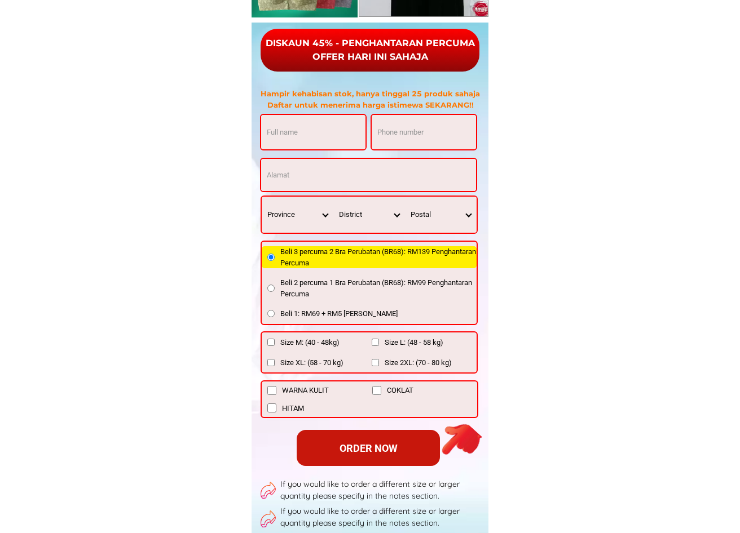
click at [431, 315] on label "Beli 1: RM69 + RM5 [PERSON_NAME]" at bounding box center [369, 313] width 215 height 11
click at [275, 315] on input "Beli 1: RM69 + RM5 [PERSON_NAME]" at bounding box center [270, 313] width 7 height 7
radio input "true"
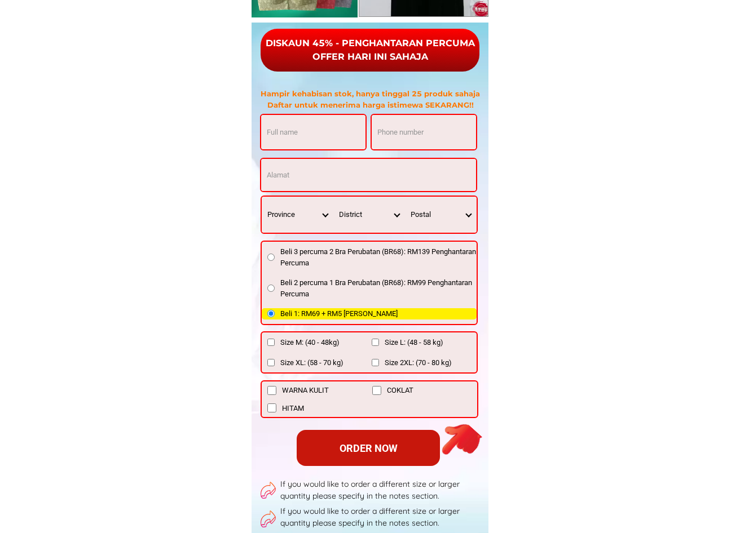
drag, startPoint x: 426, startPoint y: 314, endPoint x: 389, endPoint y: 314, distance: 37.2
click at [389, 314] on label "Beli 1: RM69 + RM5 [PERSON_NAME]" at bounding box center [369, 313] width 215 height 11
click at [423, 311] on label "Beli 1: RM69 + RM5 [PERSON_NAME]" at bounding box center [369, 313] width 215 height 11
click at [275, 311] on input "Beli 1: RM69 + RM5 [PERSON_NAME]" at bounding box center [270, 313] width 7 height 7
drag, startPoint x: 426, startPoint y: 312, endPoint x: 280, endPoint y: 320, distance: 146.2
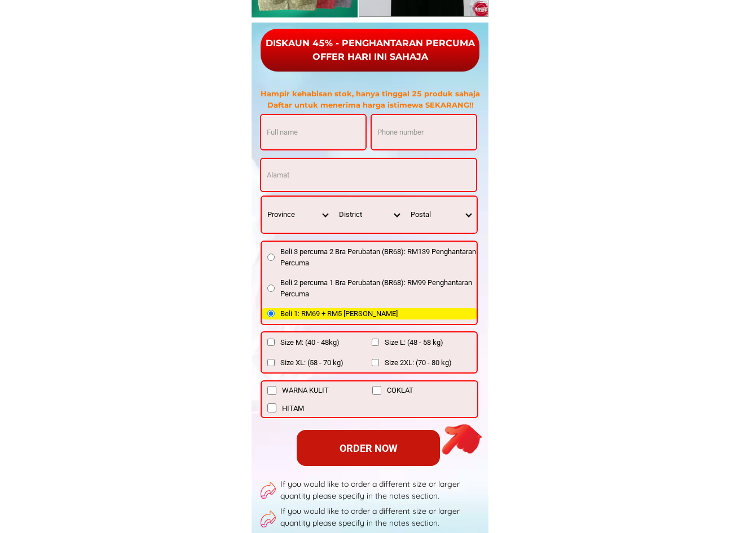
click at [280, 320] on div "Beli 3 percuma 2 Bra Perubatan (BR68): RM139 Penghantaran Percuma Beli 2 percum…" at bounding box center [368, 283] width 217 height 85
copy span "Beli 1: RM69 + RM5 [PERSON_NAME]"
drag, startPoint x: 343, startPoint y: 288, endPoint x: 279, endPoint y: 280, distance: 64.8
click at [273, 278] on label "Beli 2 percuma 1 Bra Perubatan (BR68): RM99 Penghantaran Percuma" at bounding box center [369, 288] width 215 height 22
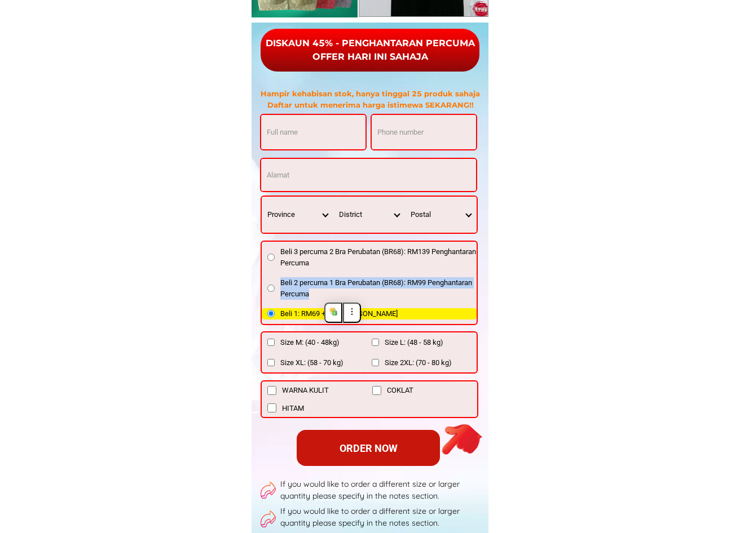
copy label "Beli 2 percuma 1 Bra Perubatan (BR68): RM99 Penghantaran Percuma"
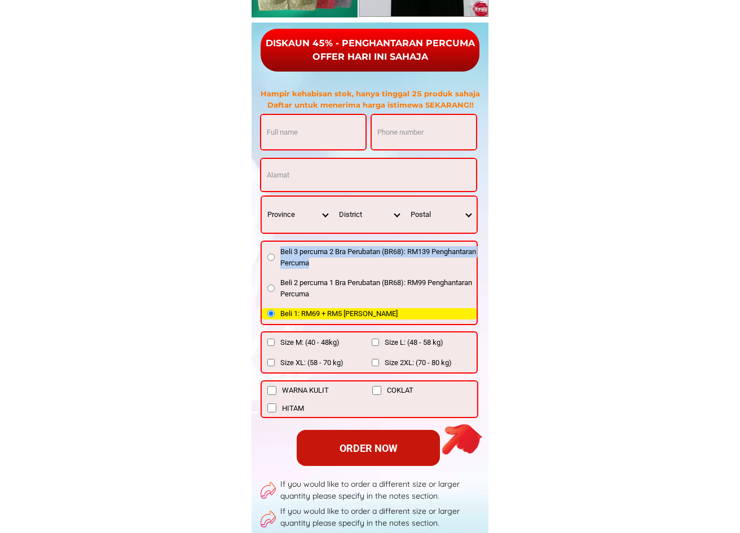
drag, startPoint x: 370, startPoint y: 259, endPoint x: 282, endPoint y: 250, distance: 88.4
click at [282, 250] on span "Beli 3 percuma 2 Bra Perubatan (BR68): RM139 Penghantaran Percuma" at bounding box center [378, 257] width 196 height 22
copy span "Beli 3 percuma 2 Bra Perubatan (BR68): RM139 Penghantaran Percuma"
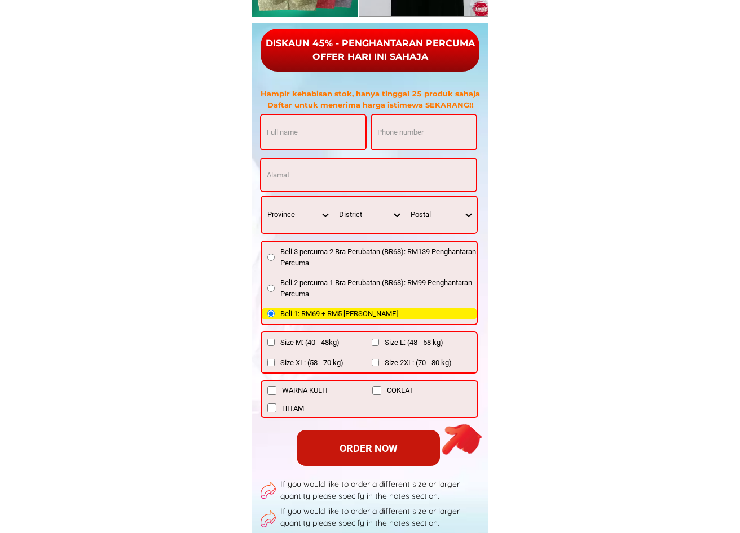
drag, startPoint x: 318, startPoint y: 133, endPoint x: 268, endPoint y: 136, distance: 50.3
click at [269, 133] on input "Input full_name" at bounding box center [313, 132] width 104 height 34
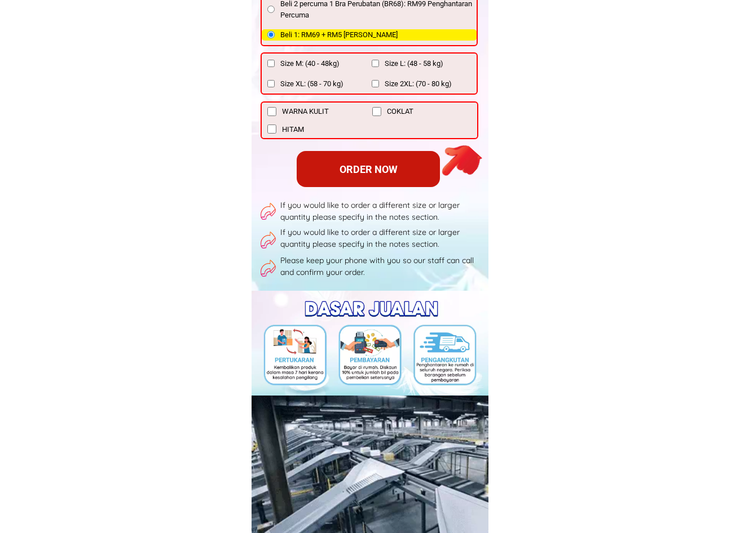
scroll to position [5129, 0]
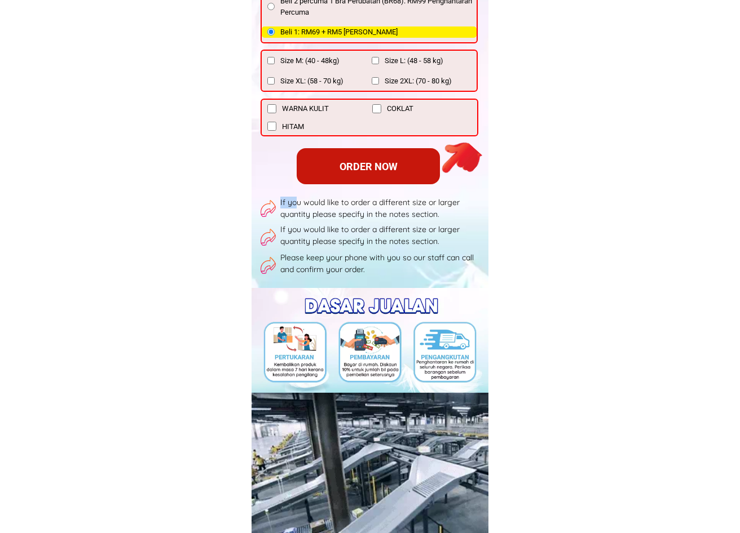
drag, startPoint x: 268, startPoint y: 203, endPoint x: 295, endPoint y: 208, distance: 28.0
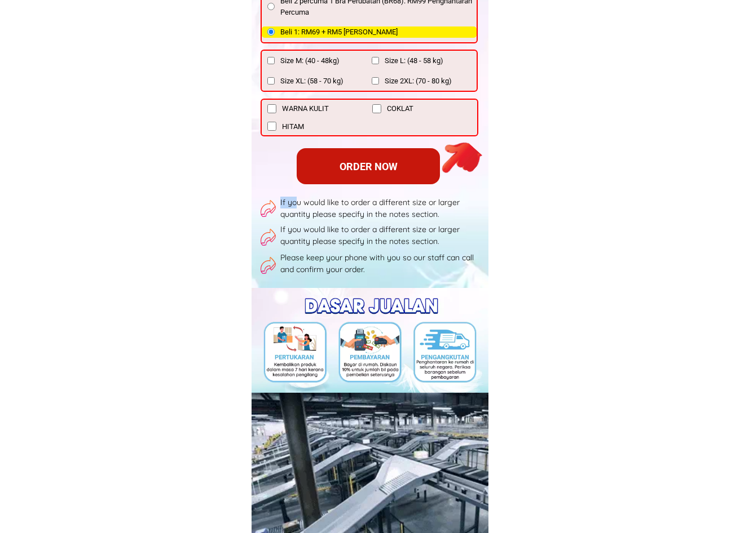
click at [295, 208] on div "If you would like to order a different size or larger quantity please specify i…" at bounding box center [367, 236] width 215 height 79
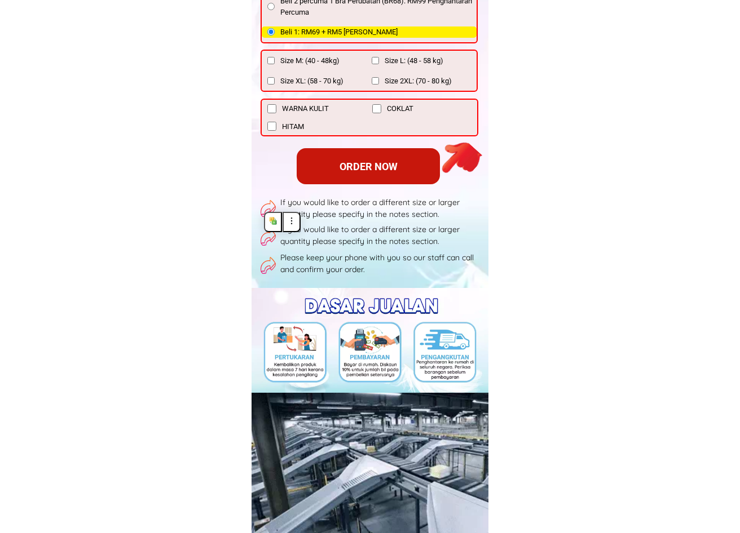
drag, startPoint x: 481, startPoint y: 236, endPoint x: 532, endPoint y: 251, distance: 53.7
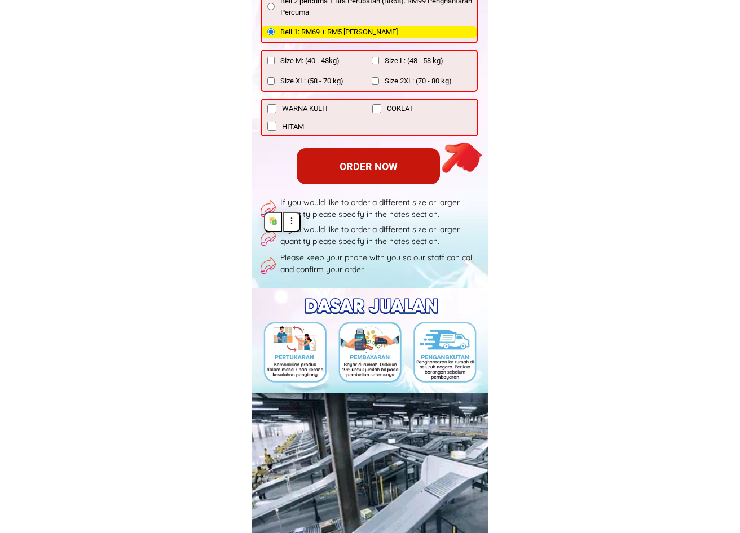
click at [482, 237] on div "Hampir kehabisan stok, hanya tinggal 25 produk sahaja Daftar untuk menerima har…" at bounding box center [370, 42] width 231 height 470
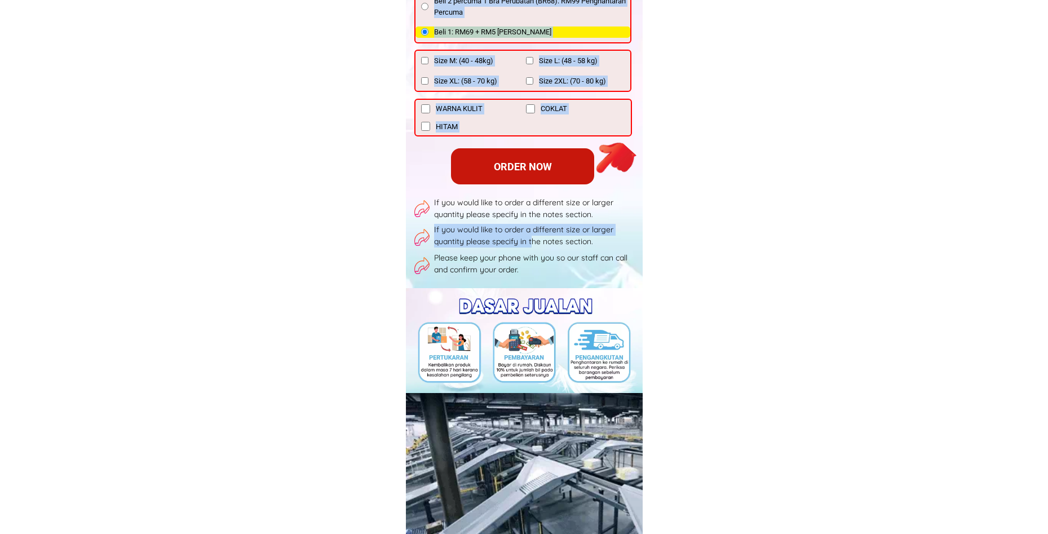
drag, startPoint x: 437, startPoint y: 196, endPoint x: 531, endPoint y: 239, distance: 103.7
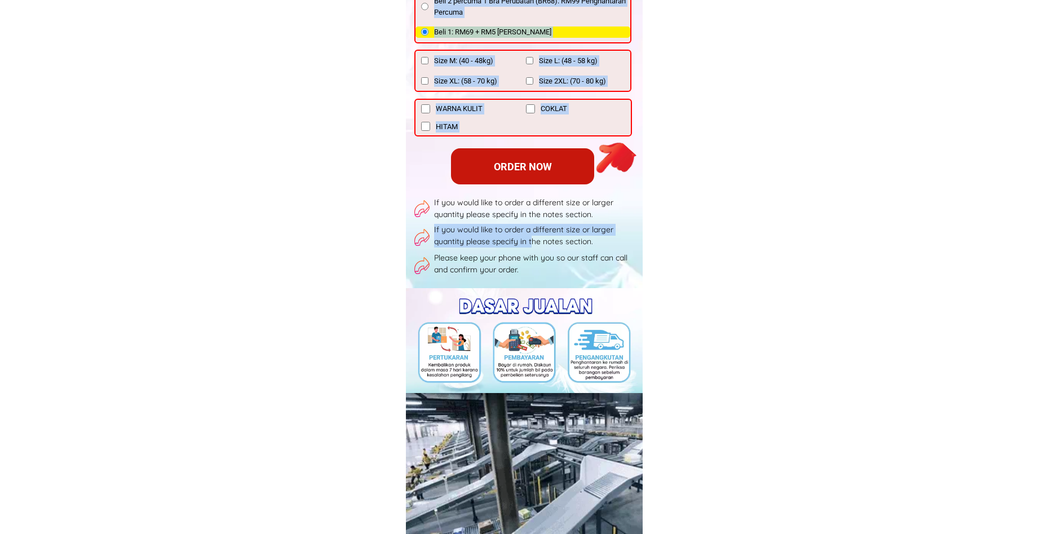
click at [531, 239] on div "Hampir kehabisan stok, hanya tinggal 25 produk sahaja Daftar untuk menerima har…" at bounding box center [524, 42] width 231 height 470
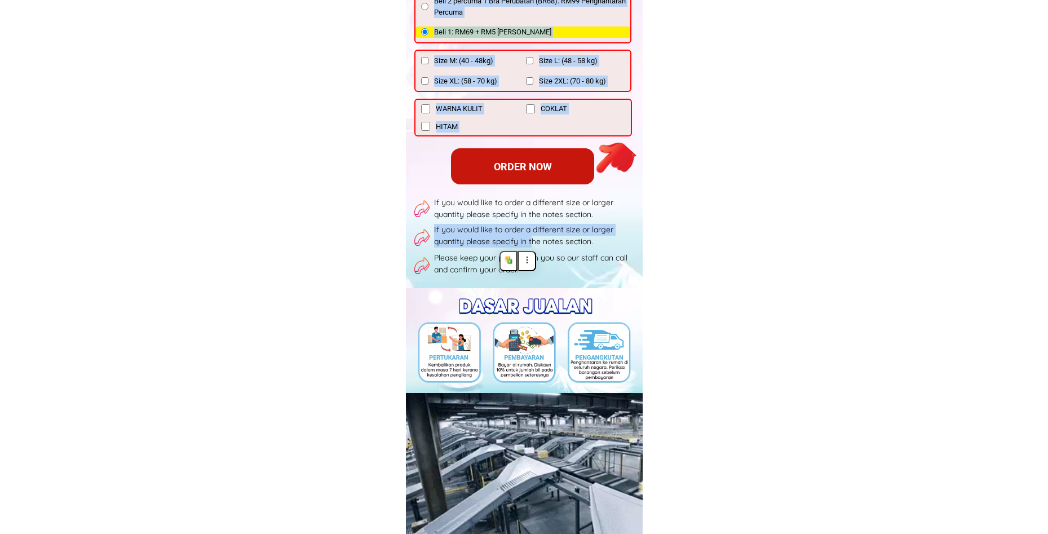
click at [622, 251] on div "If you would like to order a different size or larger quantity please specify i…" at bounding box center [521, 236] width 215 height 79
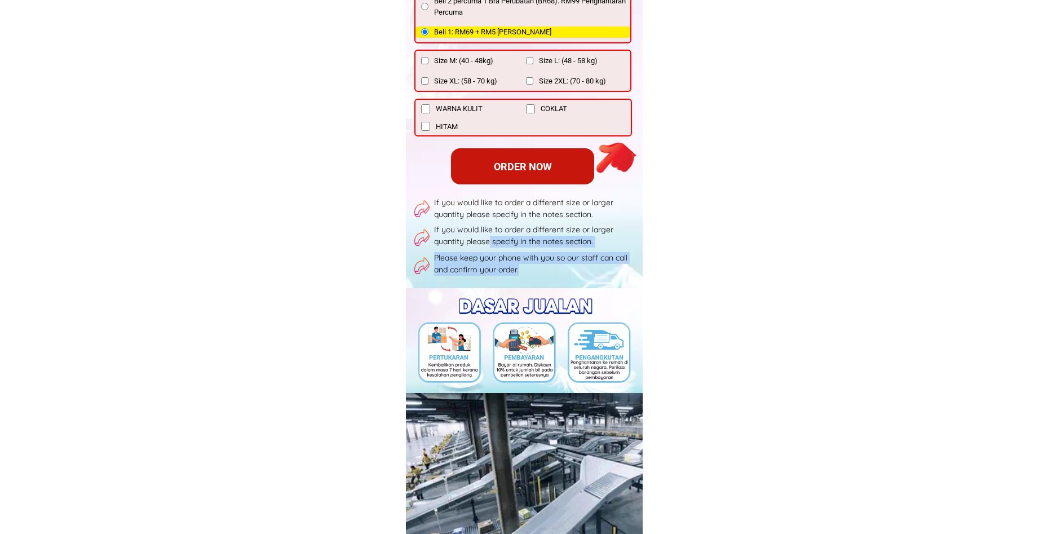
drag, startPoint x: 500, startPoint y: 251, endPoint x: 491, endPoint y: 242, distance: 13.2
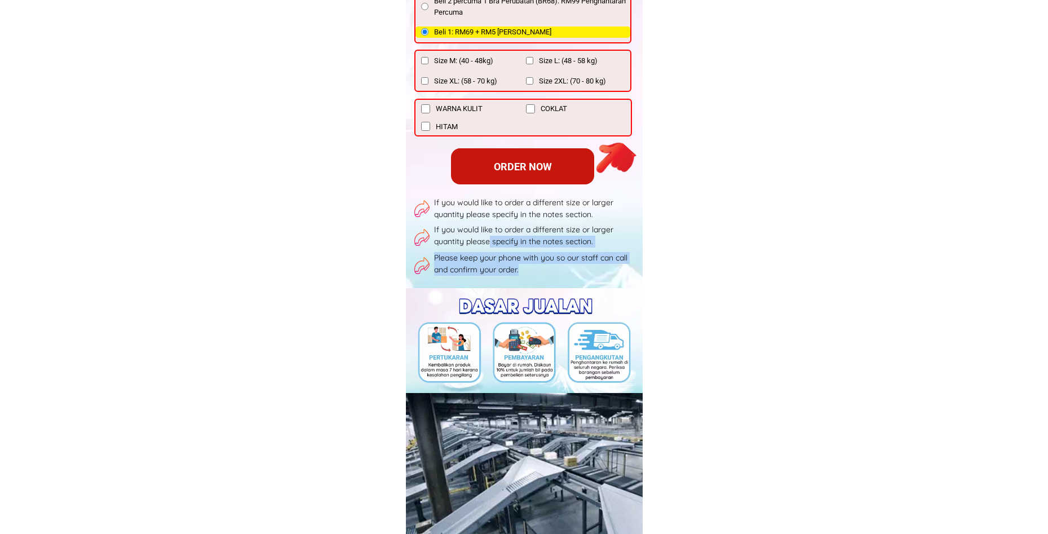
click at [491, 242] on div "If you would like to order a different size or larger quantity please specify i…" at bounding box center [521, 236] width 215 height 79
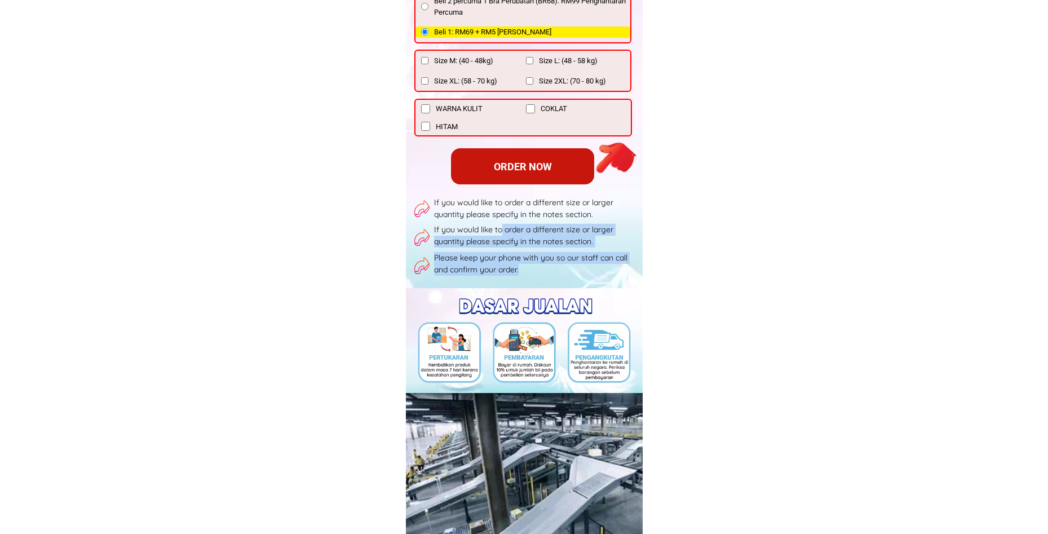
drag, startPoint x: 522, startPoint y: 269, endPoint x: 529, endPoint y: 243, distance: 26.8
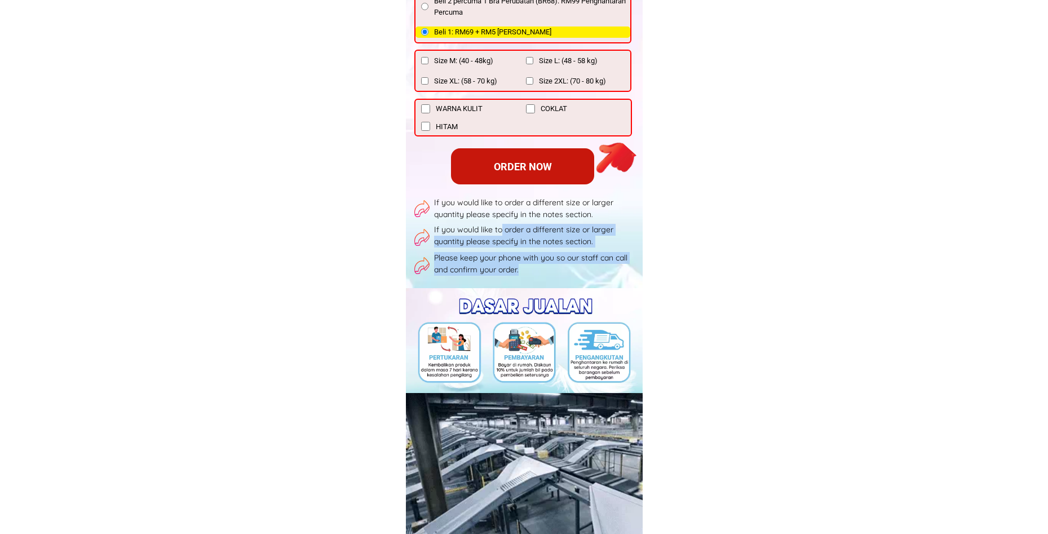
click at [502, 234] on div "If you would like to order a different size or larger quantity please specify i…" at bounding box center [521, 236] width 215 height 79
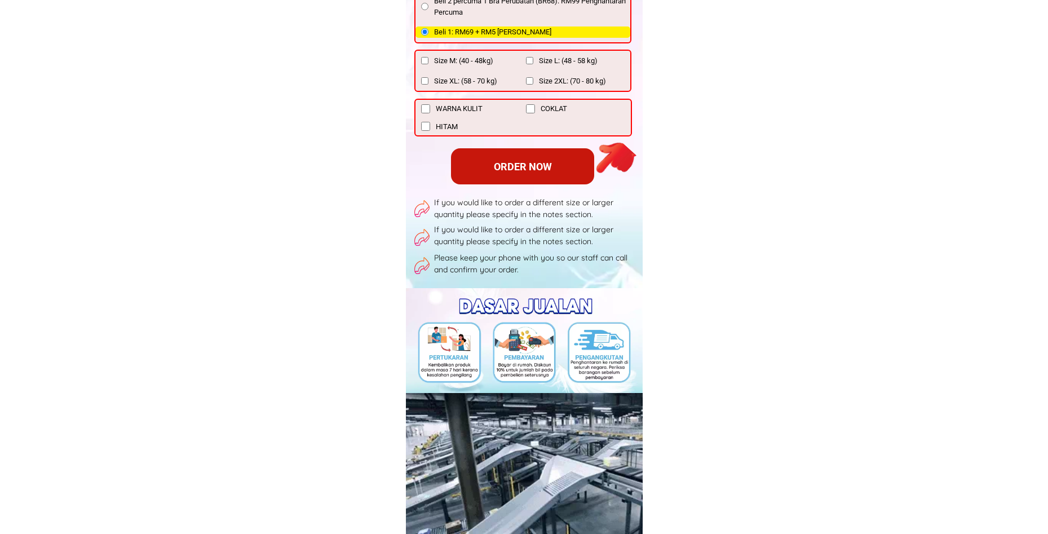
drag, startPoint x: 432, startPoint y: 198, endPoint x: 693, endPoint y: 259, distance: 267.9
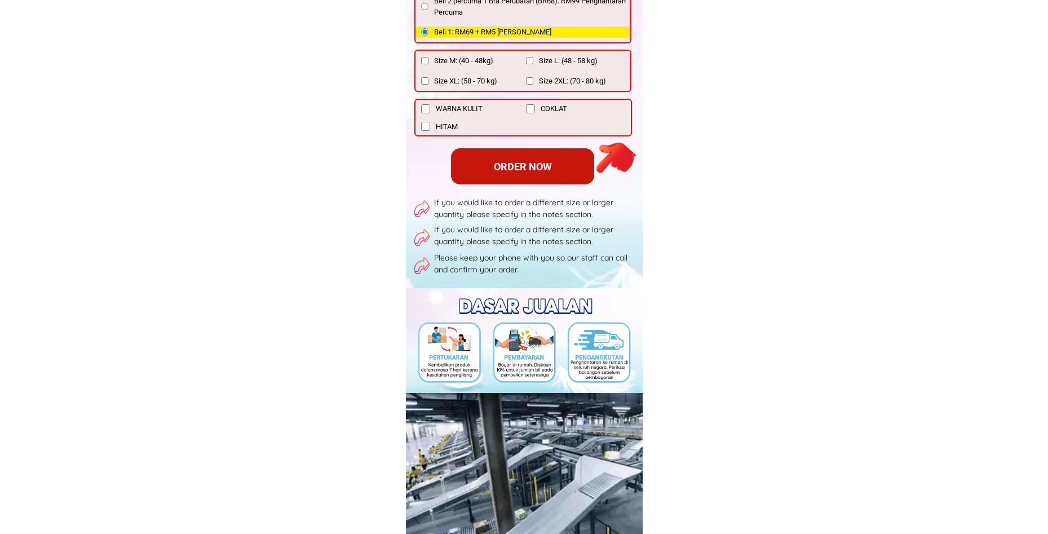
click at [572, 249] on div "If you would like to order a different size or larger quantity please specify i…" at bounding box center [521, 236] width 215 height 79
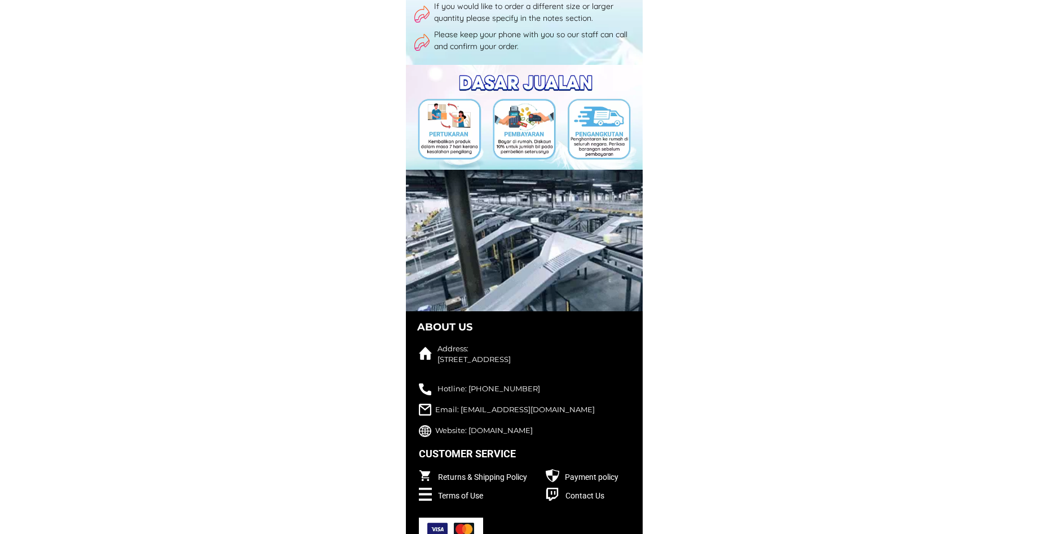
scroll to position [5355, 0]
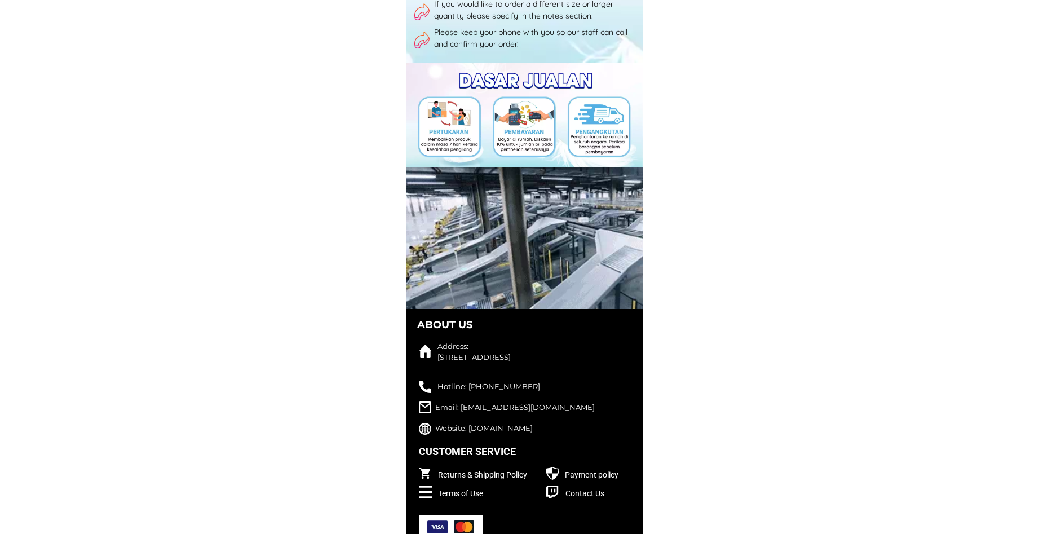
drag, startPoint x: 594, startPoint y: 81, endPoint x: 462, endPoint y: 80, distance: 132.5
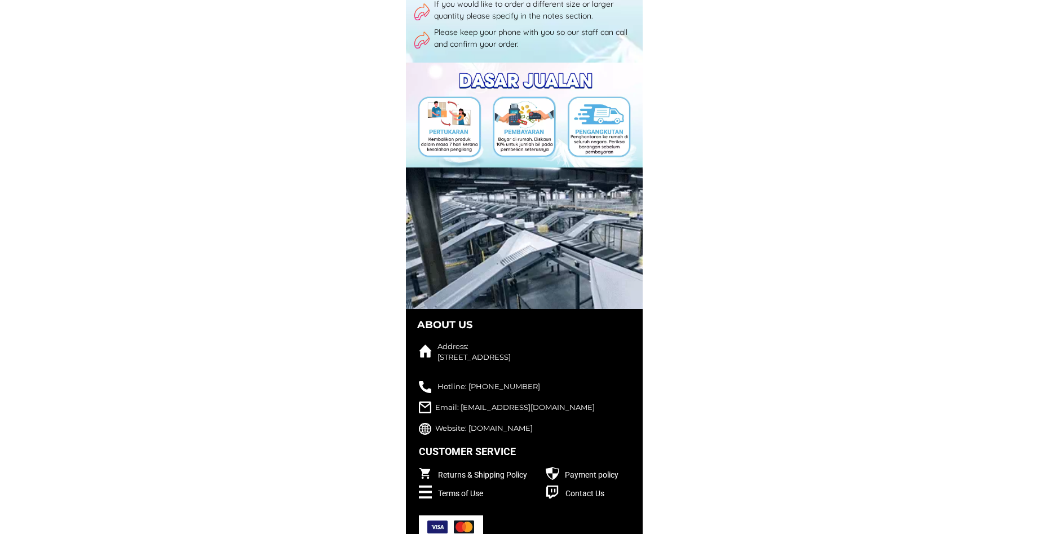
click at [462, 80] on div at bounding box center [524, 115] width 237 height 105
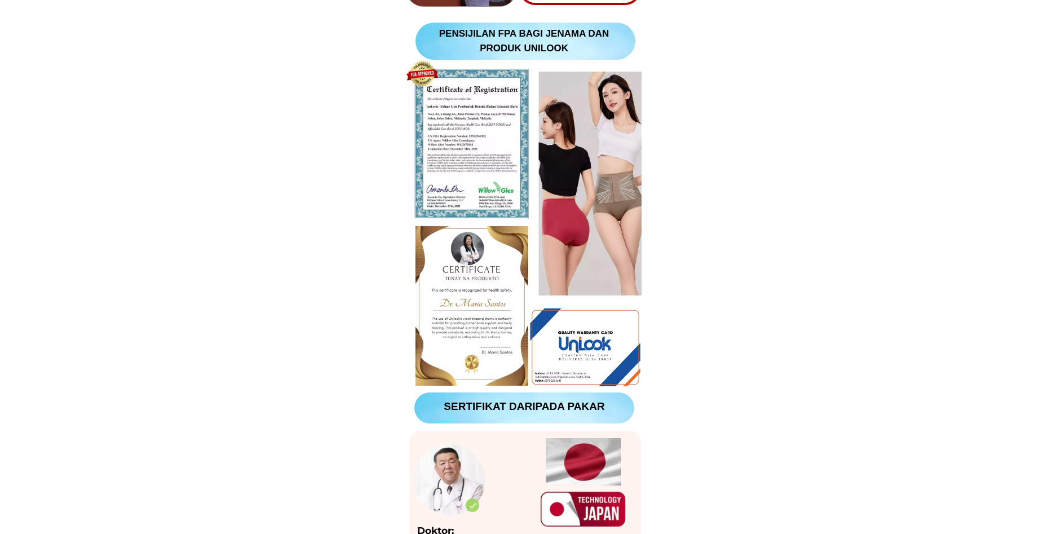
scroll to position [0, 0]
